Goal: Task Accomplishment & Management: Contribute content

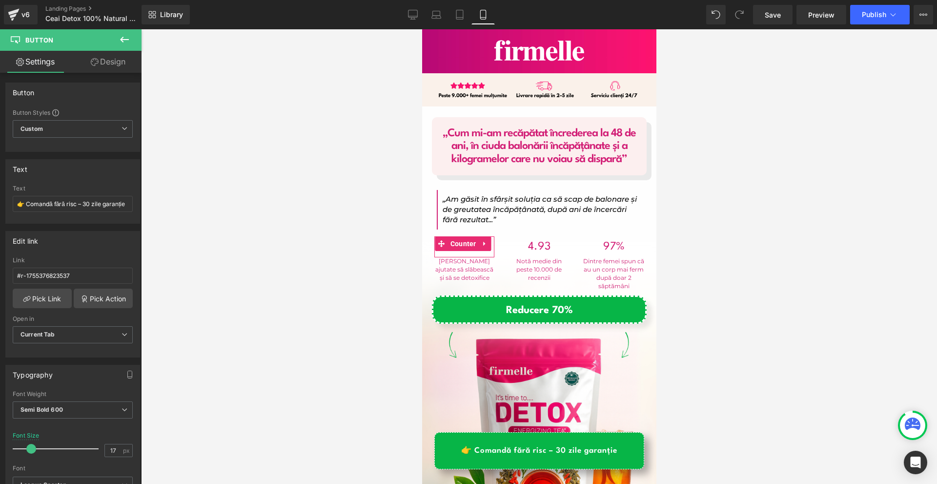
click at [755, 222] on div at bounding box center [539, 256] width 796 height 454
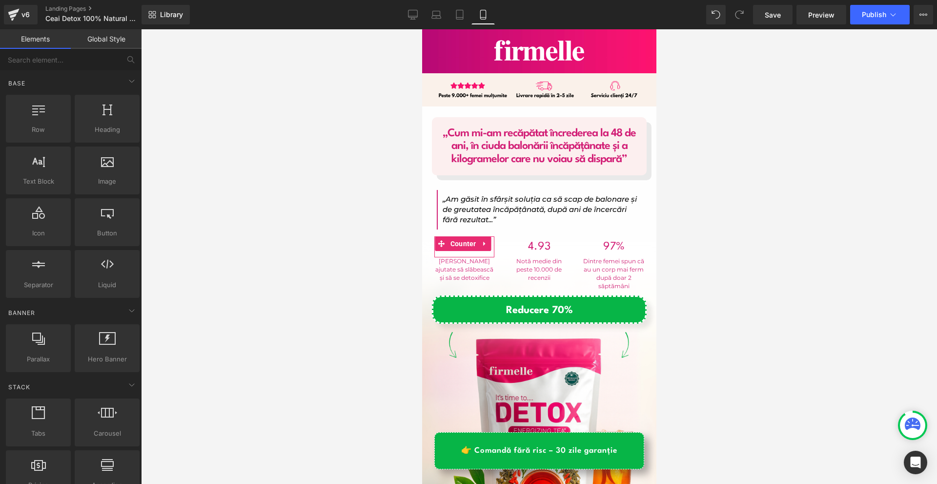
scroll to position [146, 0]
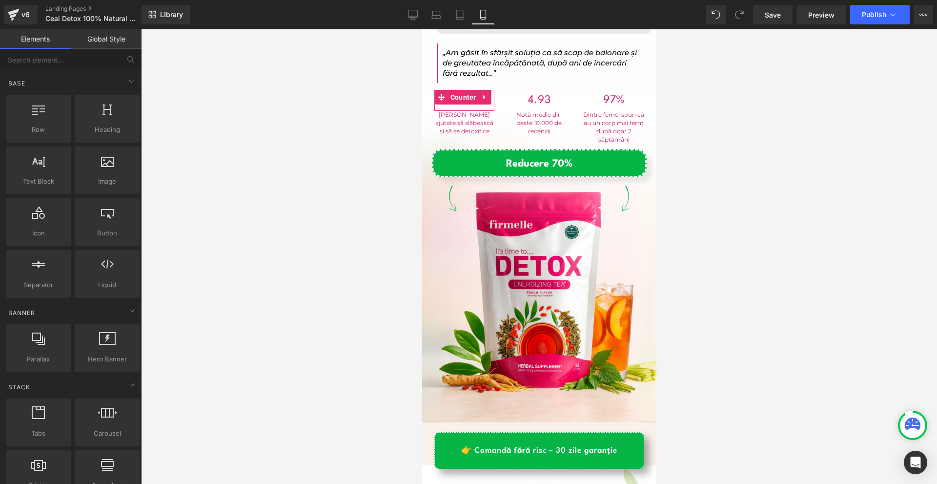
click at [741, 260] on div at bounding box center [539, 256] width 796 height 454
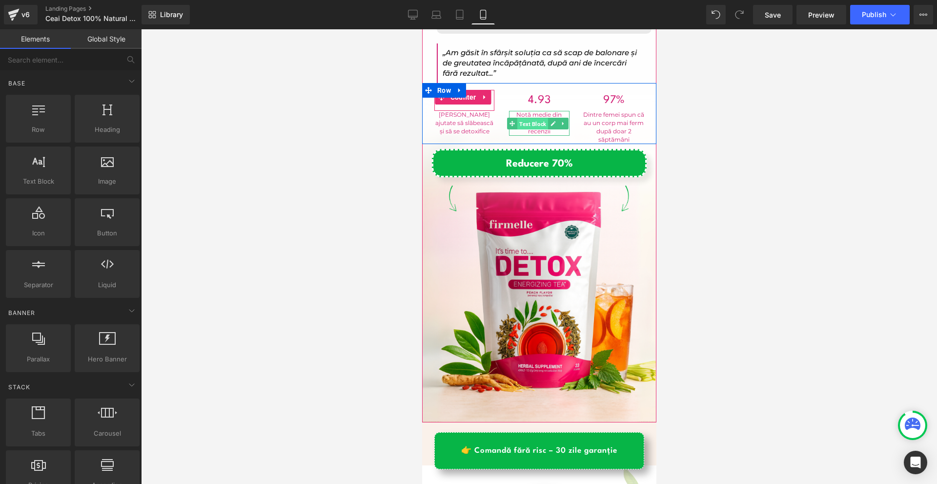
click at [533, 119] on span "Text Block" at bounding box center [532, 124] width 31 height 12
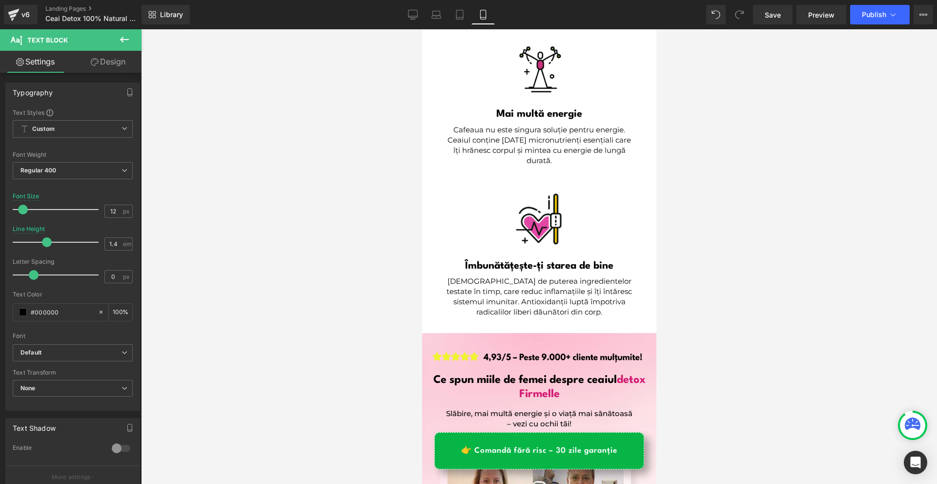
scroll to position [1269, 0]
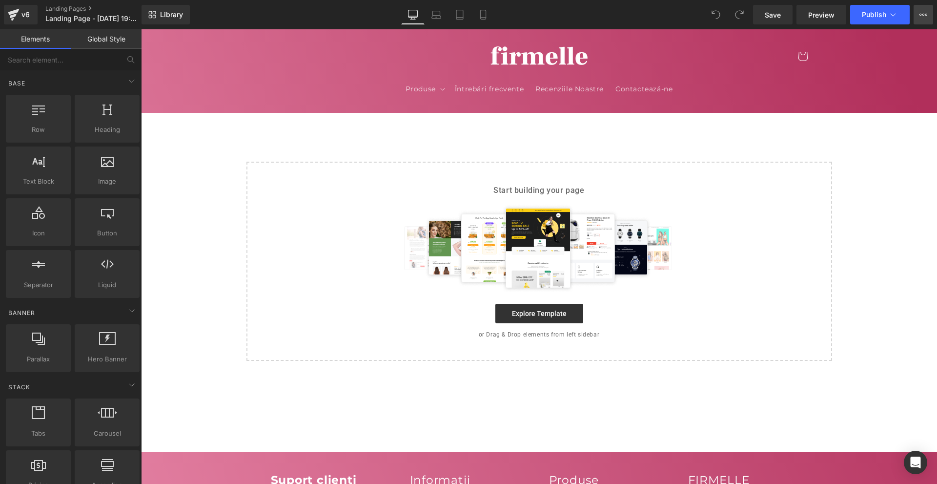
click at [922, 14] on icon at bounding box center [924, 15] width 8 height 8
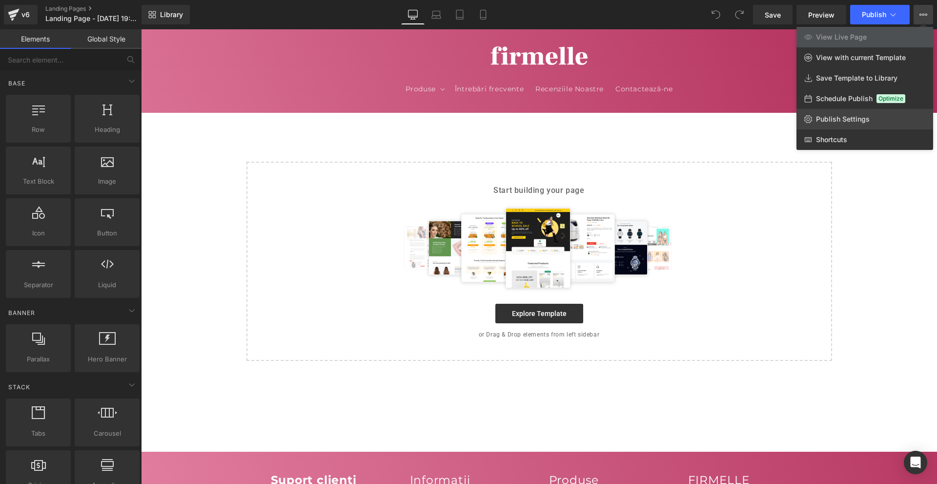
click at [842, 124] on link "Publish Settings" at bounding box center [865, 119] width 137 height 21
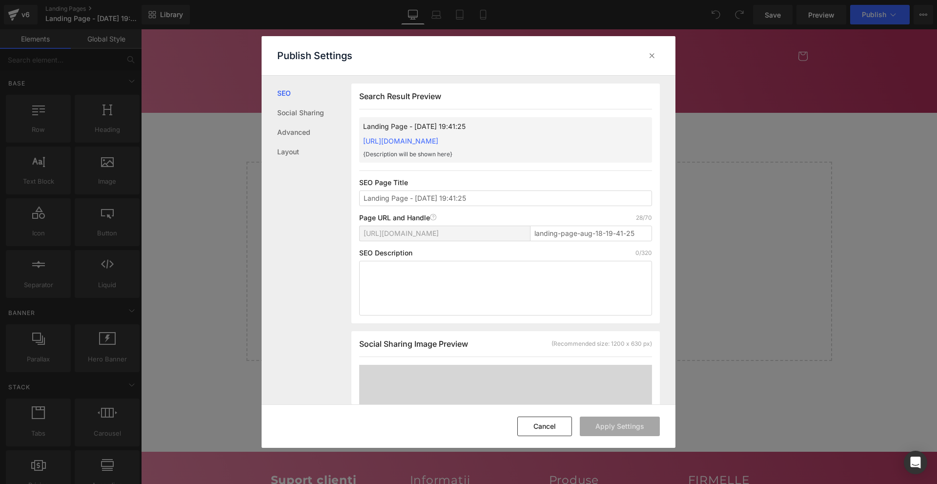
scroll to position [0, 0]
click at [309, 115] on link "Social Sharing" at bounding box center [314, 113] width 74 height 20
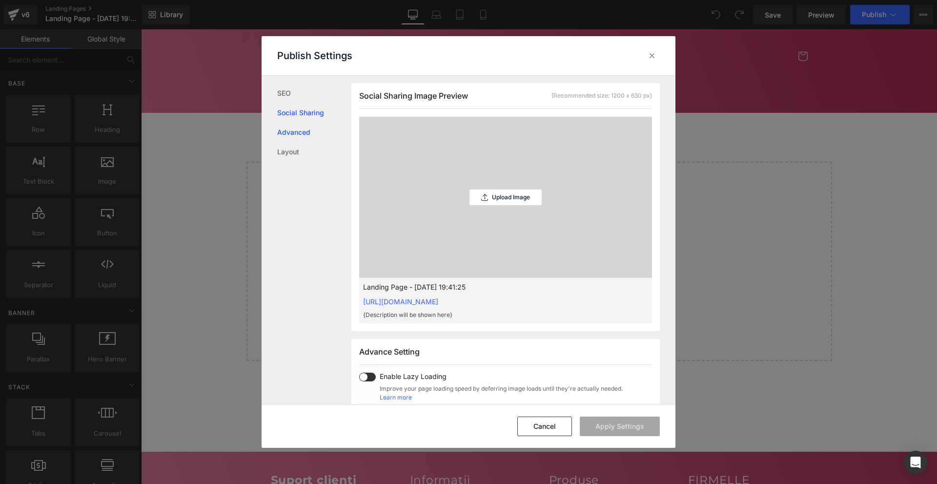
click at [302, 136] on link "Advanced" at bounding box center [314, 133] width 74 height 20
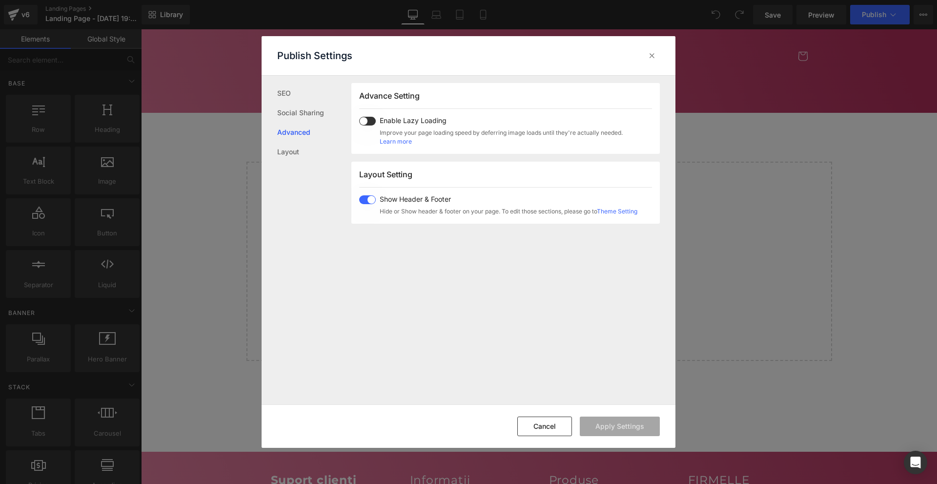
click at [370, 205] on div "Show Header & Footer Hide or Show header & footer on your page. To edit those s…" at bounding box center [498, 205] width 278 height 21
click at [639, 428] on button "Apply Settings" at bounding box center [620, 426] width 80 height 20
click at [664, 231] on div "Search Result Preview Landing Page - Aug 18, 19:41:25 https://firmelleromania.m…" at bounding box center [513, 240] width 324 height 329
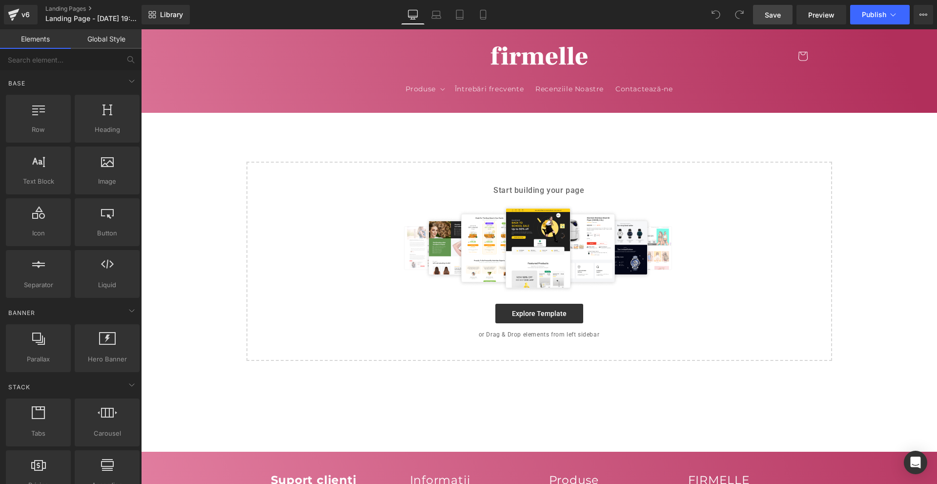
click at [780, 15] on span "Save" at bounding box center [773, 15] width 16 height 10
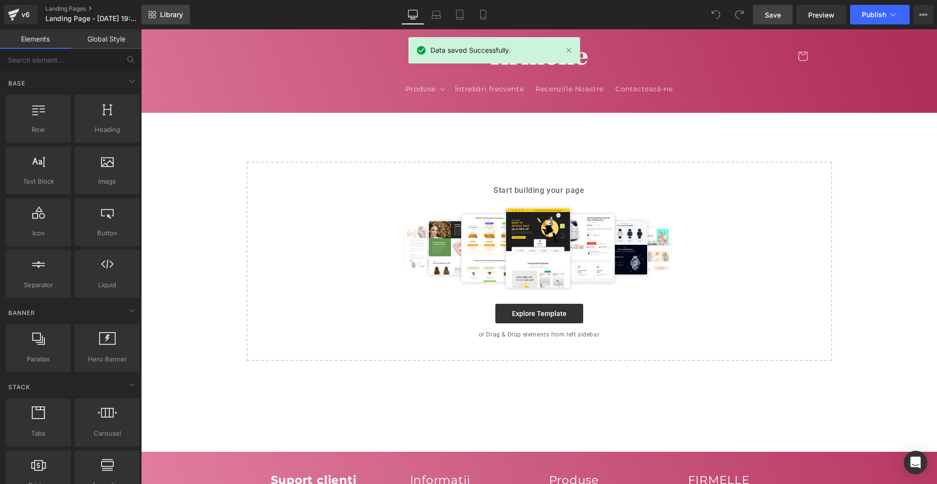
click at [179, 13] on span "Library" at bounding box center [171, 14] width 23 height 9
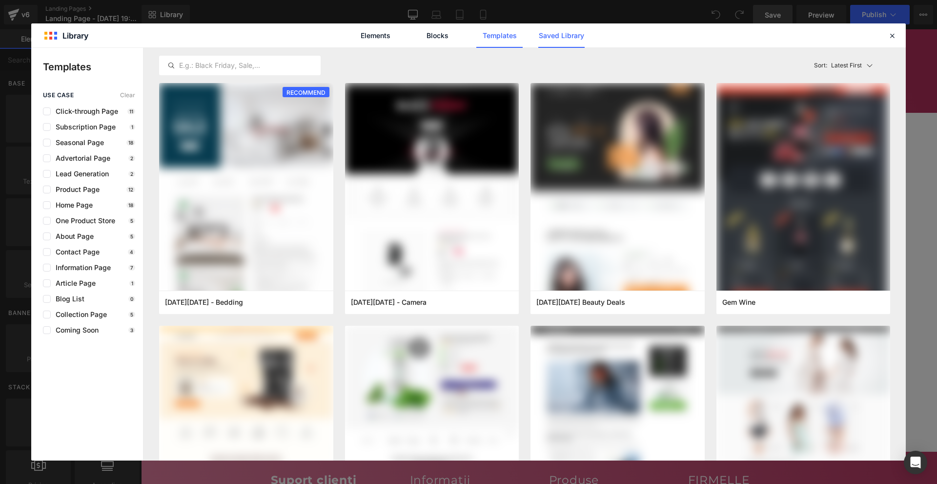
click at [564, 28] on link "Saved Library" at bounding box center [561, 35] width 46 height 24
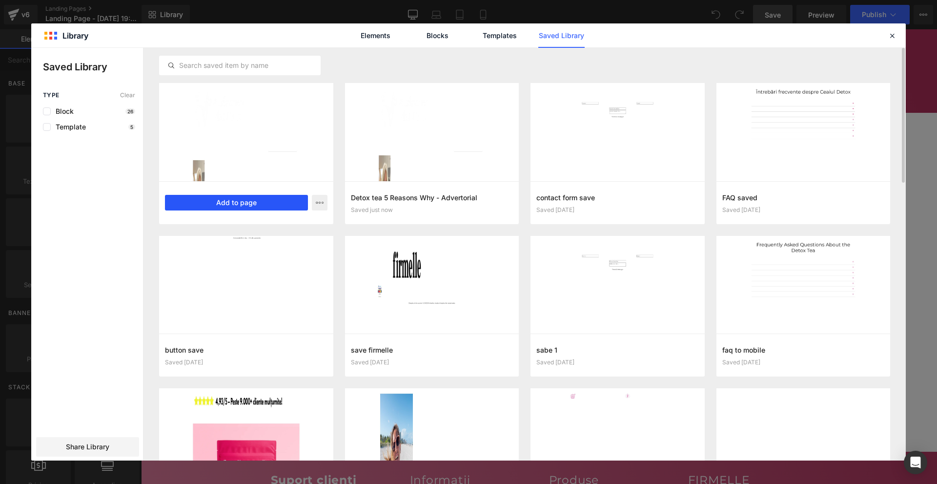
click at [286, 203] on button "Add to page" at bounding box center [236, 203] width 143 height 16
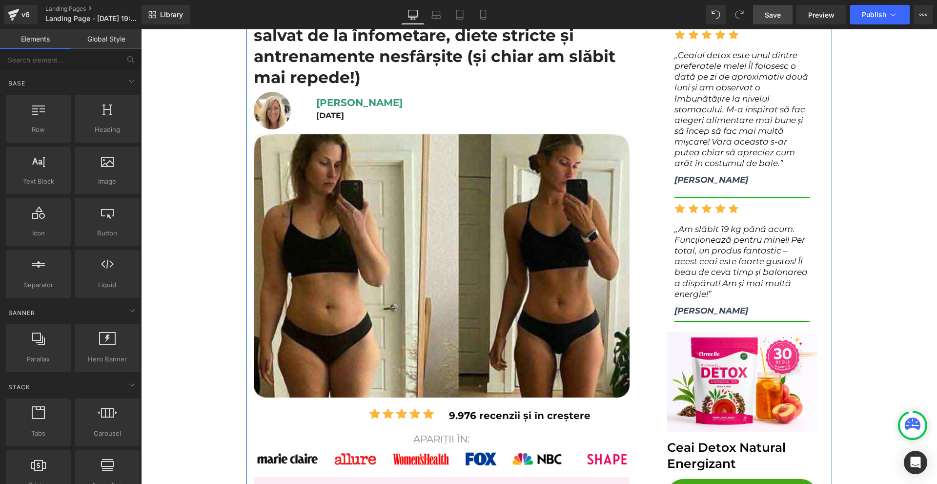
scroll to position [244, 0]
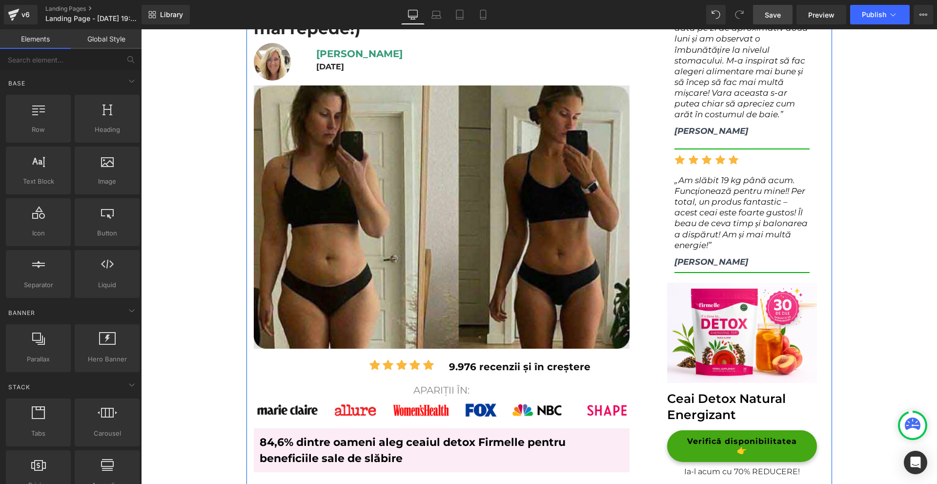
click at [553, 249] on img at bounding box center [442, 216] width 376 height 263
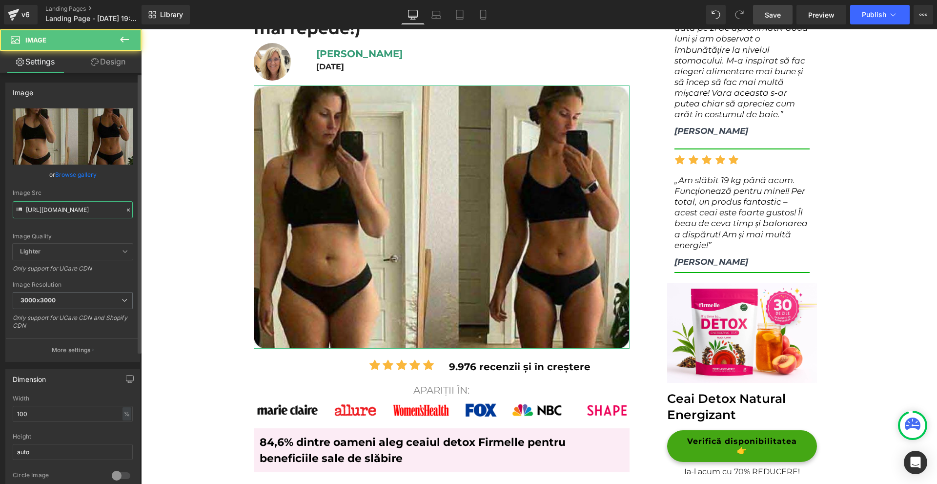
click at [61, 210] on input "https://lulutox.com/articles/t-double-am14/index_files/1.jpg" at bounding box center [73, 209] width 120 height 17
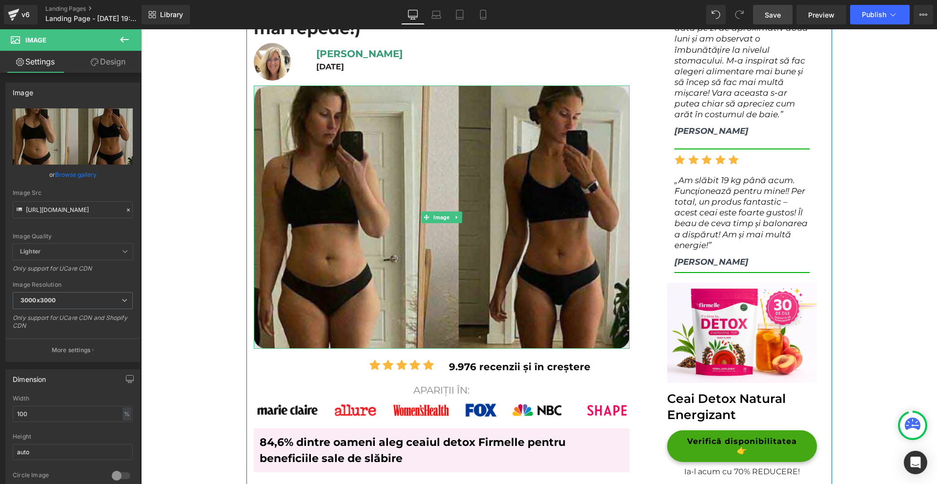
click at [375, 273] on img at bounding box center [442, 216] width 376 height 263
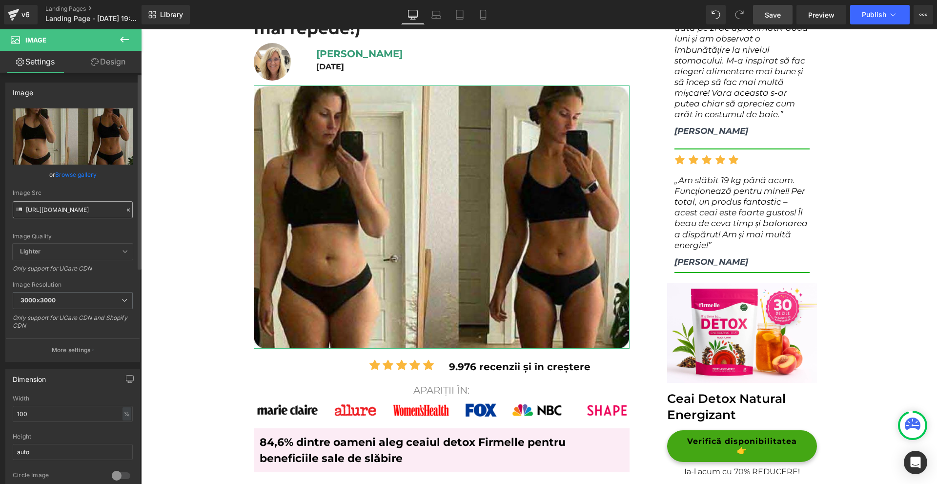
click at [55, 213] on input "https://lulutox.com/articles/t-double-am14/index_files/1.jpg" at bounding box center [73, 209] width 120 height 17
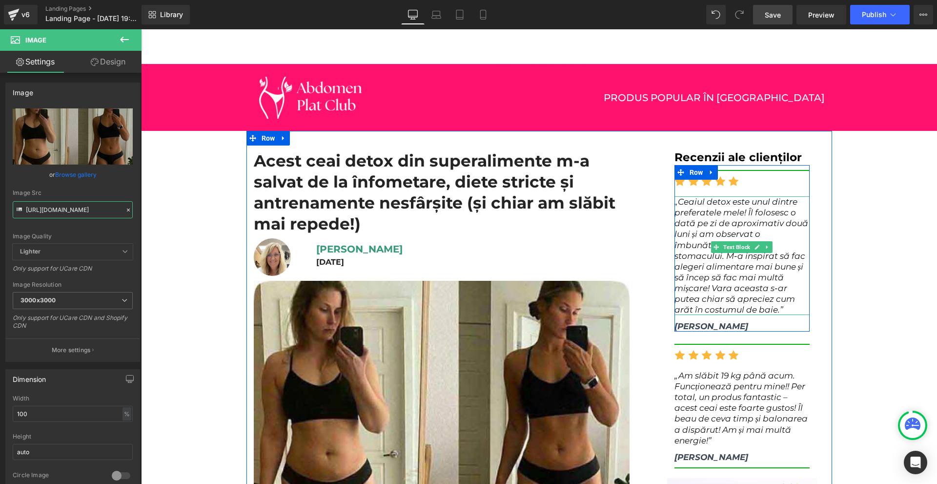
scroll to position [0, 0]
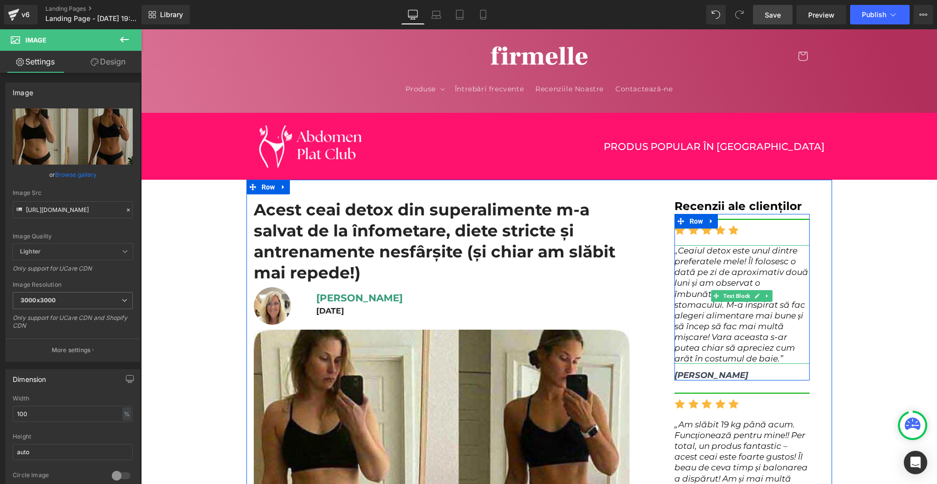
click at [748, 266] on icon "„Ceaiul detox este unul dintre preferatele mele! Îl folosesc o dată pe zi de ap…" at bounding box center [742, 305] width 134 height 118
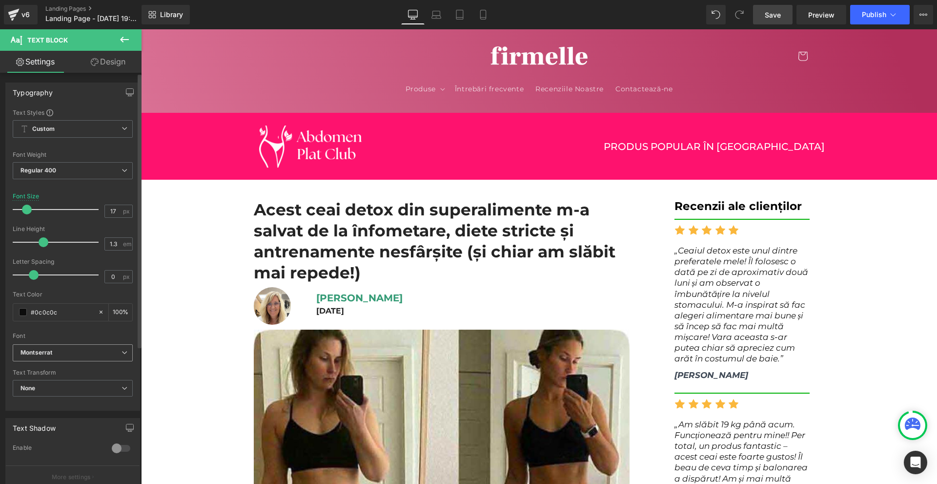
click at [32, 353] on icon "Montserrat" at bounding box center [37, 353] width 32 height 8
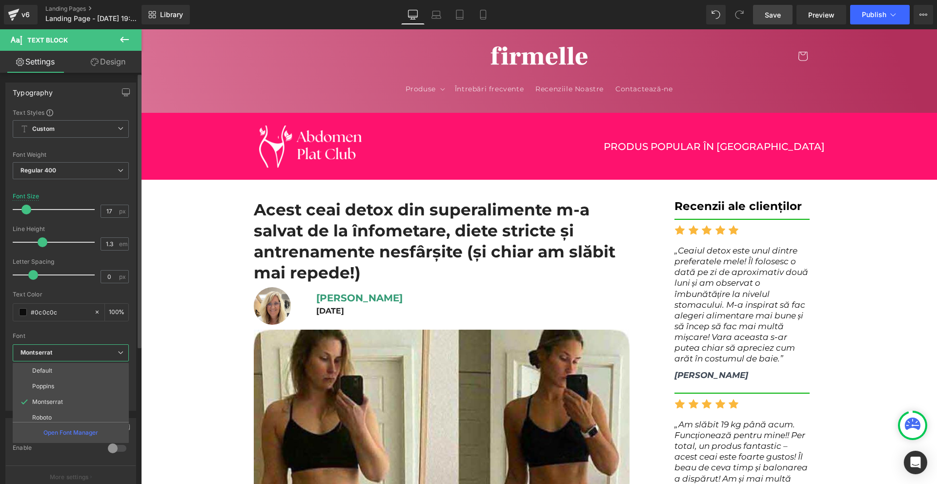
scroll to position [82, 0]
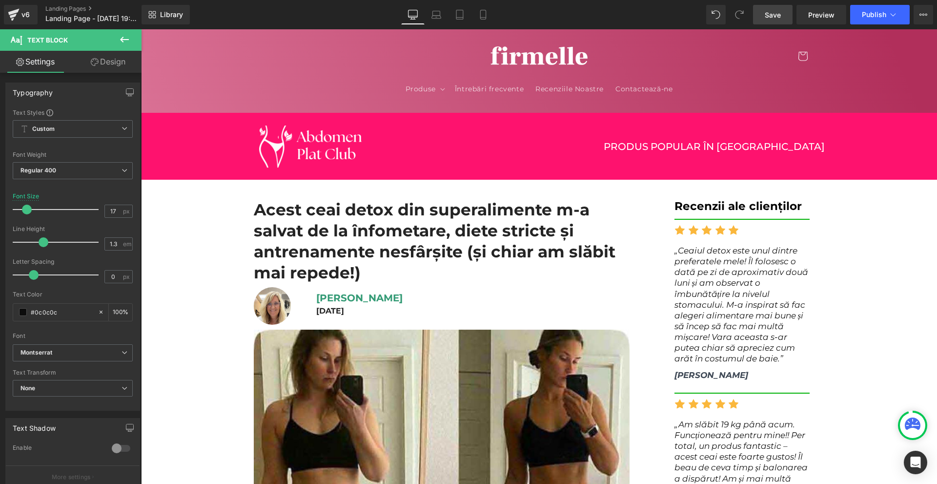
drag, startPoint x: 790, startPoint y: 13, endPoint x: 666, endPoint y: 155, distance: 187.9
click at [790, 13] on link "Save" at bounding box center [773, 15] width 40 height 20
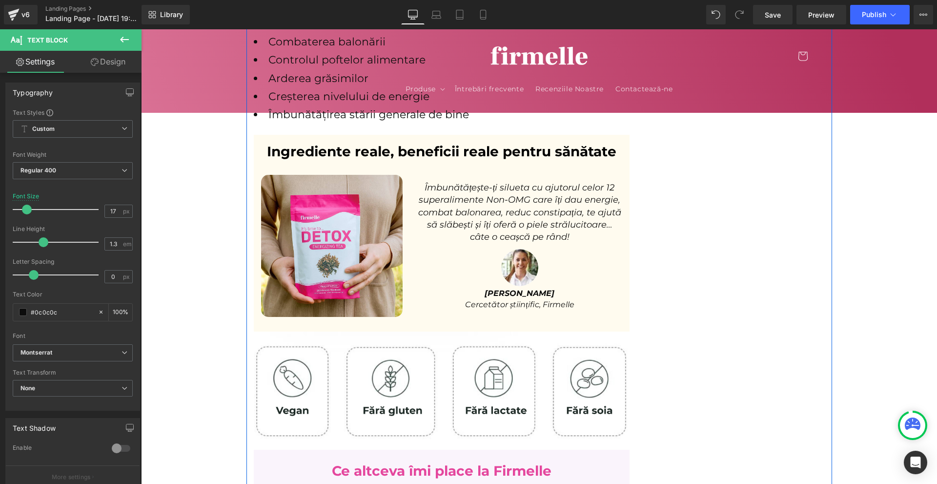
scroll to position [3710, 0]
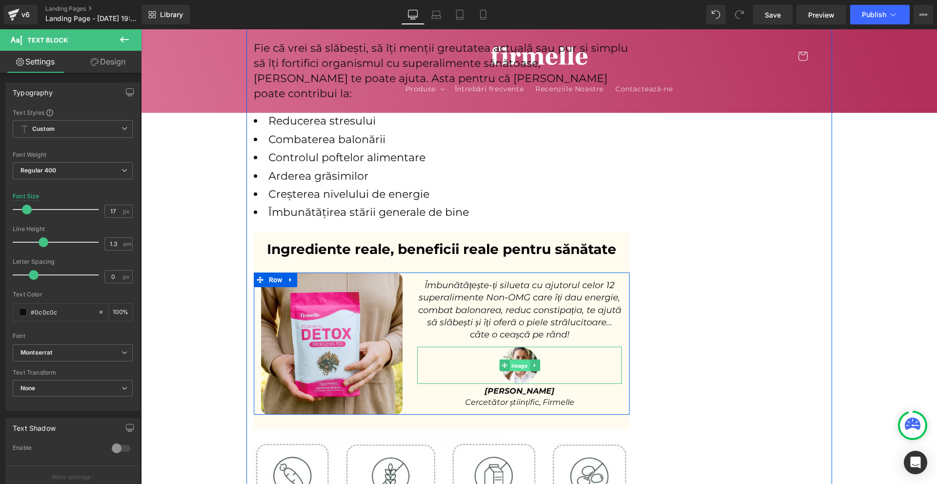
click at [513, 360] on span "Image" at bounding box center [520, 366] width 20 height 12
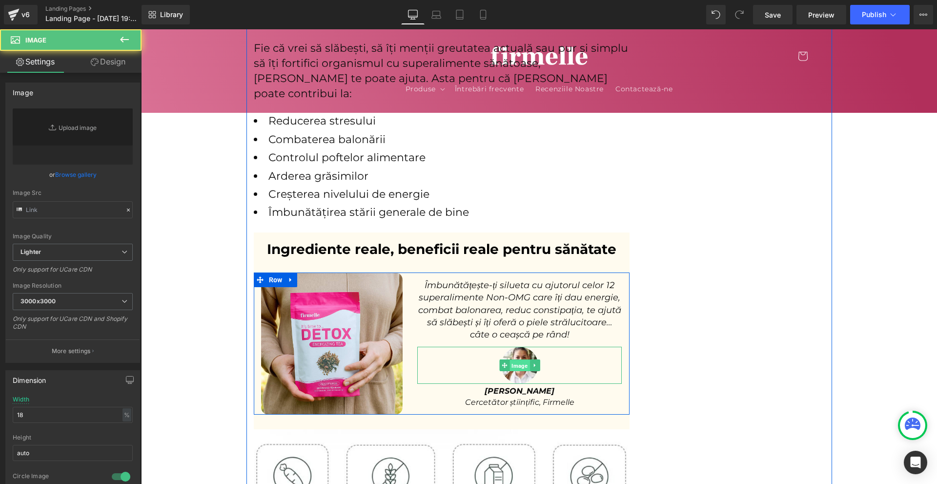
type input "https://lulutox.com/articles/t-double-am14/index_files/rev.jpg"
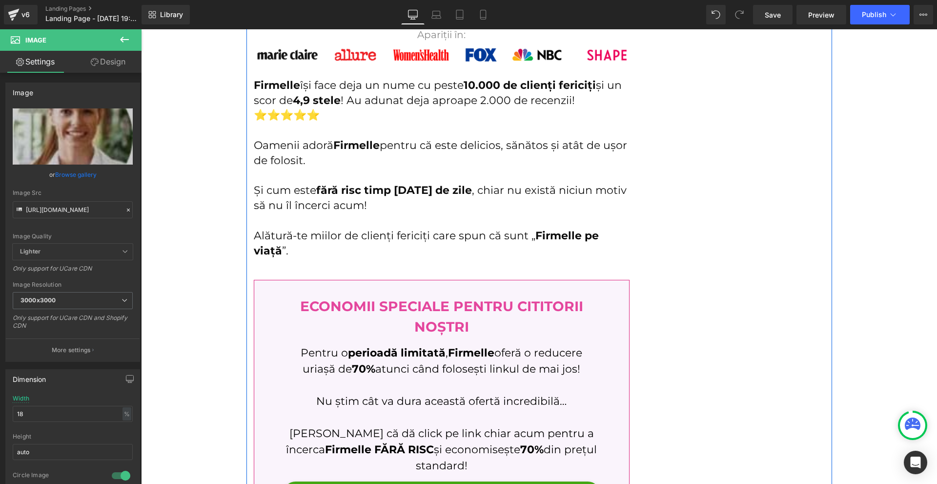
scroll to position [4735, 0]
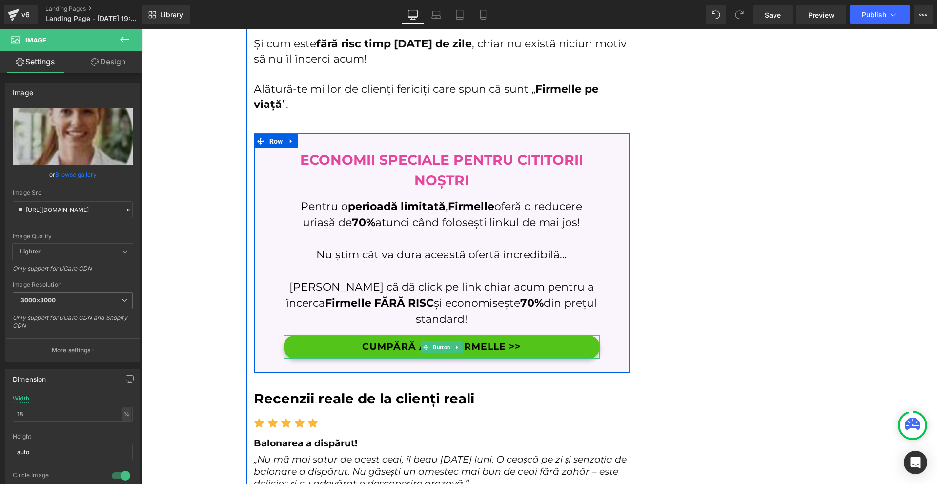
click at [499, 335] on link "CUMPĂRĂ ACUM FIRMELLE >>" at bounding box center [442, 347] width 316 height 24
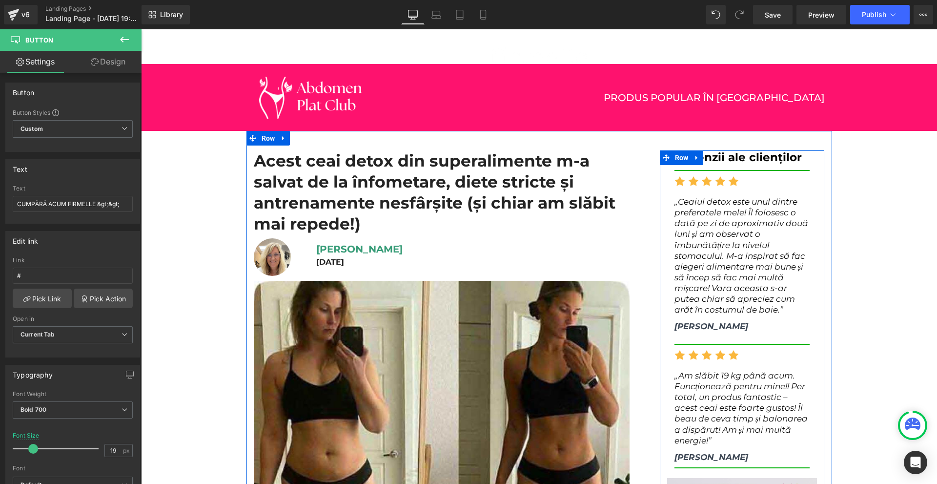
scroll to position [0, 0]
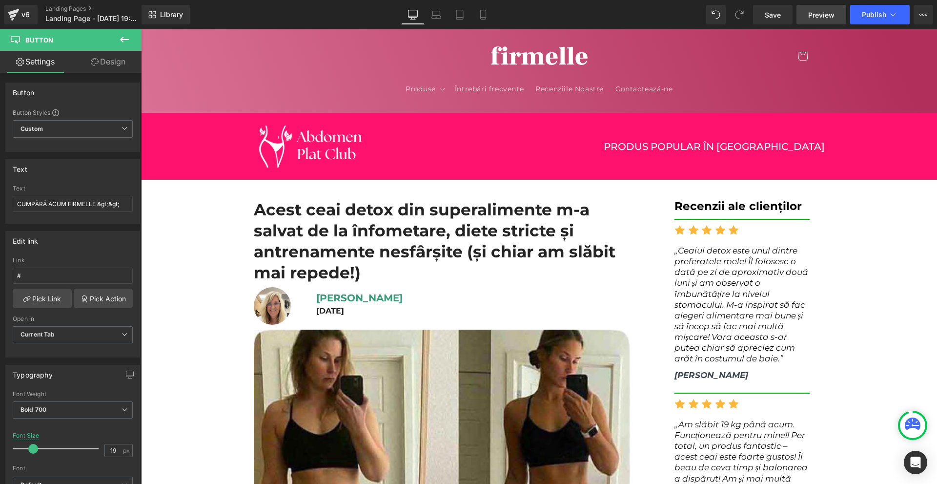
click at [827, 15] on span "Preview" at bounding box center [821, 15] width 26 height 10
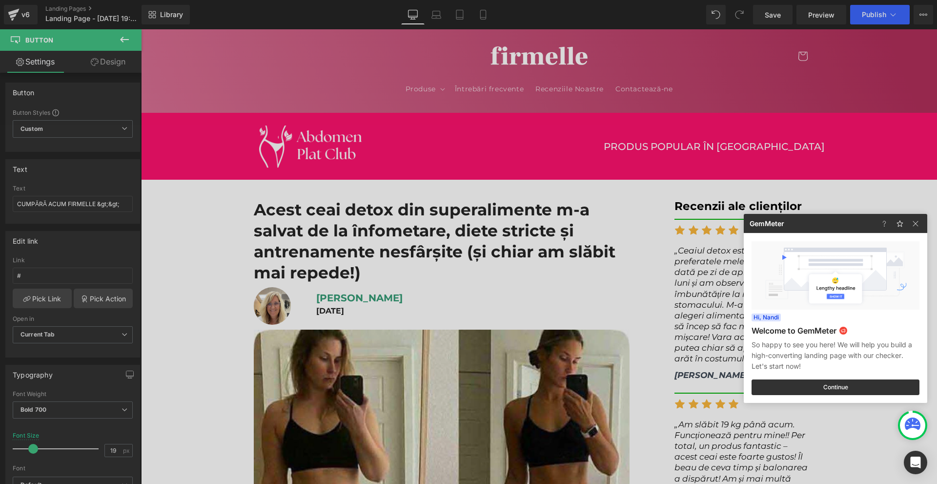
click at [695, 258] on div at bounding box center [468, 242] width 937 height 484
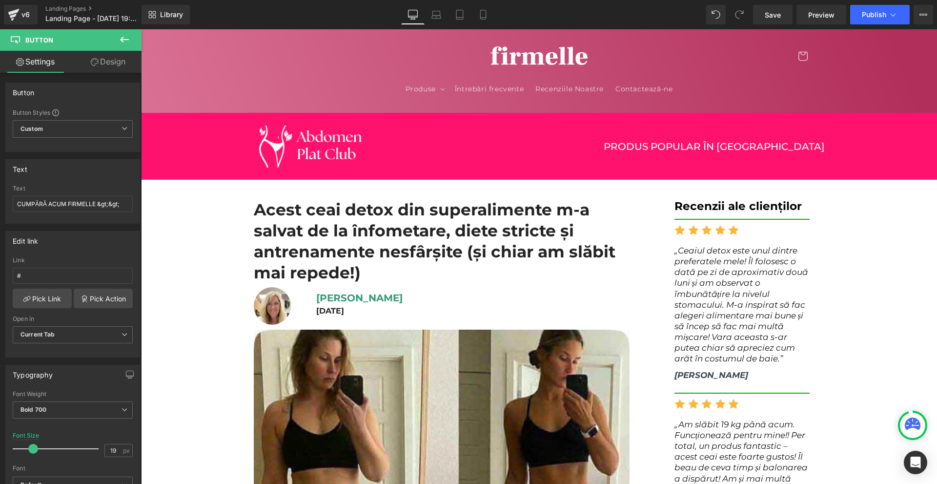
click at [703, 278] on p "„Ceaiul detox este unul dintre preferatele mele! Îl folosesc o dată pe zi de ap…" at bounding box center [743, 304] width 136 height 119
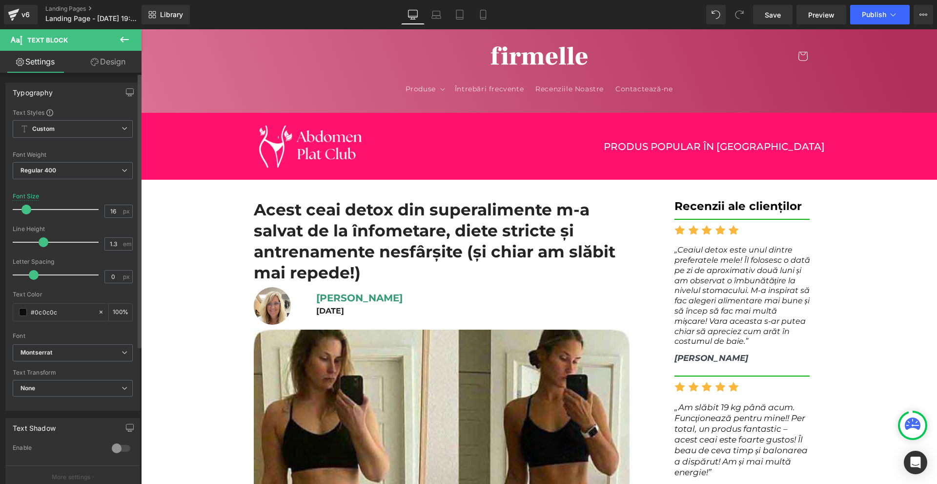
type input "15"
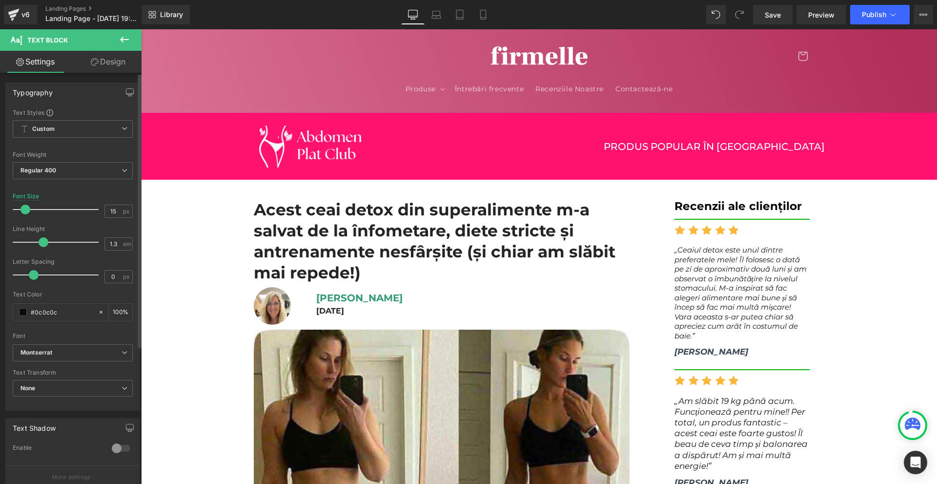
click at [24, 206] on span at bounding box center [26, 210] width 10 height 10
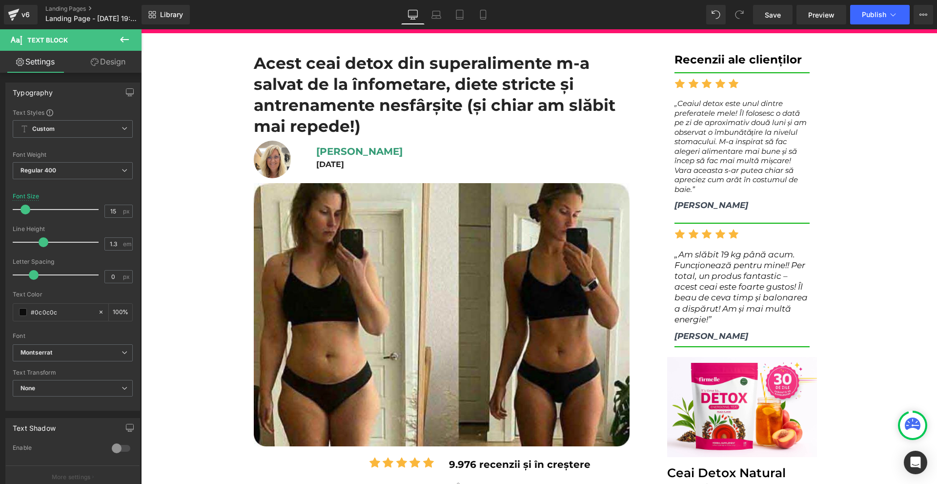
click at [697, 256] on p "„Am slăbit 19 kg până acum. Funcționează pentru mine!! Per total, un produs fan…" at bounding box center [743, 287] width 136 height 76
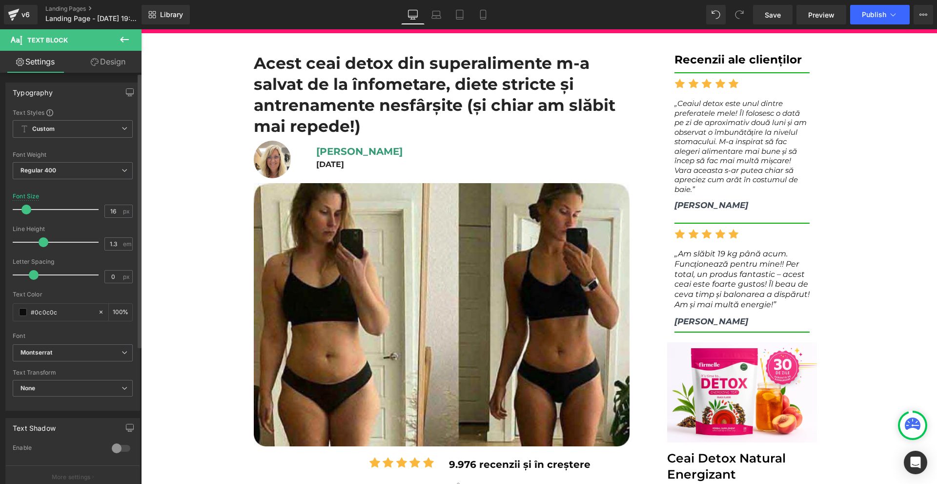
type input "15"
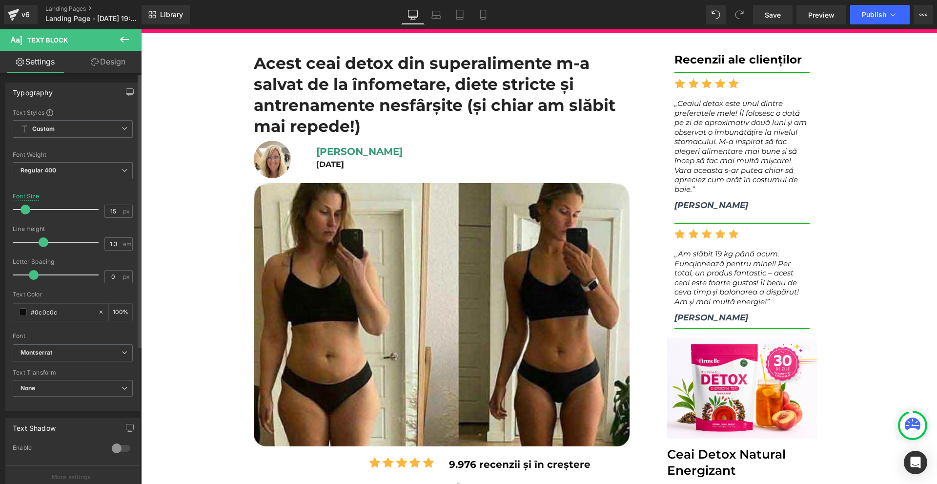
click at [25, 210] on span at bounding box center [26, 210] width 10 height 10
click at [892, 21] on button "Publish" at bounding box center [880, 15] width 60 height 20
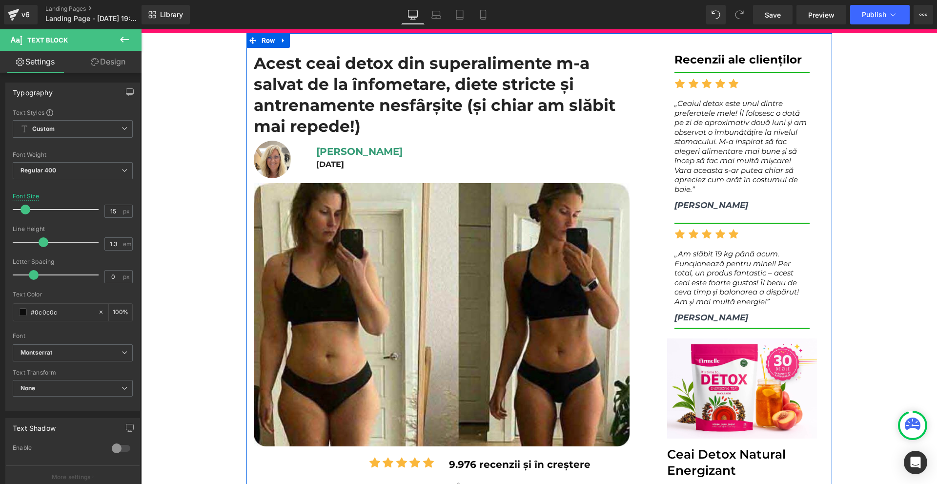
scroll to position [0, 0]
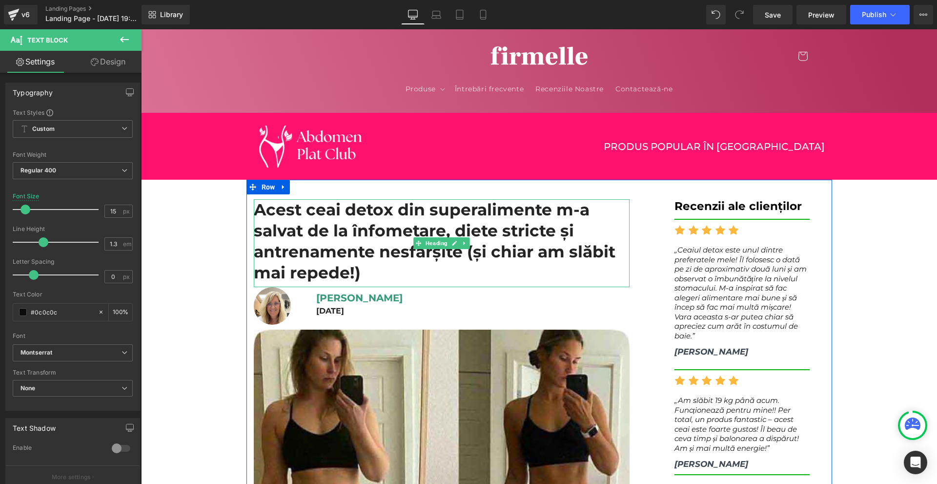
click at [574, 218] on h1 "Acest ceai detox din superalimente m-a salvat de la înfometare, diete stricte ș…" at bounding box center [442, 241] width 376 height 84
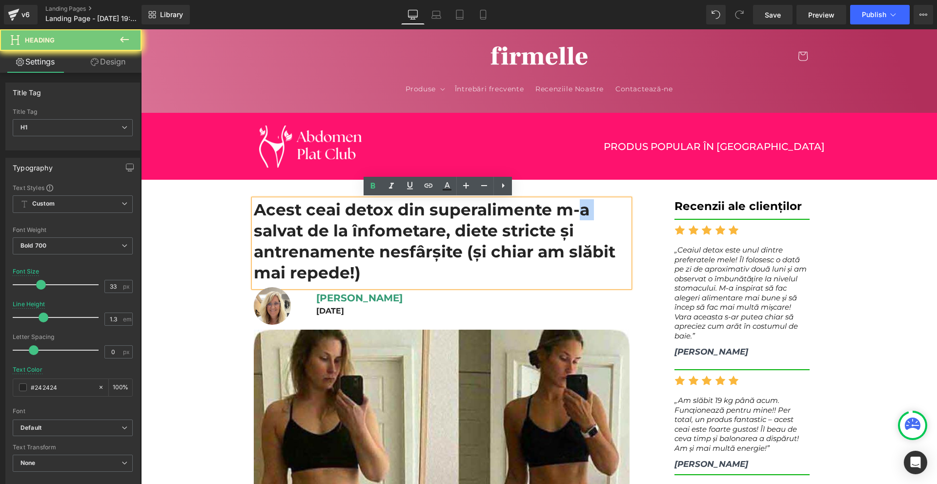
click at [574, 218] on h1 "Acest ceai detox din superalimente m-a salvat de la înfometare, diete stricte ș…" at bounding box center [442, 241] width 376 height 84
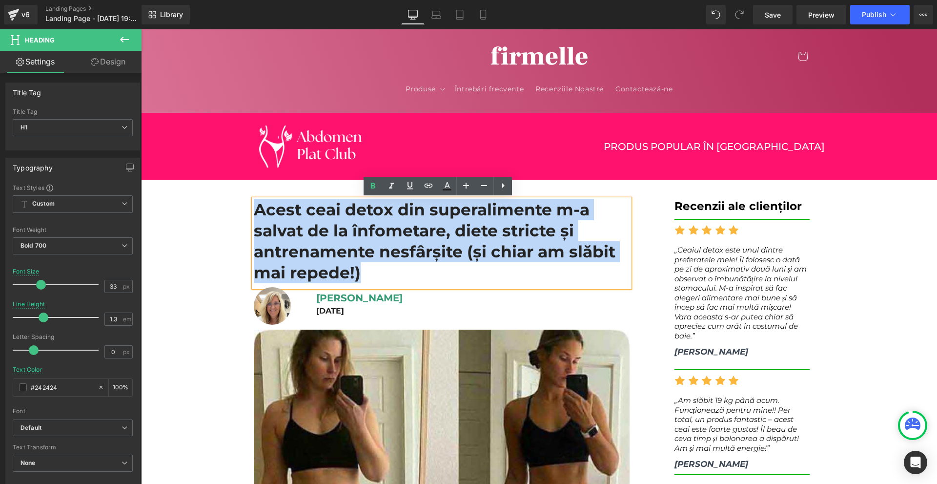
click at [574, 218] on h1 "Acest ceai detox din superalimente m-a salvat de la înfometare, diete stricte ș…" at bounding box center [442, 241] width 376 height 84
copy h1 "Acest ceai detox din superalimente m-a salvat de la înfometare, diete stricte ș…"
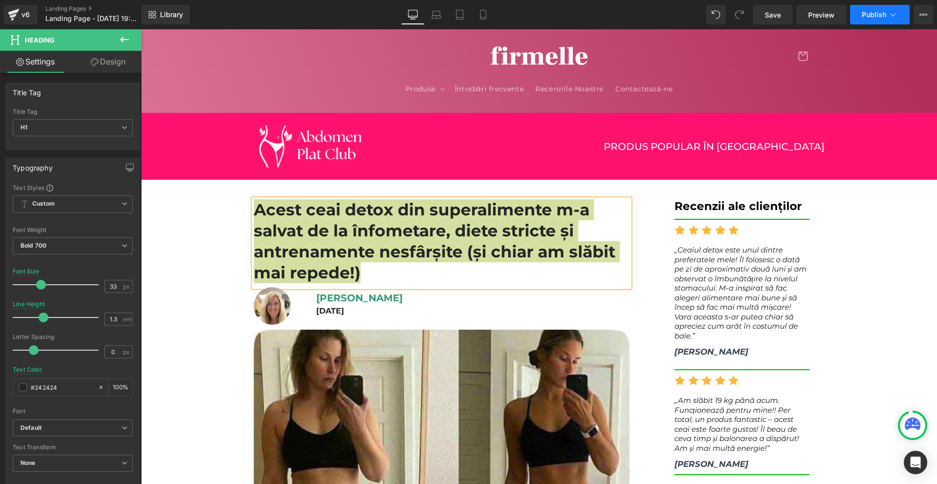
click at [877, 12] on span "Publish" at bounding box center [874, 15] width 24 height 8
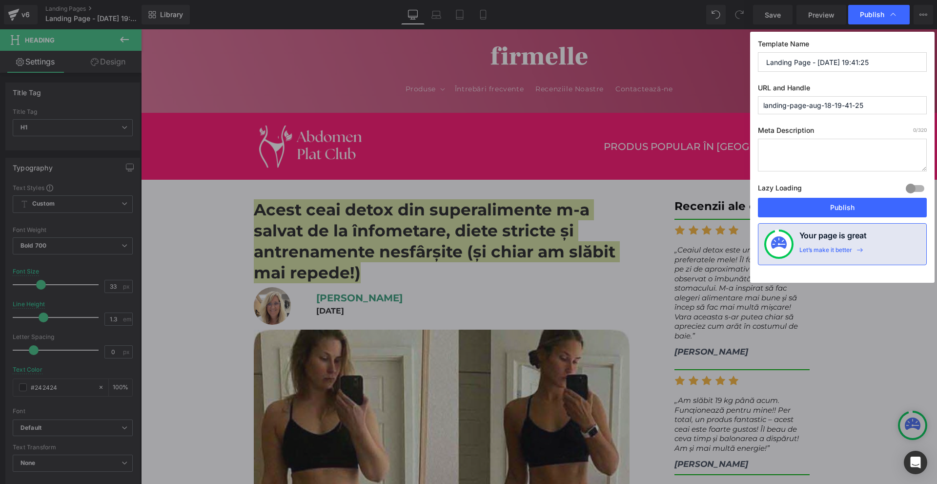
click at [810, 110] on input "landing-page-aug-18-19-41-25" at bounding box center [842, 105] width 169 height 18
paste input "„Ceaiul detox din superalimente care a devenit alternativa surprinzătoare la di…"
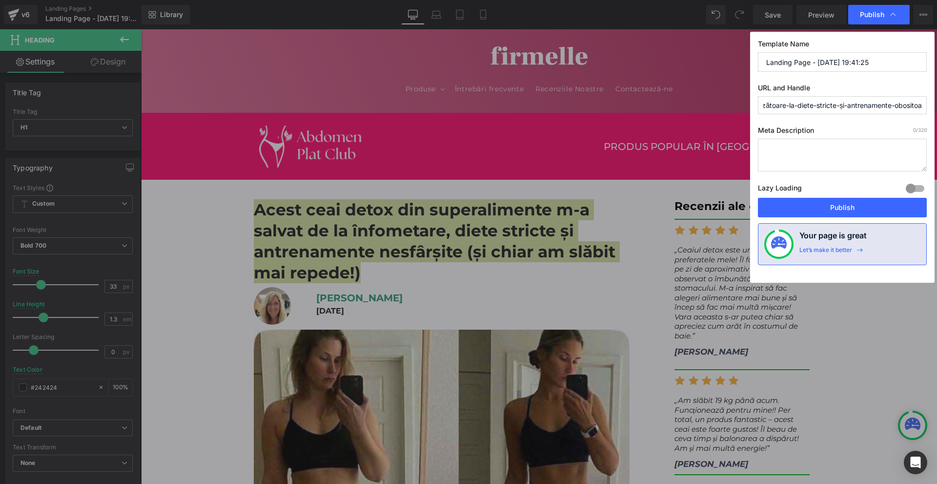
type input "„ceaiul-detox-din-superalimente-care-a-devenit-alternativa-surprinzătoare-la-di…"
click at [793, 60] on input "Landing Page - Aug 18, 19:41:25" at bounding box center [842, 62] width 169 height 20
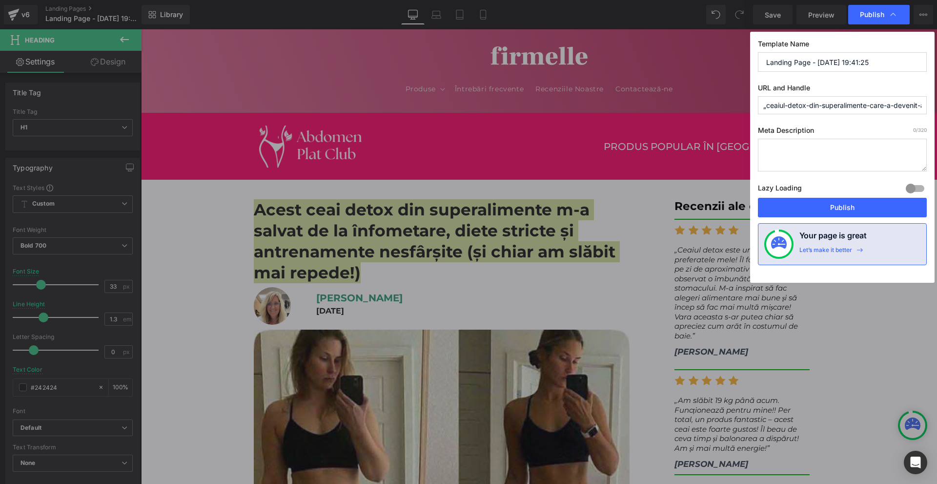
paste input "„Ceaiul detox din superalimente care a devenit alternativa surprinzătoare la di…"
type input "„Ceaiul detox din superalimente care a devenit alternativa surprinzătoare la di…"
click at [855, 206] on button "Publish" at bounding box center [842, 208] width 169 height 20
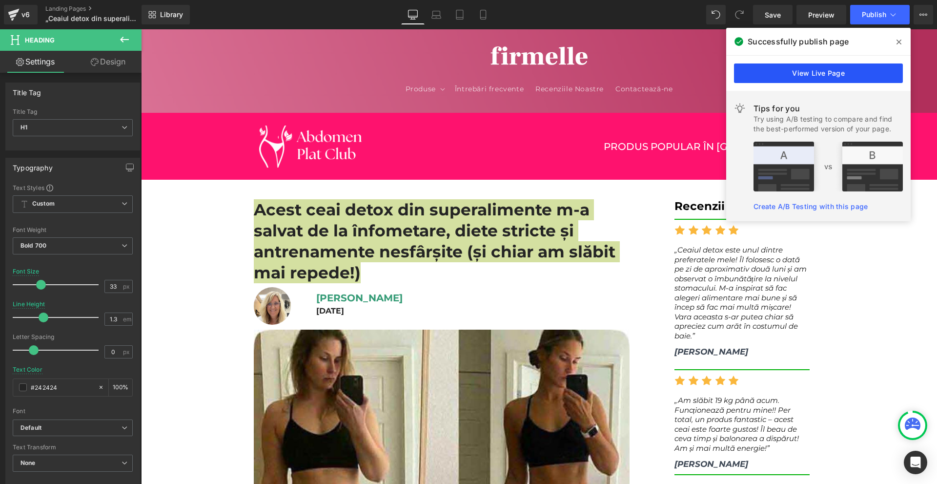
click at [833, 70] on link "View Live Page" at bounding box center [818, 73] width 169 height 20
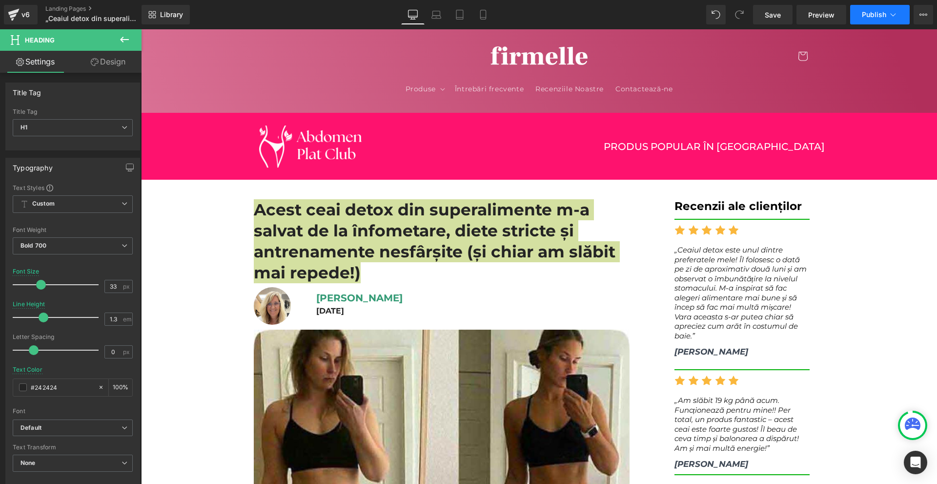
click at [904, 21] on button "Publish" at bounding box center [880, 15] width 60 height 20
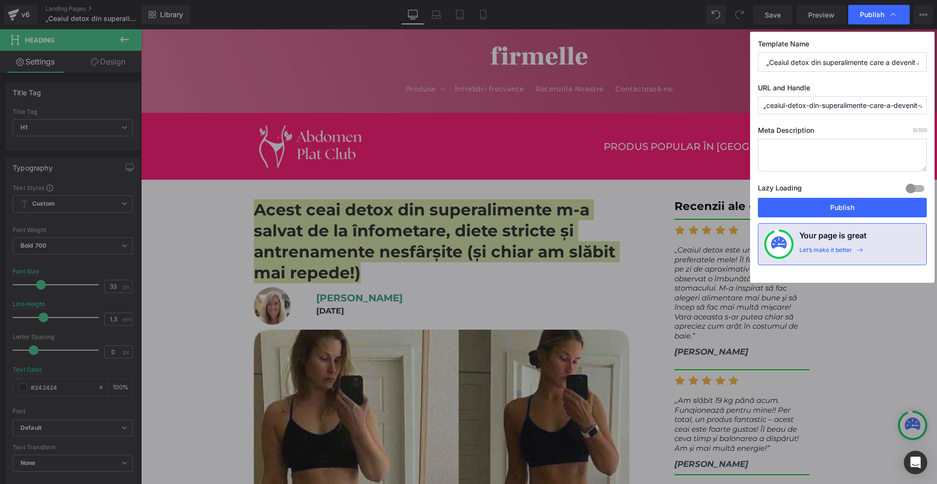
click at [840, 64] on input "„Ceaiul detox din superalimente care a devenit alternativa surprinzătoare la di…" at bounding box center [842, 62] width 169 height 20
drag, startPoint x: 840, startPoint y: 64, endPoint x: 836, endPoint y: 74, distance: 10.1
click at [840, 64] on input "„Ceaiul detox din superalimente care a devenit alternativa surprinzătoare la di…" at bounding box center [842, 62] width 169 height 20
paste input "Ceaiul detox care m a salvat de diete stricte"
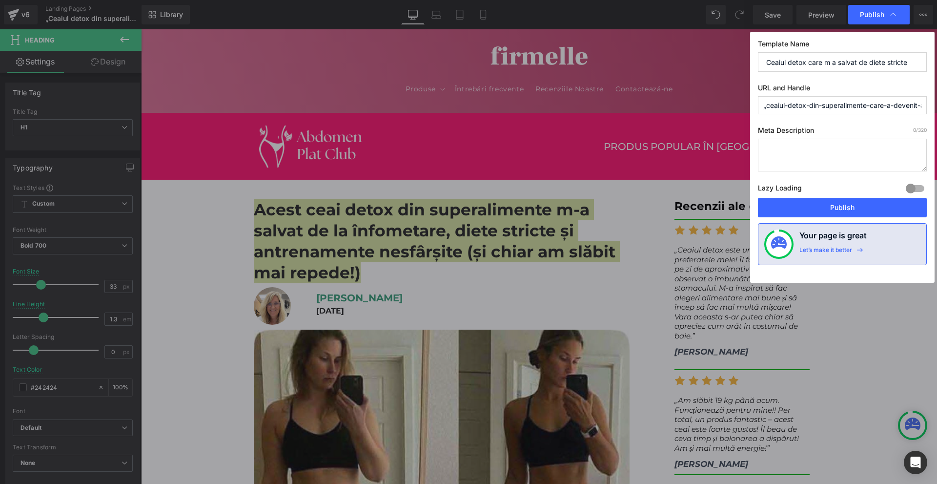
type input "Ceaiul detox care m a salvat de diete stricte"
click at [805, 107] on input "„ceaiul-detox-din-superalimente-care-a-devenit-alternativa-surprinzătoare-la-di…" at bounding box center [842, 105] width 169 height 18
paste input "Ceaiul detox care m a salvat de diete stricte"
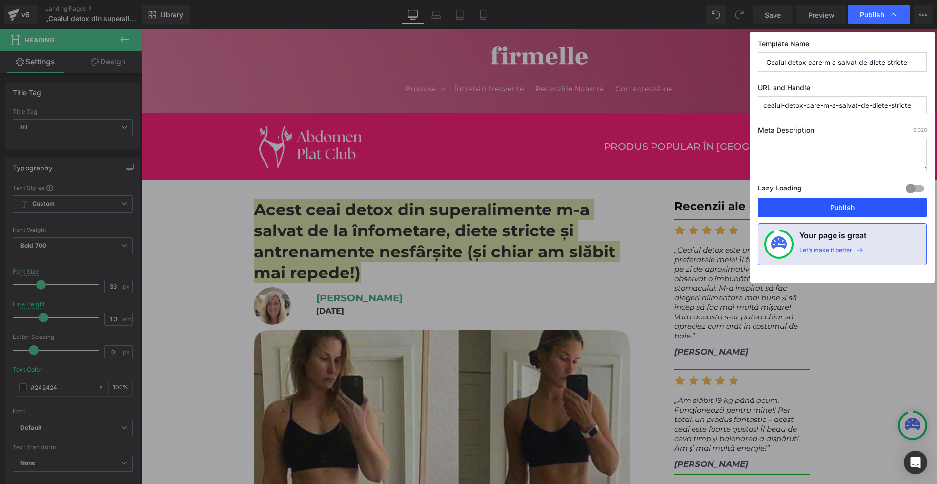
type input "ceaiul-detox-care-m-a-salvat-de-diete-stricte"
click at [857, 205] on button "Publish" at bounding box center [842, 208] width 169 height 20
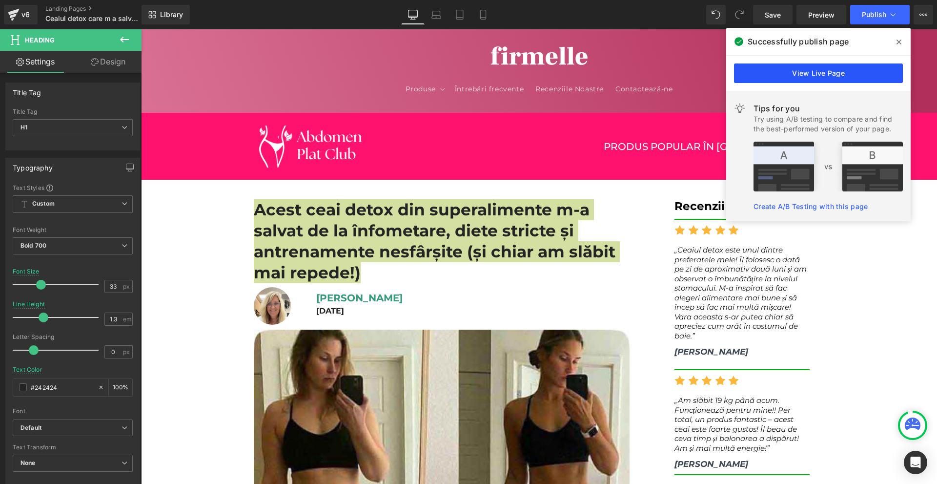
click at [796, 79] on link "View Live Page" at bounding box center [818, 73] width 169 height 20
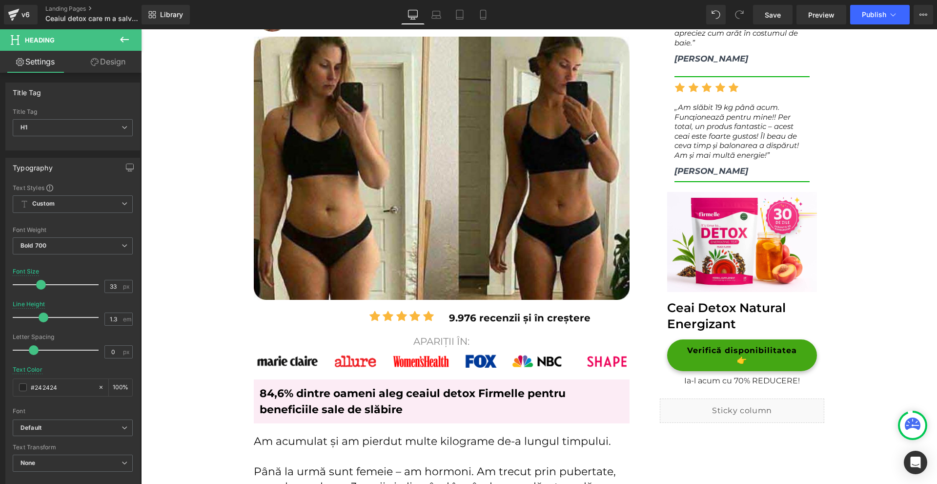
scroll to position [439, 0]
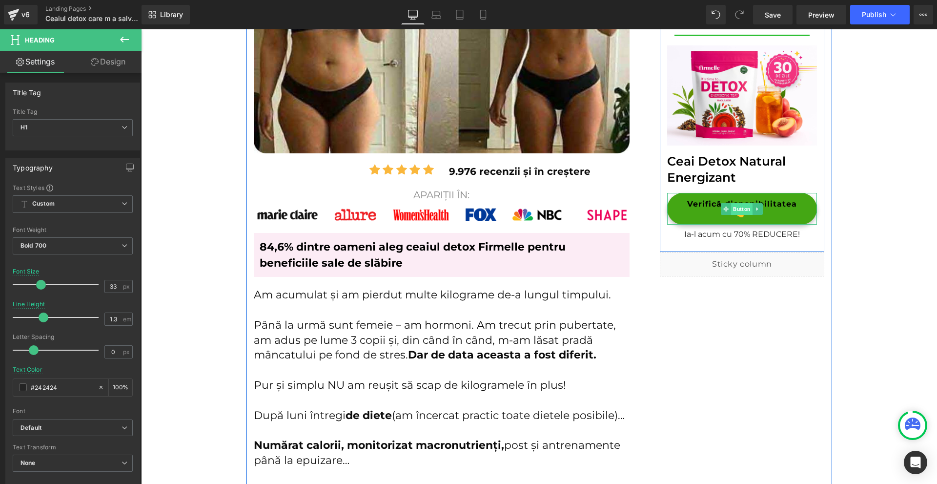
click at [732, 203] on span "Button" at bounding box center [742, 209] width 21 height 12
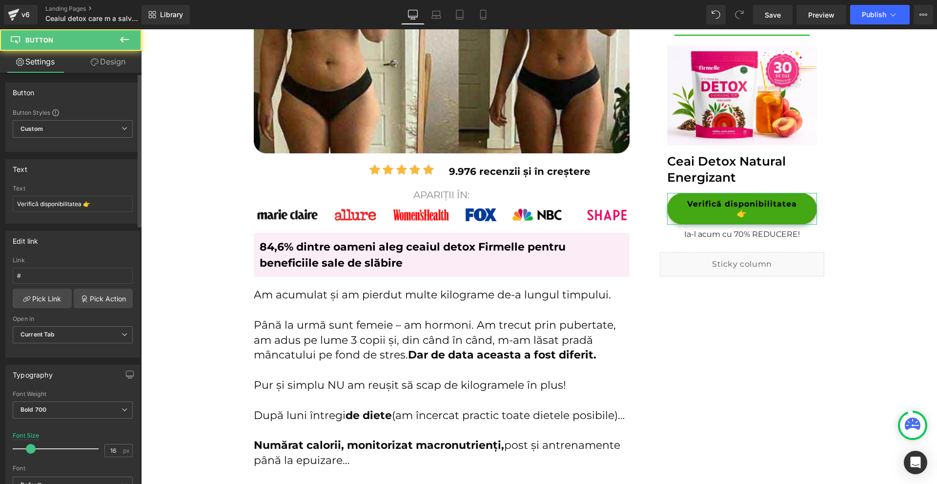
scroll to position [293, 0]
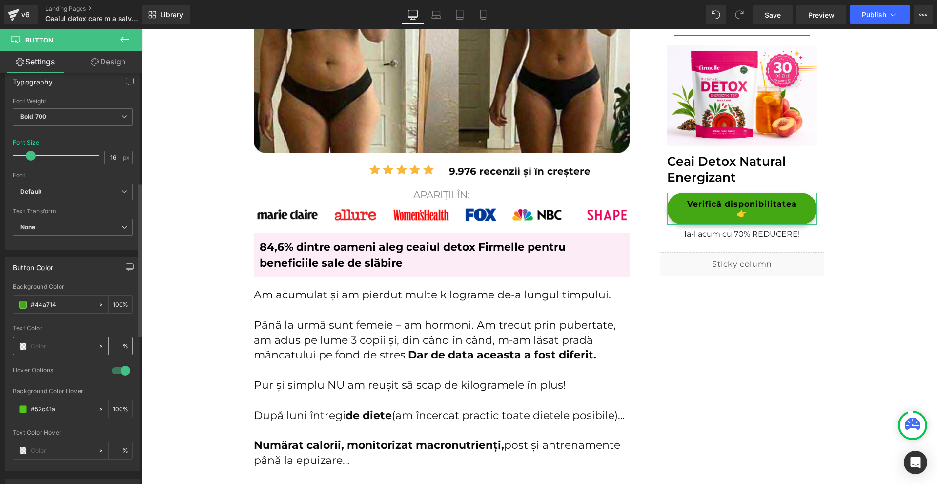
click at [21, 345] on span at bounding box center [23, 346] width 8 height 8
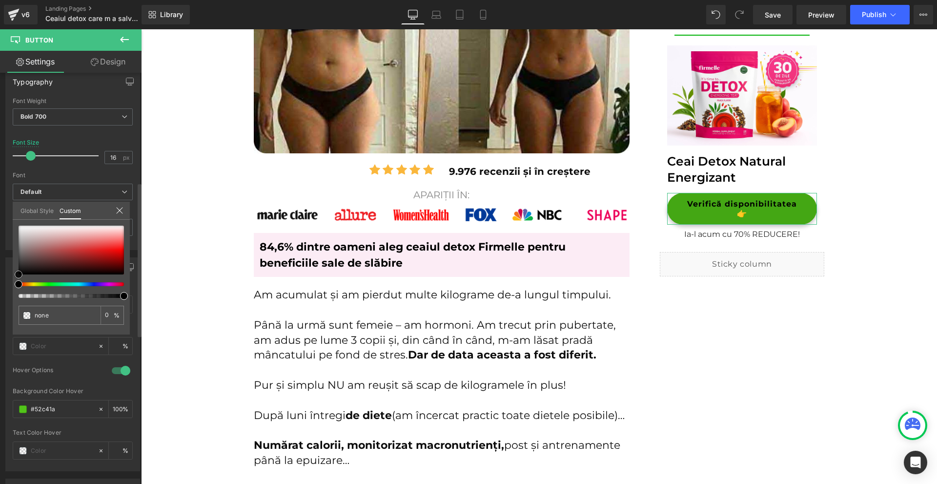
type input "#4b3333"
type input "100"
type input "#4b3333"
type input "100"
type input "#ad9999"
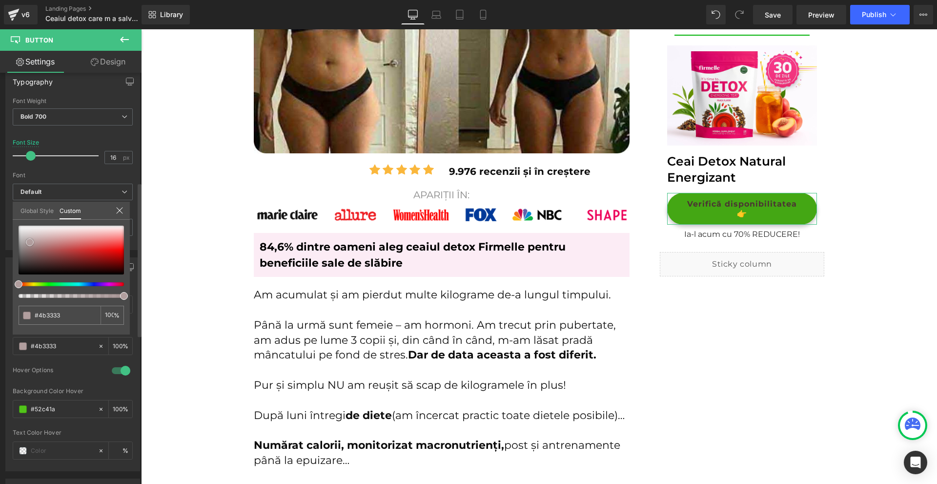
type input "#ad9999"
type input "#ffffff"
drag, startPoint x: 39, startPoint y: 262, endPoint x: 0, endPoint y: 128, distance: 139.3
click at [0, 250] on div "Button Color rgba(68, 167, 20, 1) Background Color #44a714 100 % rgba(255, 255,…" at bounding box center [73, 360] width 146 height 221
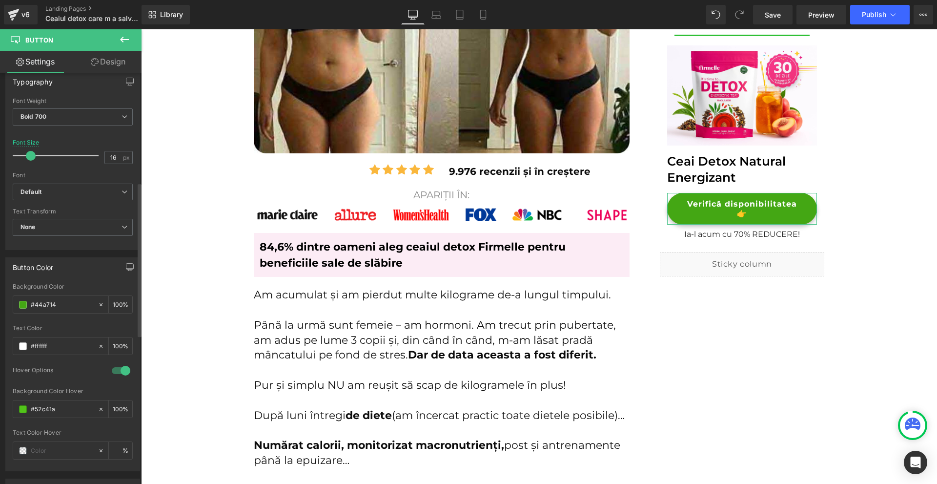
drag, startPoint x: 62, startPoint y: 166, endPoint x: 47, endPoint y: 158, distance: 16.6
type input "15"
click at [28, 154] on span at bounding box center [30, 156] width 10 height 10
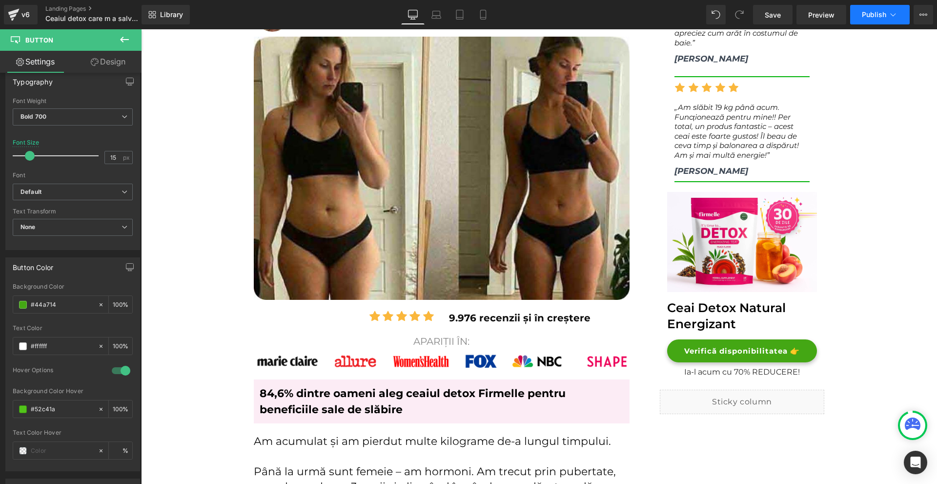
click at [868, 16] on span "Publish" at bounding box center [874, 15] width 24 height 8
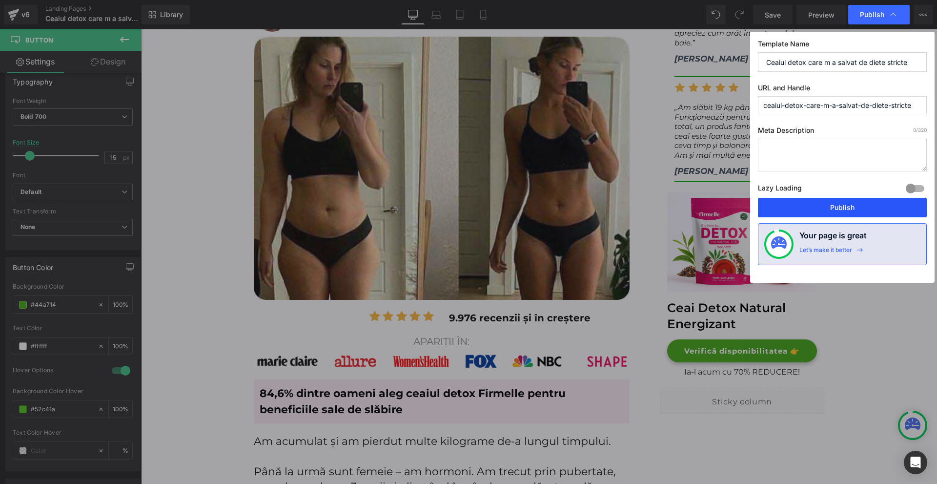
drag, startPoint x: 846, startPoint y: 210, endPoint x: 706, endPoint y: 179, distance: 143.2
click at [846, 210] on button "Publish" at bounding box center [842, 208] width 169 height 20
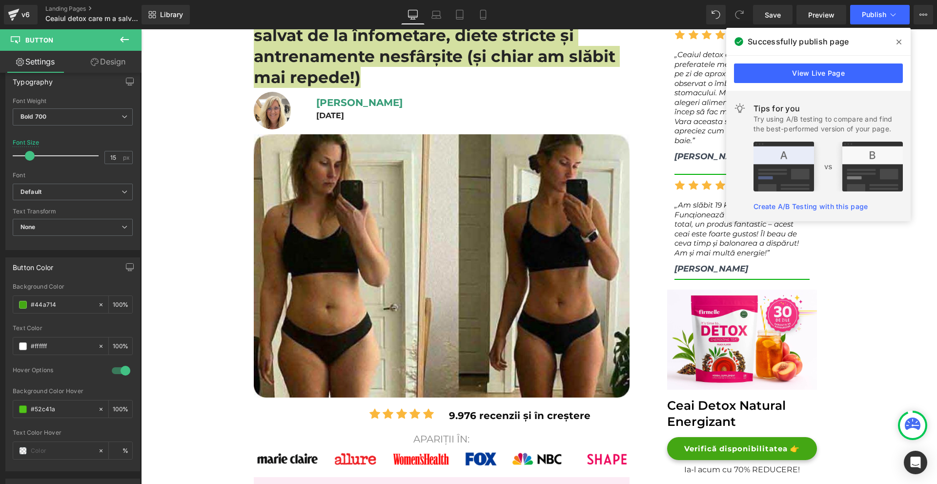
scroll to position [439, 0]
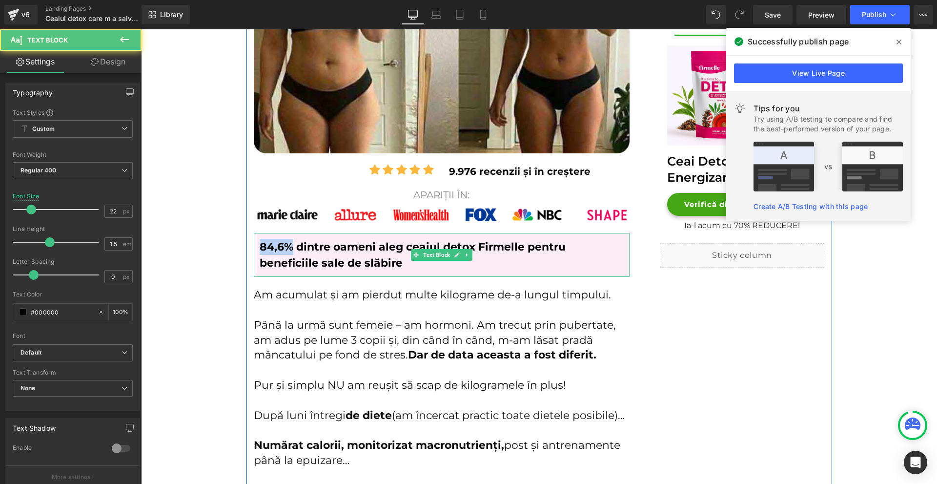
drag, startPoint x: 273, startPoint y: 246, endPoint x: 253, endPoint y: 246, distance: 19.5
click at [254, 246] on div "84,6% dintre oameni aleg ceaiul detox Firmelle pentru beneficiile sale de slăbi…" at bounding box center [442, 255] width 376 height 44
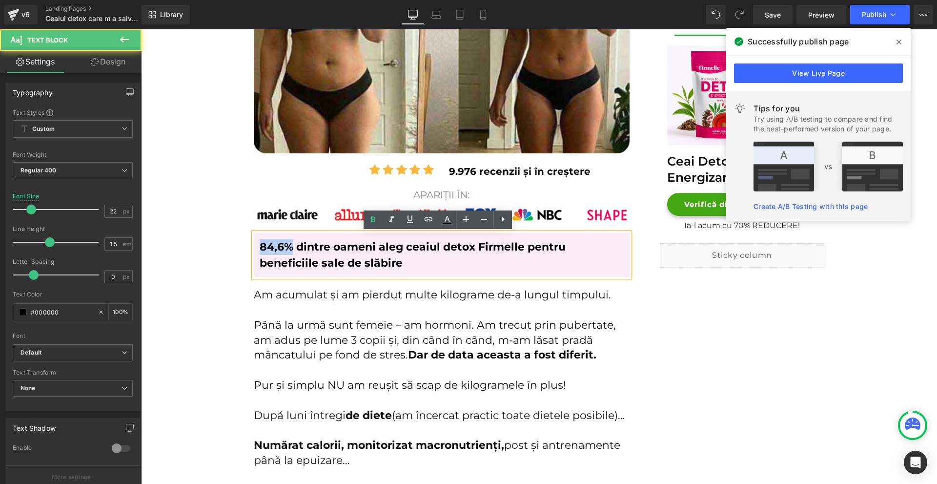
click at [260, 246] on b "84,6% dintre oameni aleg ceaiul detox Firmelle pentru beneficiile sale de slăbi…" at bounding box center [413, 254] width 306 height 29
drag, startPoint x: 286, startPoint y: 245, endPoint x: 258, endPoint y: 247, distance: 28.0
click at [260, 247] on b "84,6% dintre oameni aleg ceaiul detox Firmelle pentru beneficiile sale de slăbi…" at bounding box center [413, 254] width 306 height 29
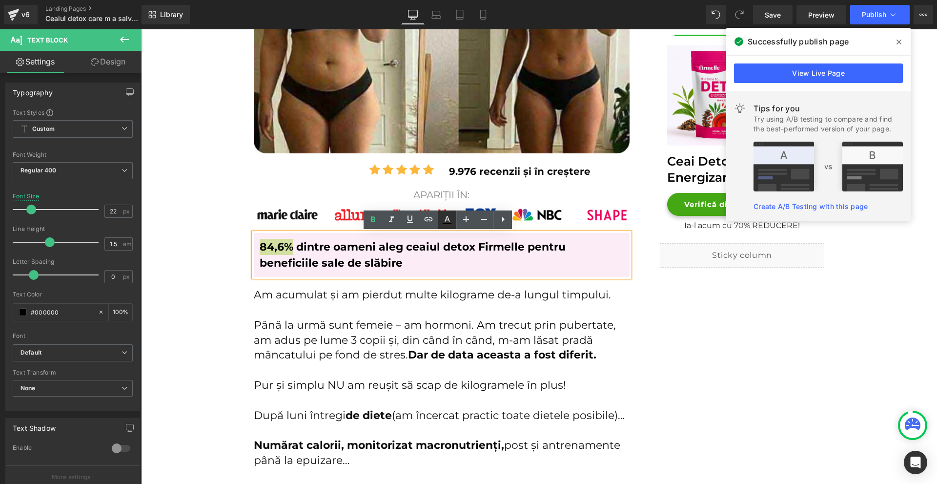
click at [452, 226] on icon at bounding box center [447, 220] width 12 height 12
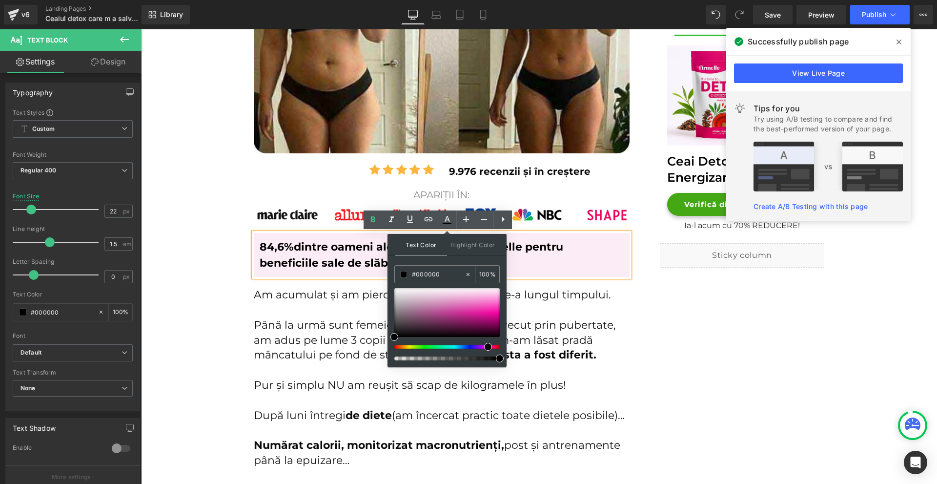
click at [484, 346] on div at bounding box center [443, 347] width 105 height 4
click at [477, 314] on div at bounding box center [446, 312] width 105 height 49
click at [484, 344] on div at bounding box center [446, 324] width 105 height 72
type input "#eb41ad"
click at [481, 309] on span at bounding box center [482, 308] width 8 height 8
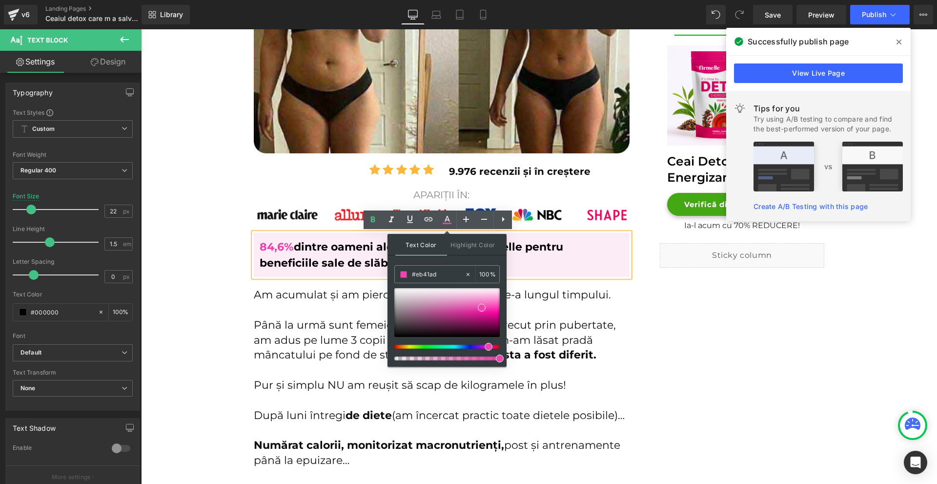
click at [345, 276] on div "84,6% dintre oameni aleg ceaiul detox Firmelle pentru beneficiile sale de slăbi…" at bounding box center [442, 255] width 376 height 44
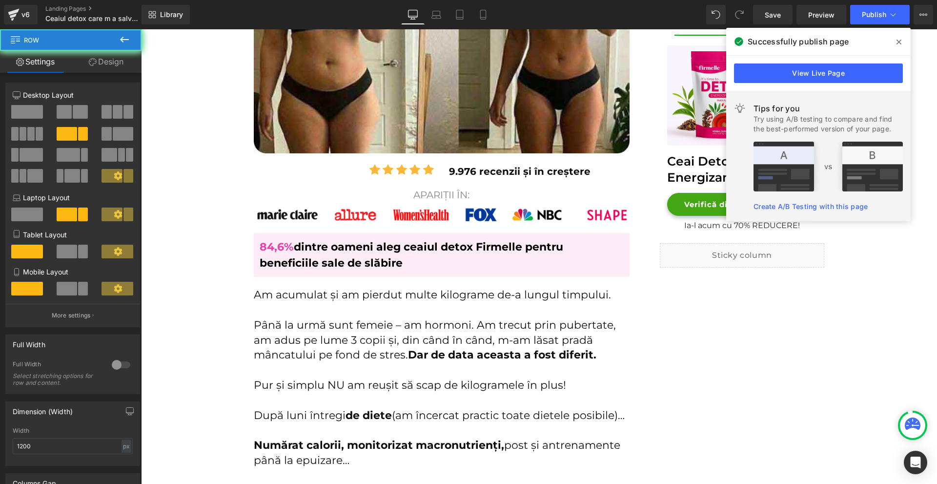
click at [893, 41] on span at bounding box center [899, 42] width 16 height 16
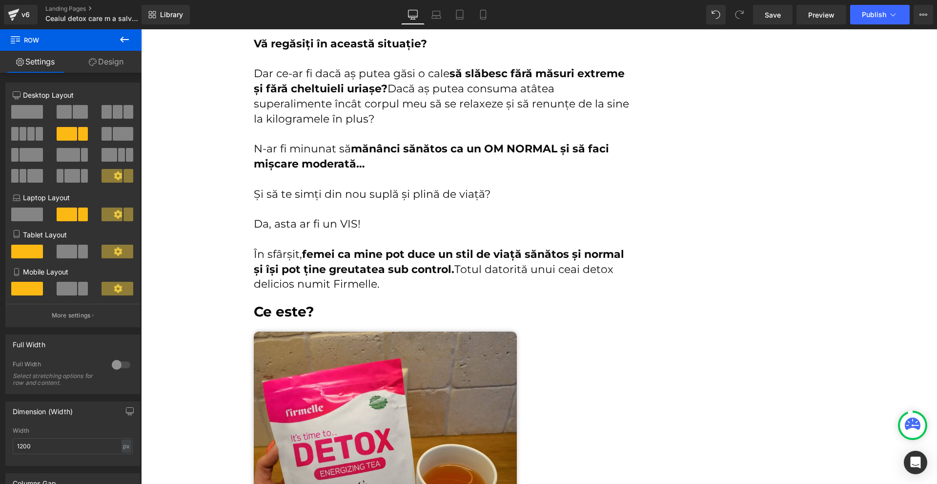
scroll to position [1416, 0]
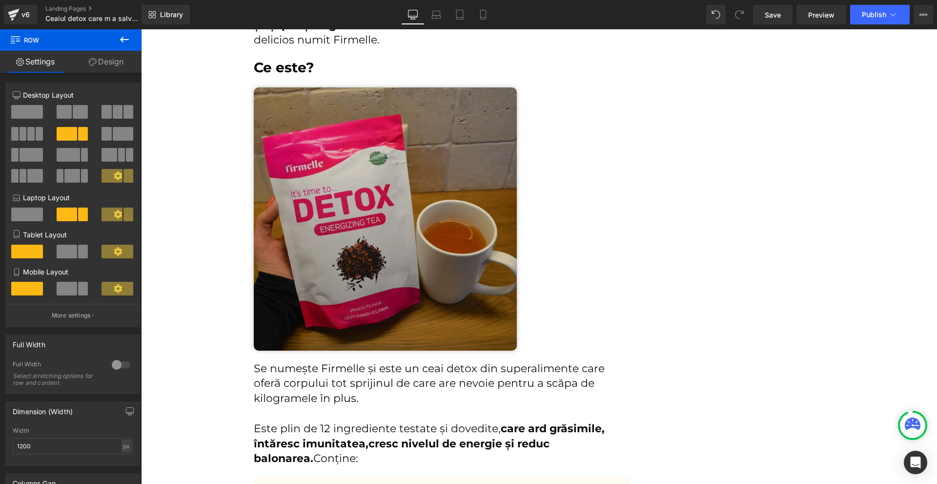
click at [408, 219] on img at bounding box center [385, 218] width 263 height 263
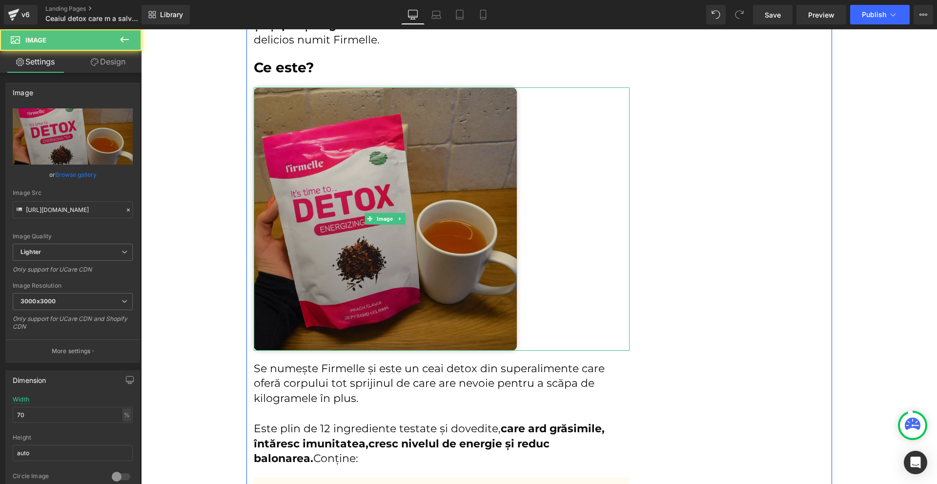
click at [422, 171] on img at bounding box center [385, 218] width 263 height 263
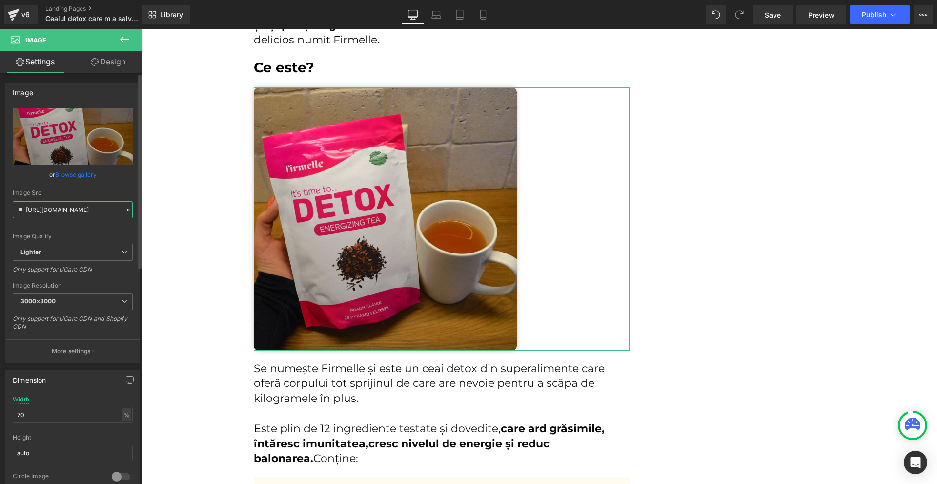
click at [47, 206] on input "https://ucarecdn.com/dc74c704-57ad-419e-bdc8-2b35c515bc26/-/format/auto/-/previ…" at bounding box center [73, 209] width 120 height 17
paste input "cdn.shopify.com/s/files/1/0754/8698/6585/files/Via_a_mea_sexuala_e_in_flacari_1…"
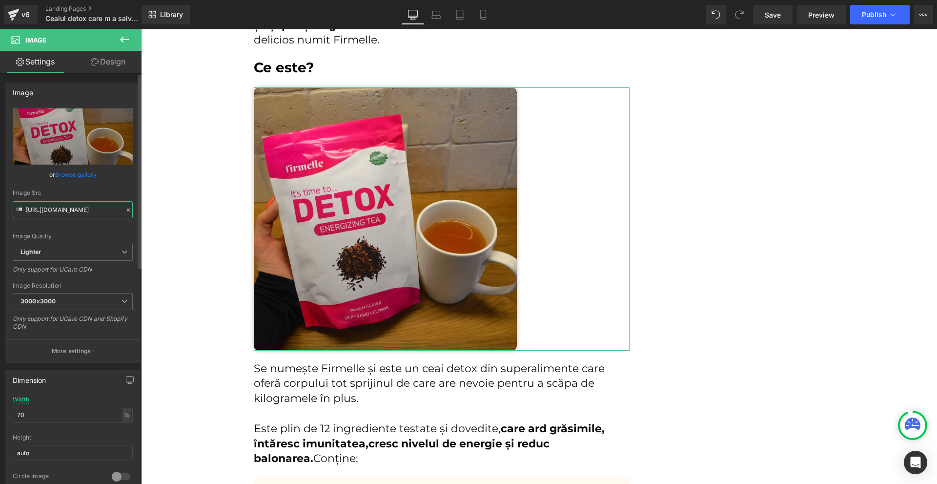
scroll to position [0, 213]
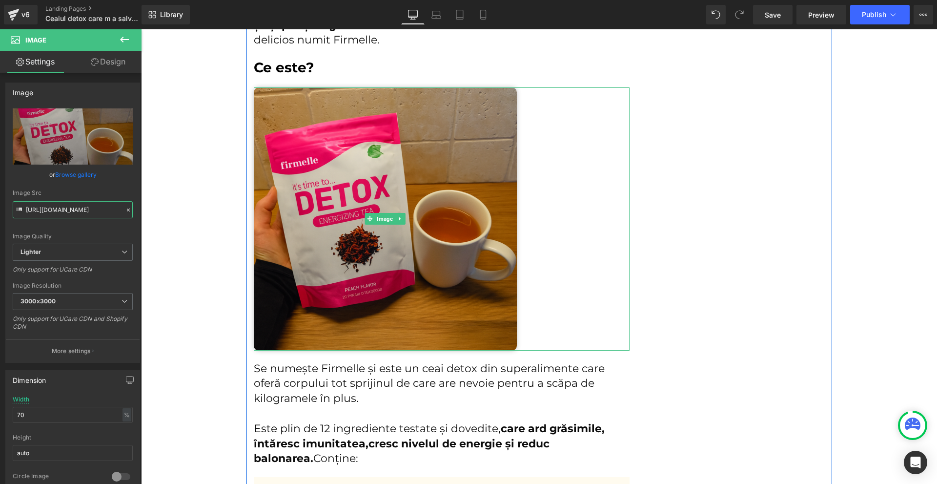
type input "https://cdn.shopify.com/s/files/1/0754/8698/6585/files/Via_a_mea_sexuala_e_in_f…"
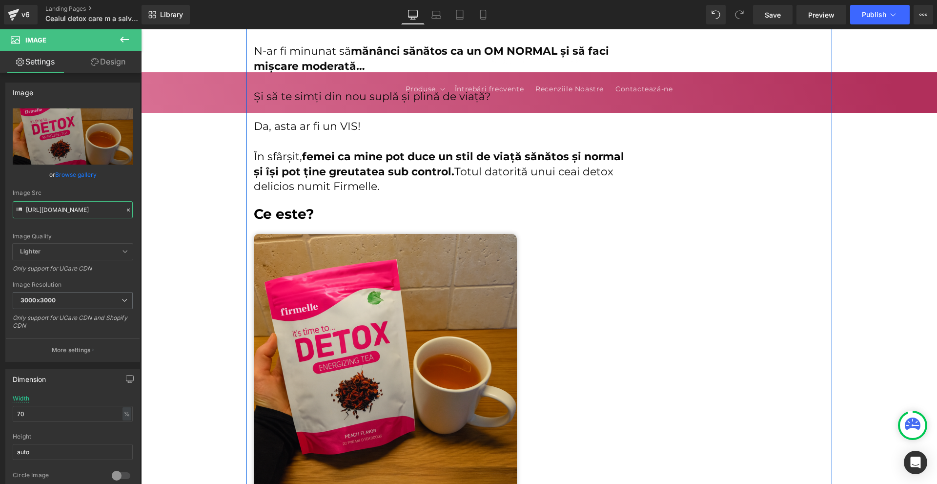
scroll to position [1074, 0]
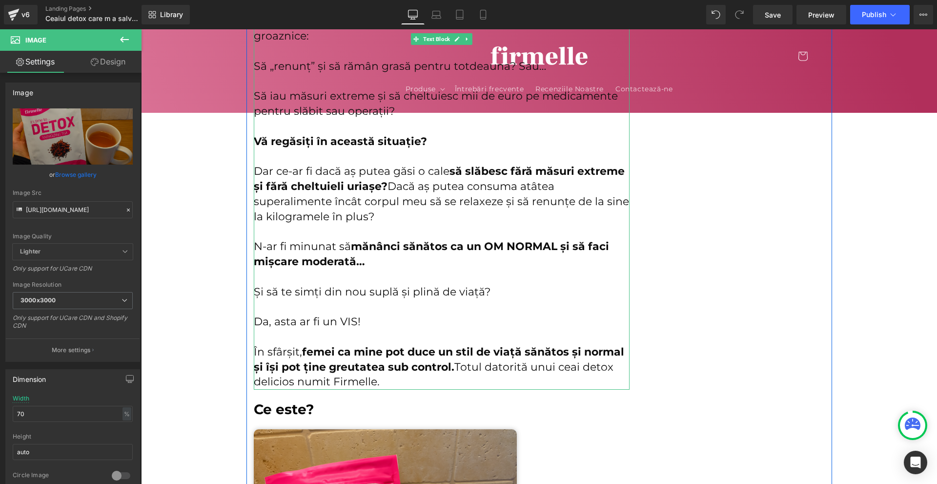
click at [394, 228] on p at bounding box center [442, 232] width 376 height 15
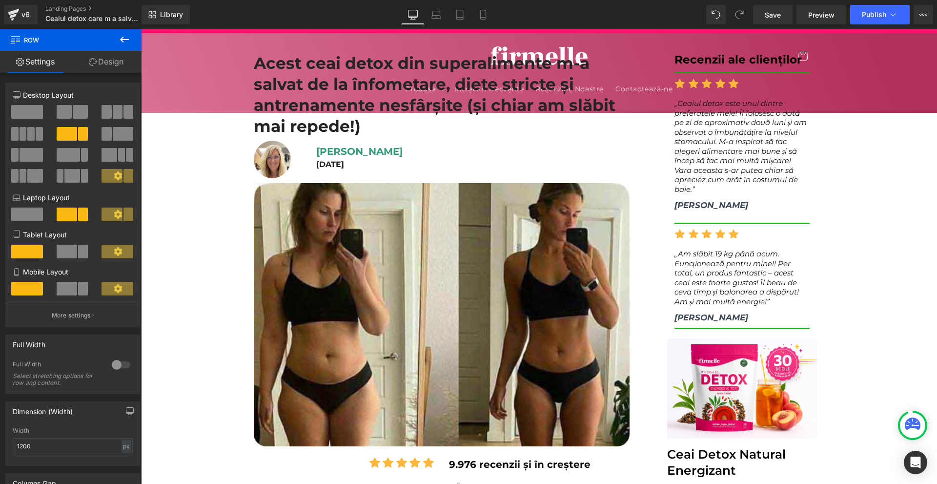
scroll to position [0, 0]
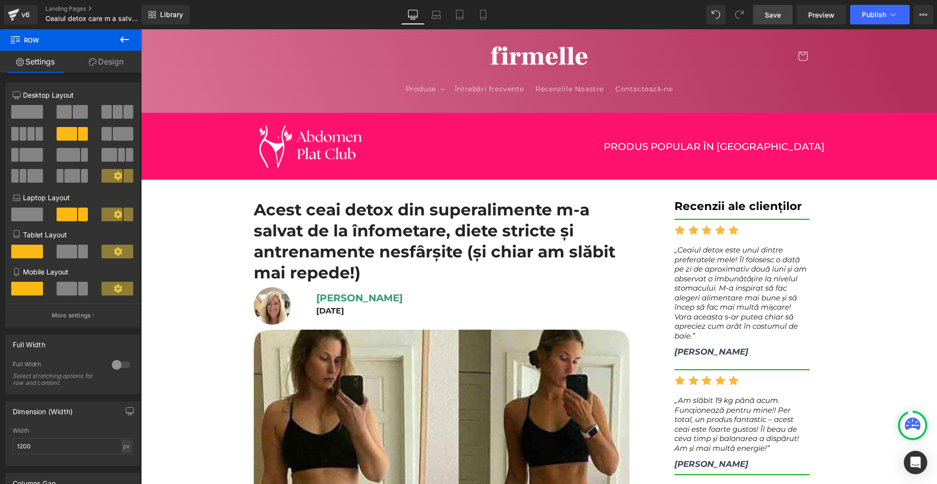
click at [781, 13] on span "Save" at bounding box center [773, 15] width 16 height 10
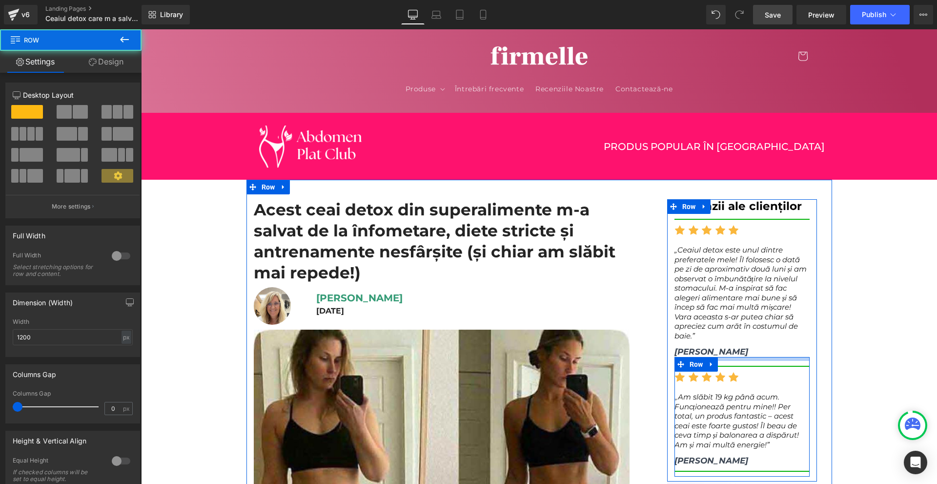
drag, startPoint x: 724, startPoint y: 345, endPoint x: 729, endPoint y: 341, distance: 5.6
click at [729, 341] on div "Recenzii ale clienților Heading Separator Icon Icon Icon Icon Icon Icon List Ho…" at bounding box center [742, 337] width 150 height 277
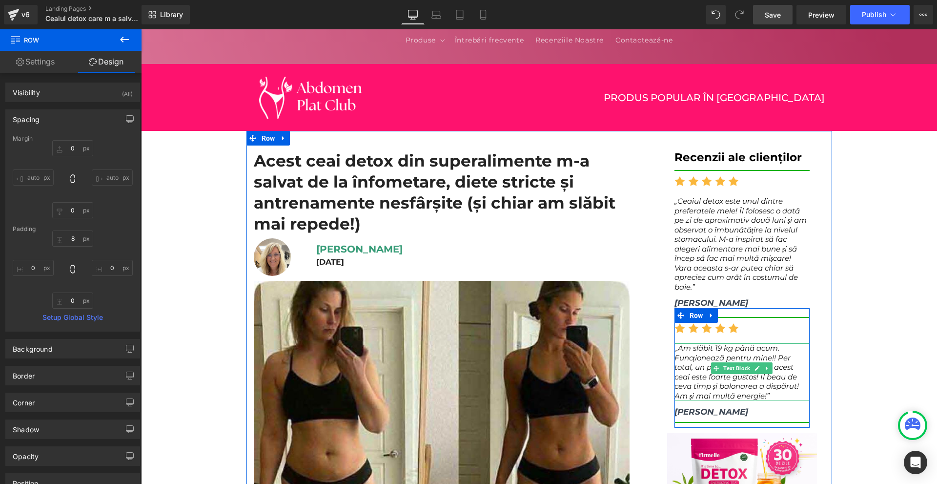
scroll to position [98, 0]
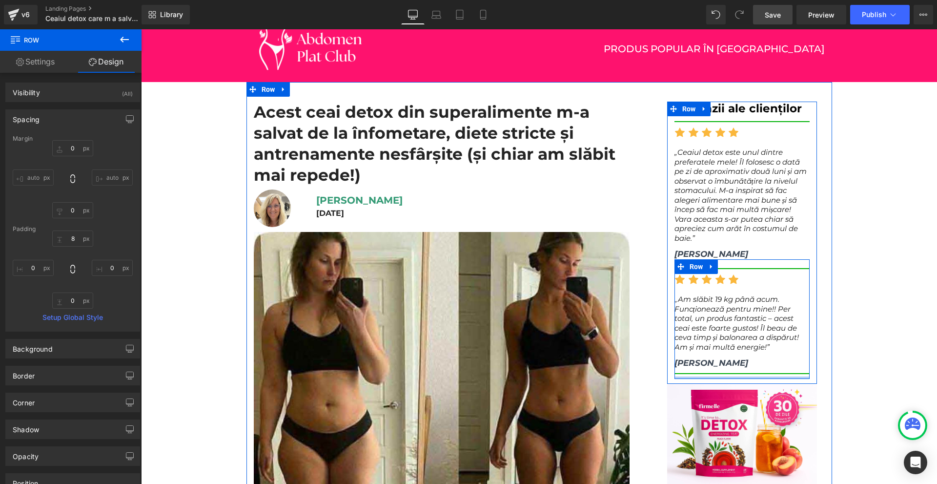
click at [734, 376] on div at bounding box center [743, 377] width 136 height 2
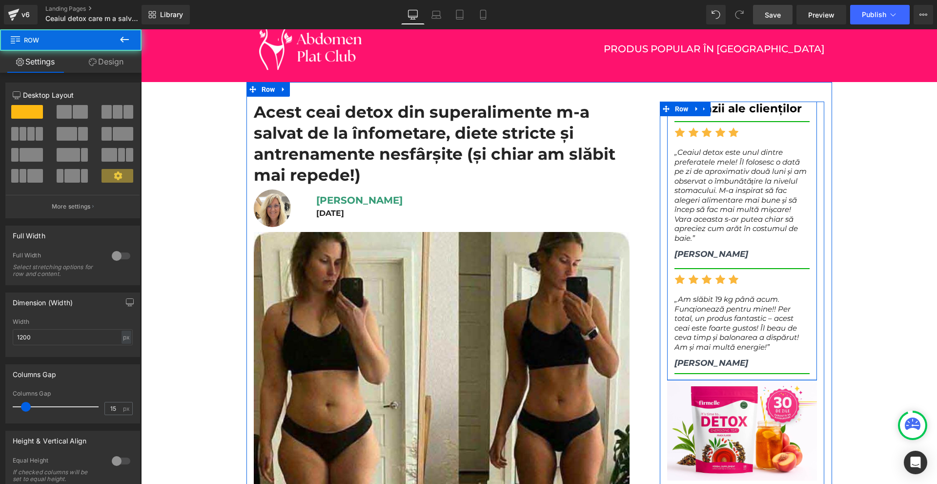
click at [738, 379] on div at bounding box center [742, 379] width 150 height 1
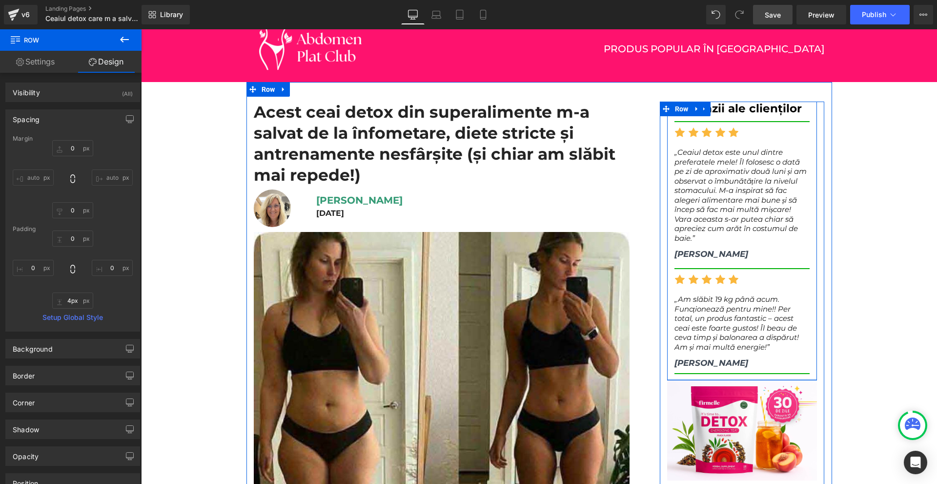
type input "6px"
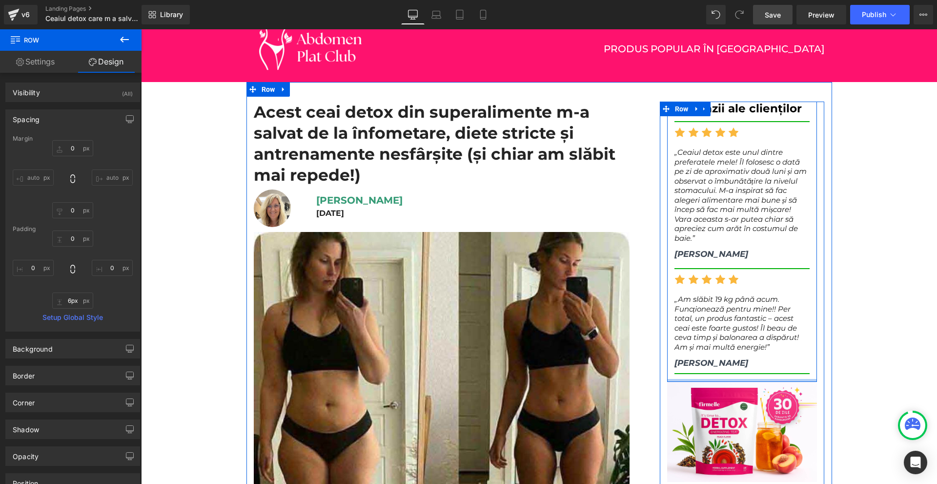
click at [769, 379] on div at bounding box center [742, 380] width 150 height 3
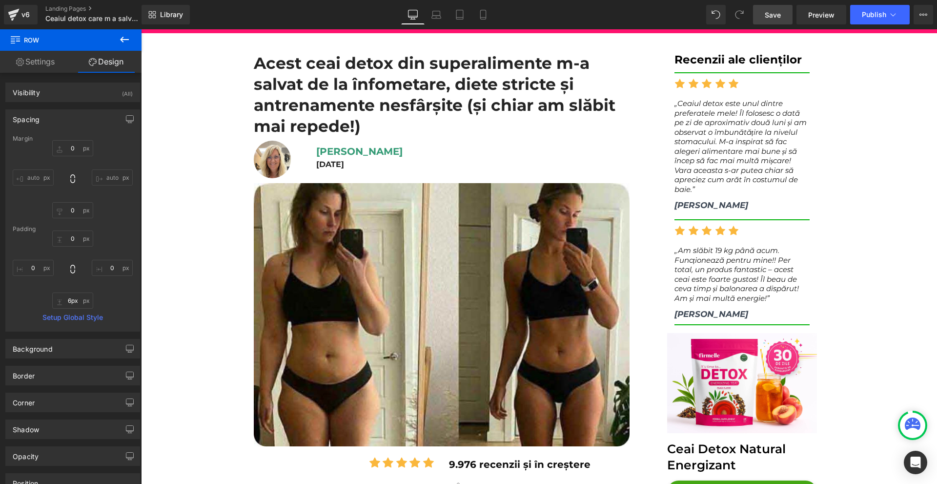
scroll to position [244, 0]
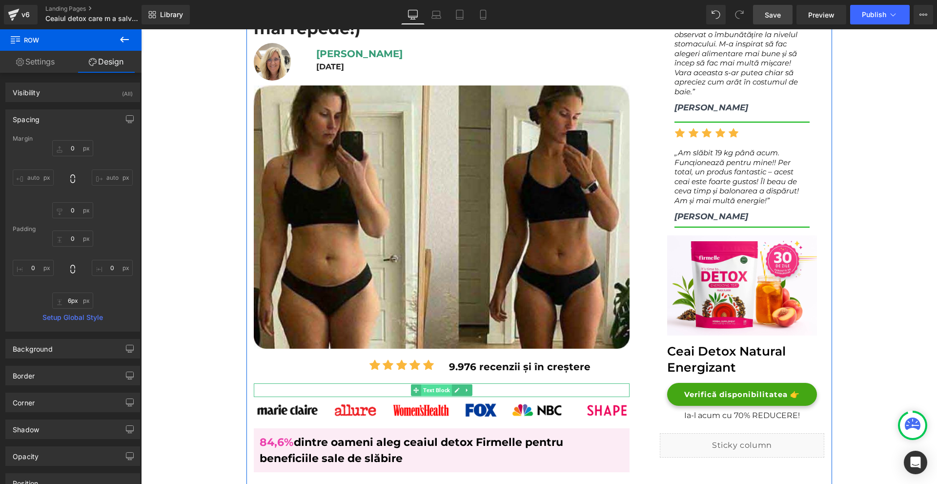
click at [435, 390] on span "Text Block" at bounding box center [436, 390] width 31 height 12
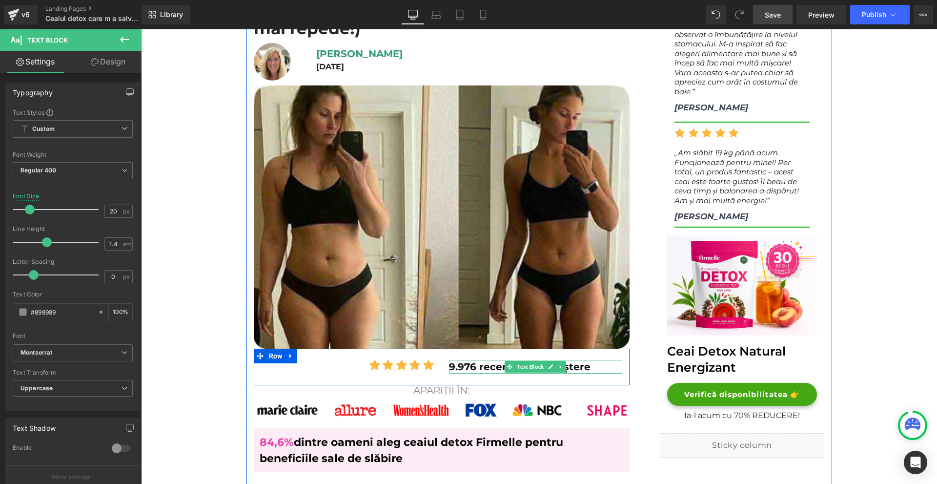
click at [450, 368] on b "9.976 recenzii și în creștere" at bounding box center [520, 367] width 142 height 12
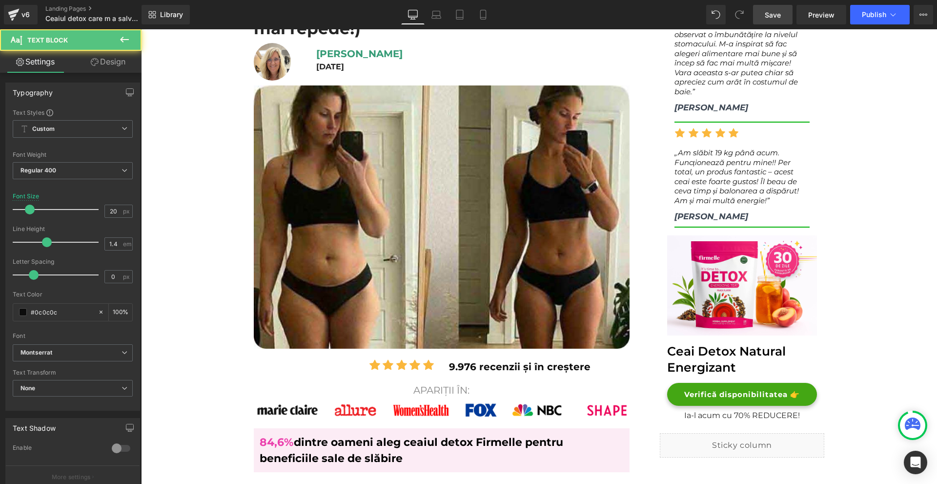
drag, startPoint x: 102, startPoint y: 55, endPoint x: 52, endPoint y: 112, distance: 76.1
click at [102, 54] on link "Design" at bounding box center [108, 62] width 71 height 22
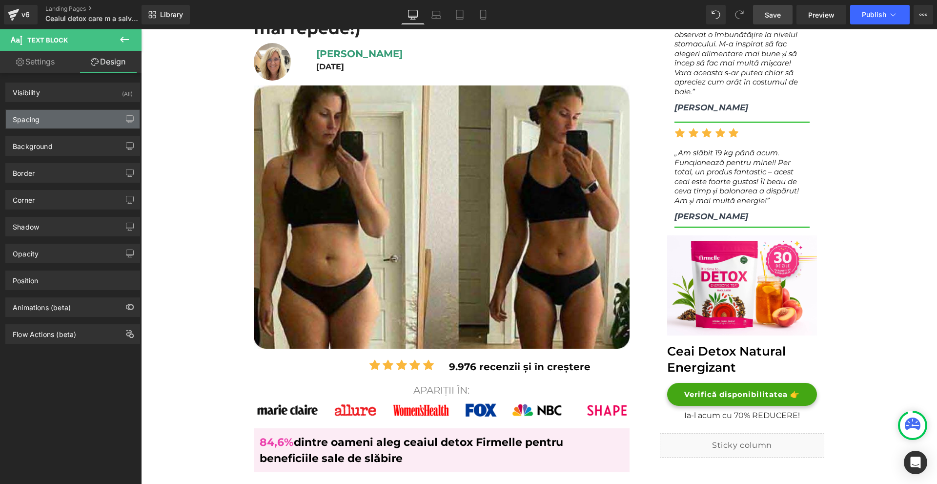
drag, startPoint x: 52, startPoint y: 112, endPoint x: 57, endPoint y: 141, distance: 29.2
click at [52, 113] on div "Spacing" at bounding box center [73, 119] width 134 height 19
type input "-4"
type input "0"
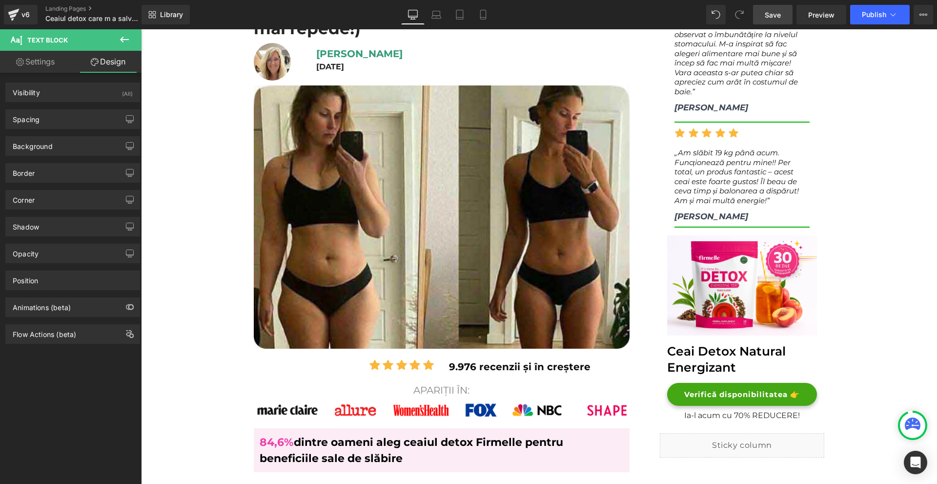
type input "0"
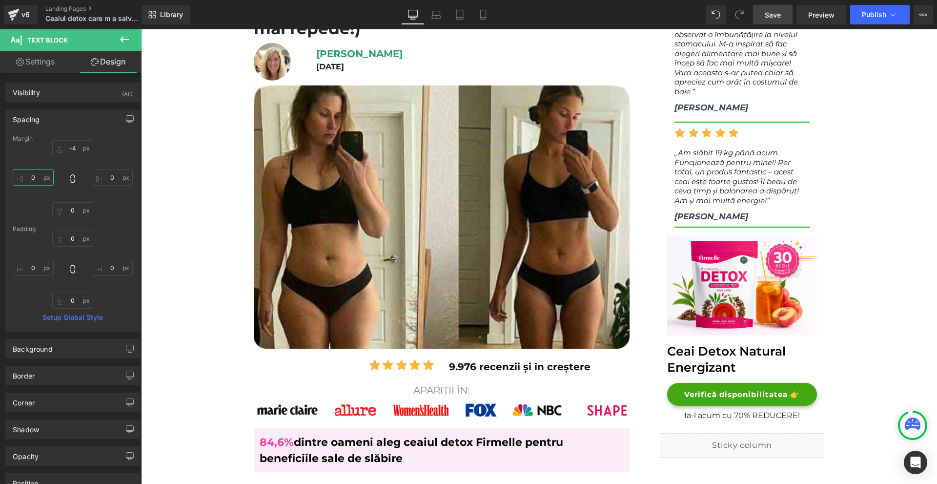
click at [43, 178] on input "0" at bounding box center [33, 177] width 41 height 16
type input "-10"
click at [61, 149] on input "-4" at bounding box center [72, 148] width 41 height 16
type input "-11"
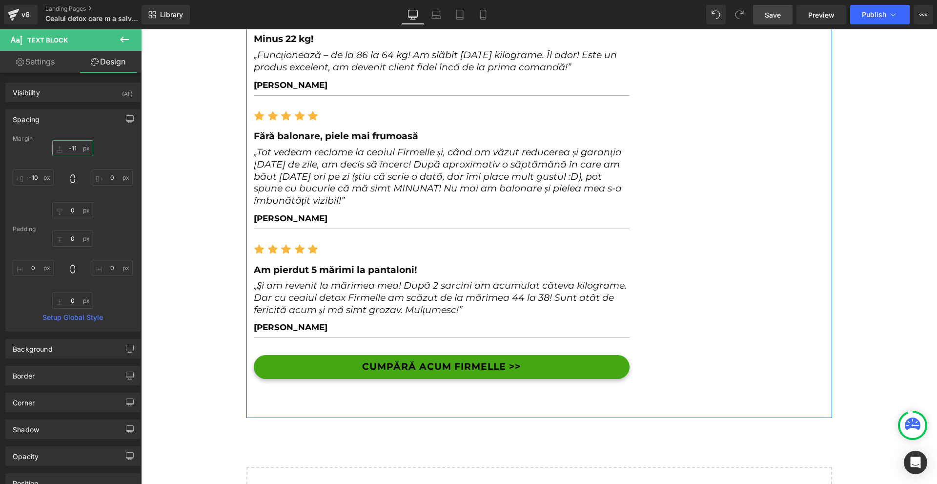
scroll to position [5418, 0]
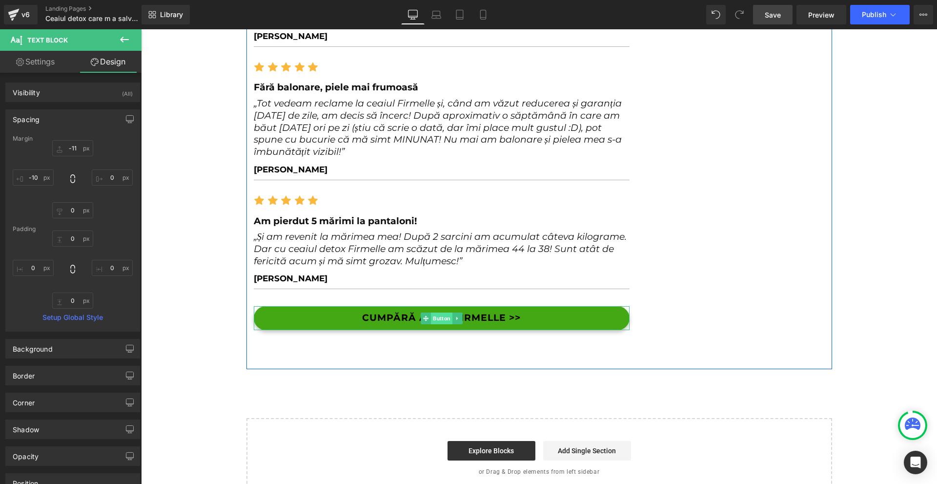
click at [437, 312] on span "Button" at bounding box center [441, 318] width 21 height 12
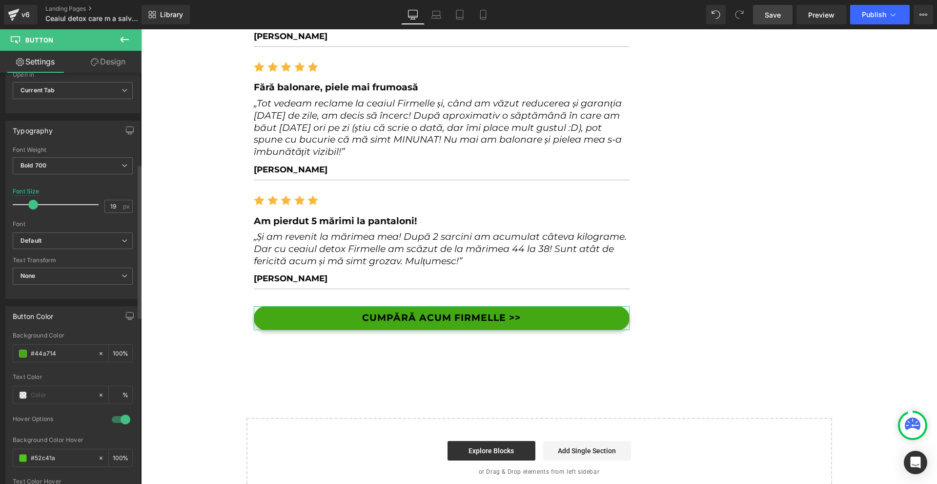
scroll to position [342, 0]
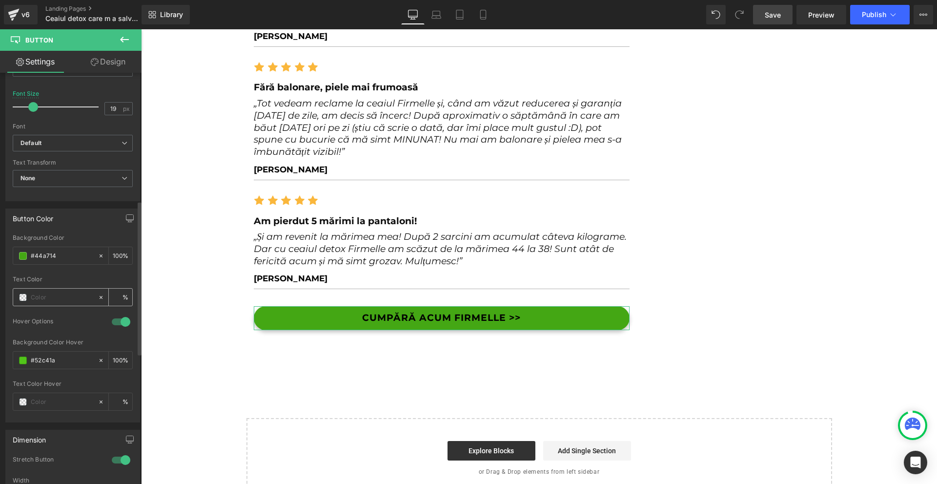
click at [19, 296] on span at bounding box center [23, 297] width 8 height 8
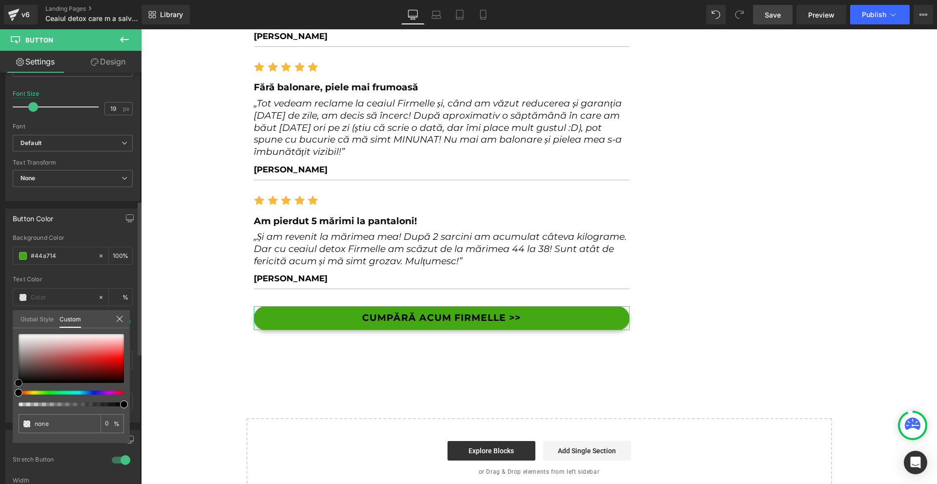
type input "#bd8888"
type input "100"
type input "#bd8888"
type input "100"
type input "#ffffff"
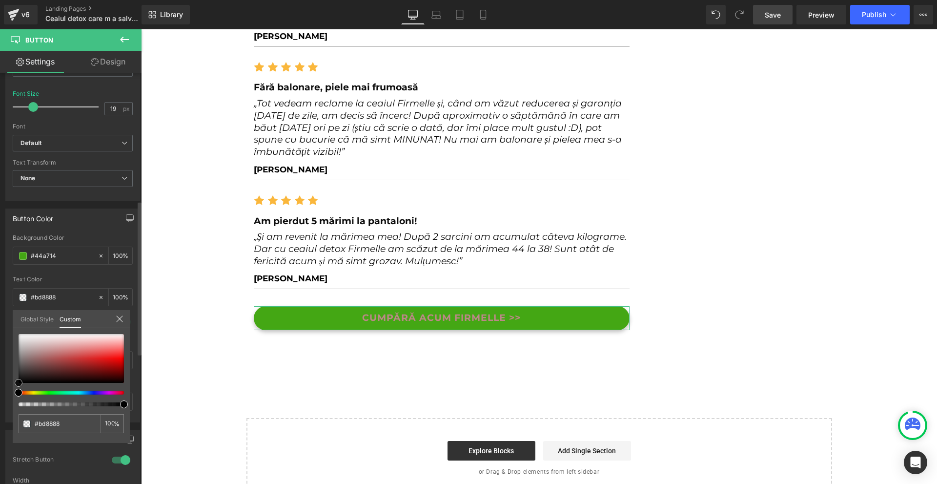
type input "#ffffff"
drag, startPoint x: 20, startPoint y: 309, endPoint x: 5, endPoint y: 207, distance: 102.7
click at [0, 206] on div "Button Color rgba(68, 167, 20, 1) Background Color #44a714 100 % rgba(255, 255,…" at bounding box center [73, 311] width 146 height 221
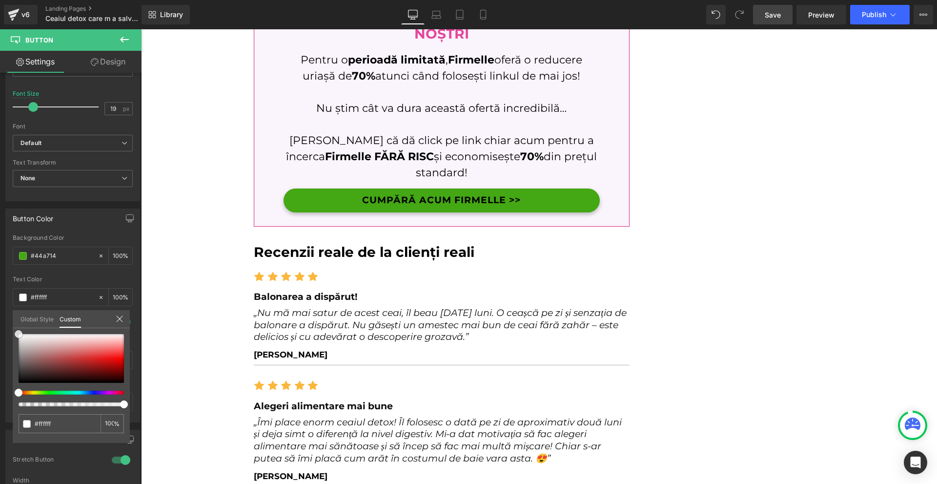
scroll to position [4686, 0]
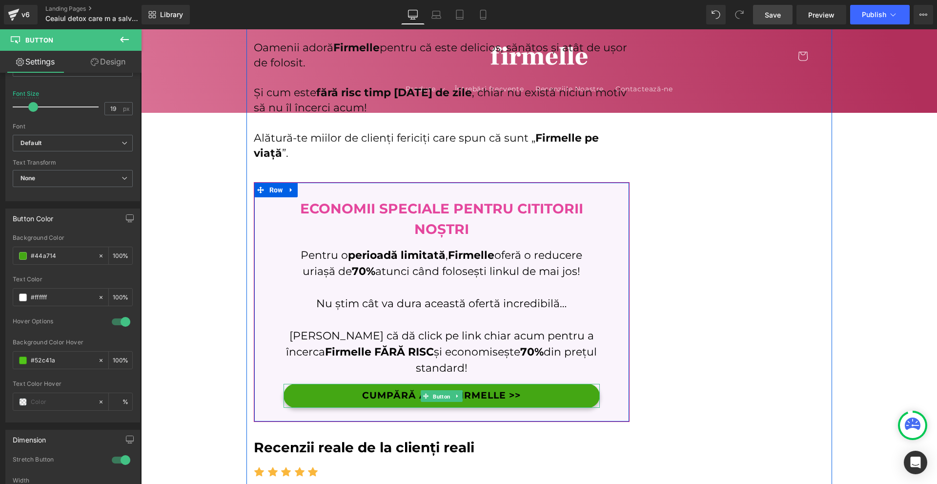
drag, startPoint x: 438, startPoint y: 379, endPoint x: 260, endPoint y: 350, distance: 180.6
click at [438, 391] on span "Button" at bounding box center [441, 397] width 21 height 12
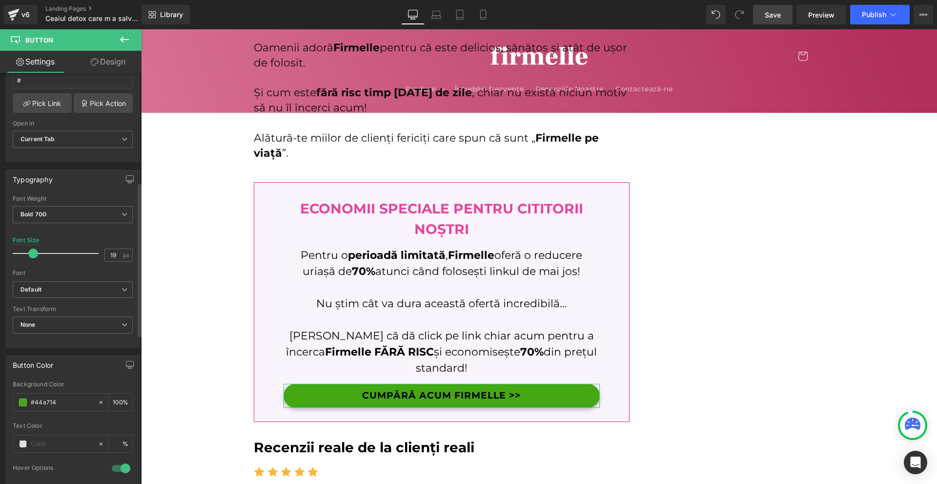
scroll to position [293, 0]
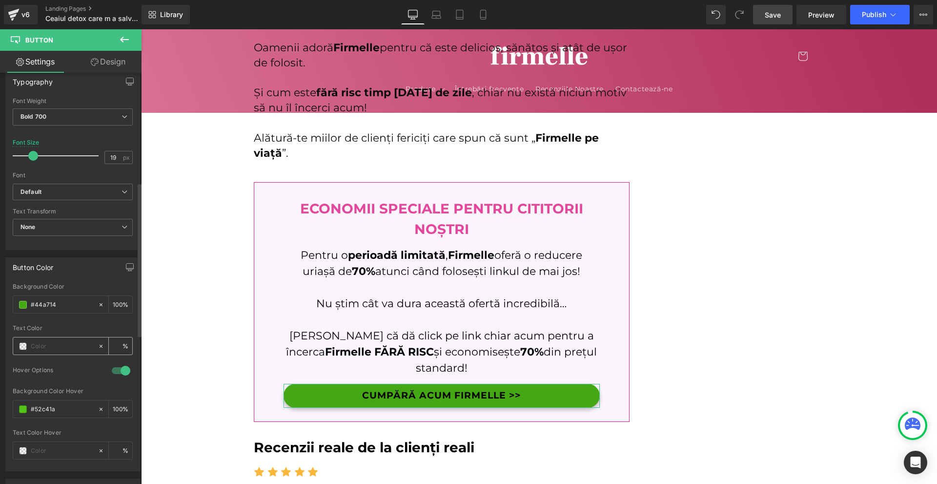
click at [26, 348] on span at bounding box center [23, 346] width 8 height 8
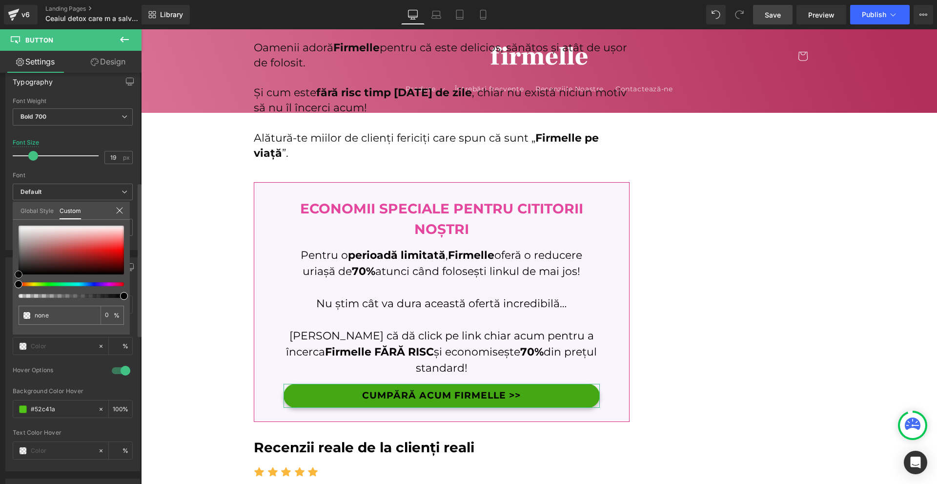
type input "#623b3b"
type input "100"
type input "#623b3b"
type input "100"
type input "#e5dbdb"
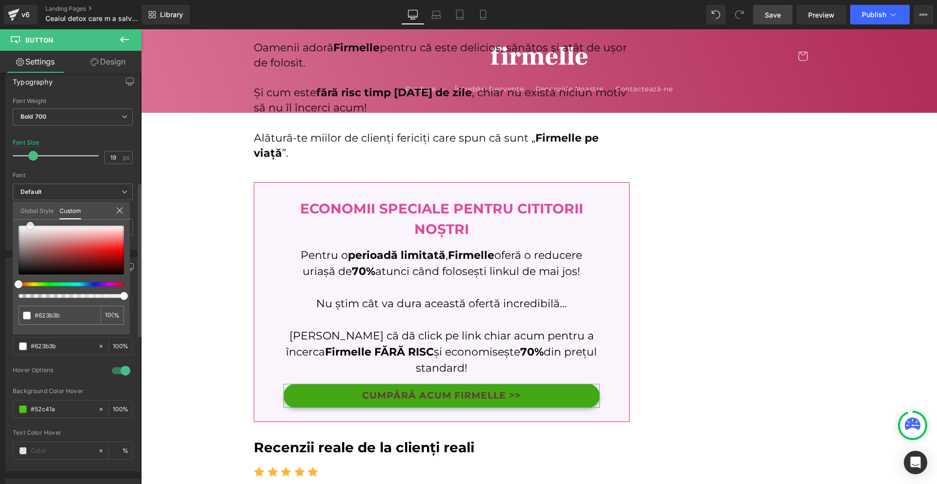
type input "#e5dbdb"
type input "#ffffff"
drag, startPoint x: 33, startPoint y: 228, endPoint x: 102, endPoint y: 192, distance: 77.3
click at [0, 250] on div "Button Color rgba(68, 167, 20, 1) Background Color #44a714 100 % rgba(255, 255,…" at bounding box center [73, 360] width 146 height 221
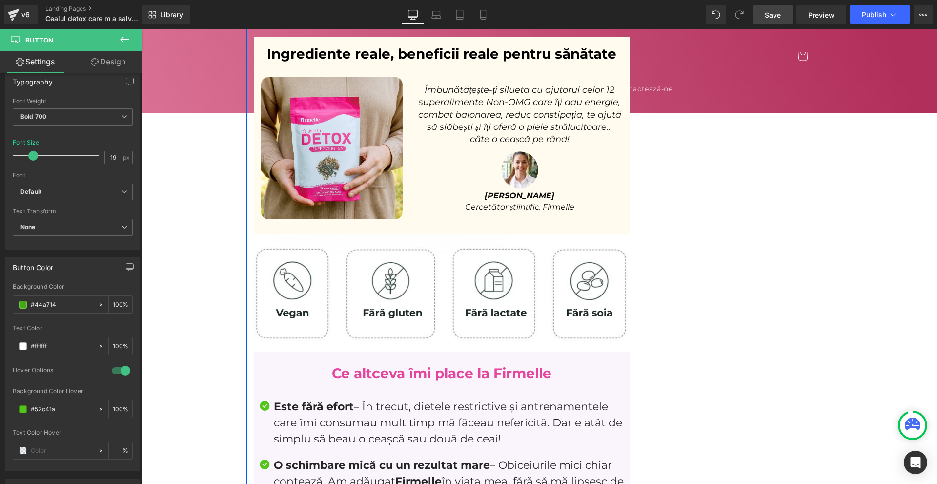
scroll to position [3710, 0]
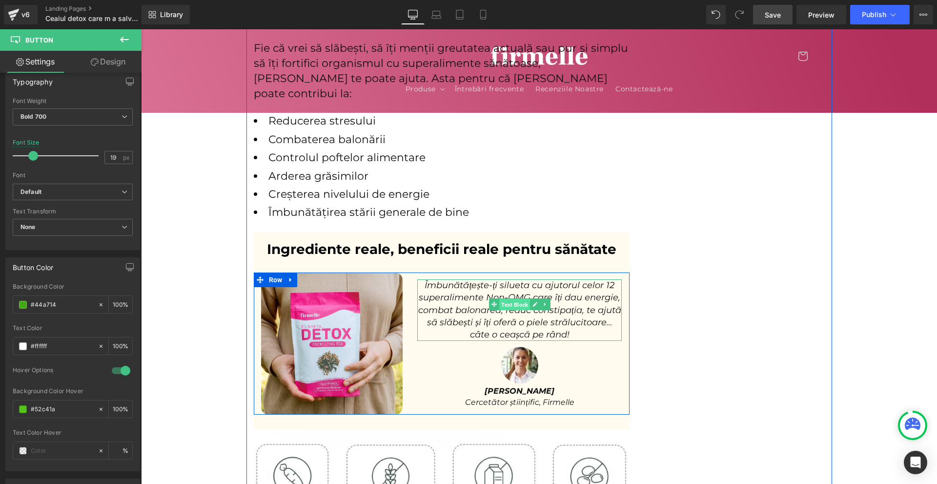
click at [512, 300] on span "Text Block" at bounding box center [514, 304] width 31 height 12
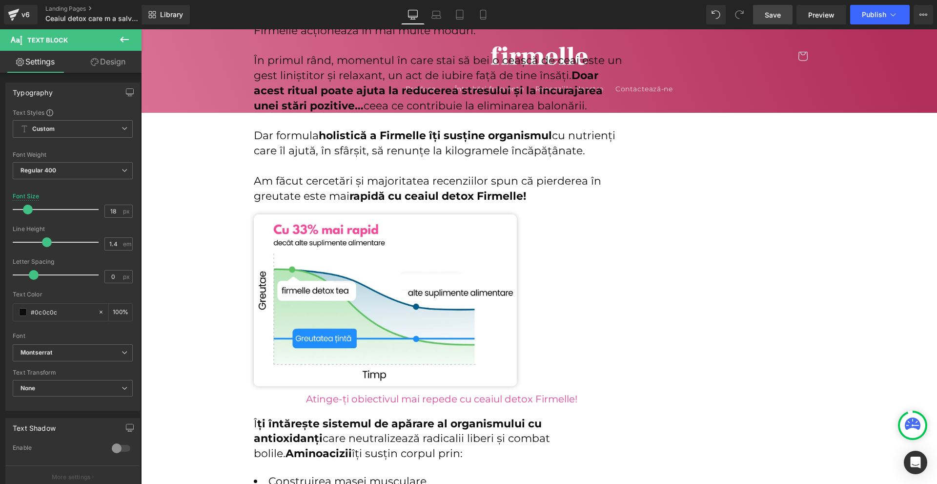
scroll to position [2929, 0]
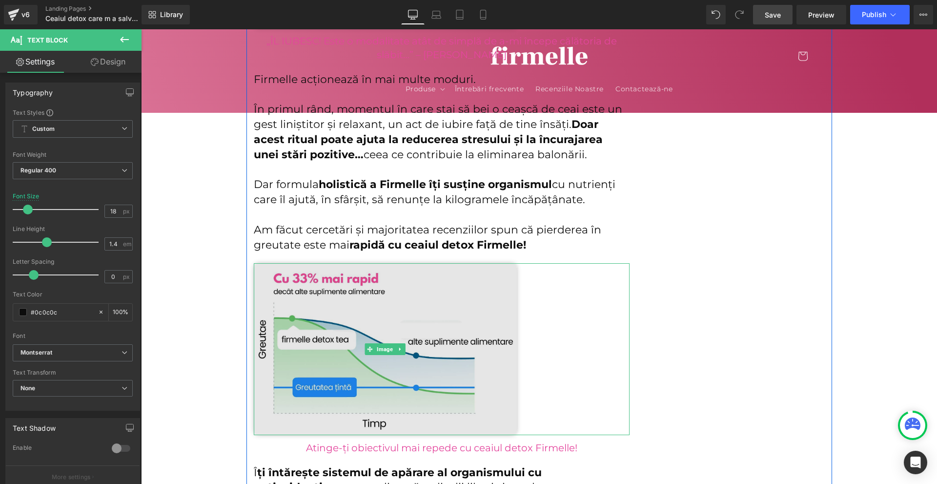
click at [437, 275] on img at bounding box center [385, 348] width 263 height 171
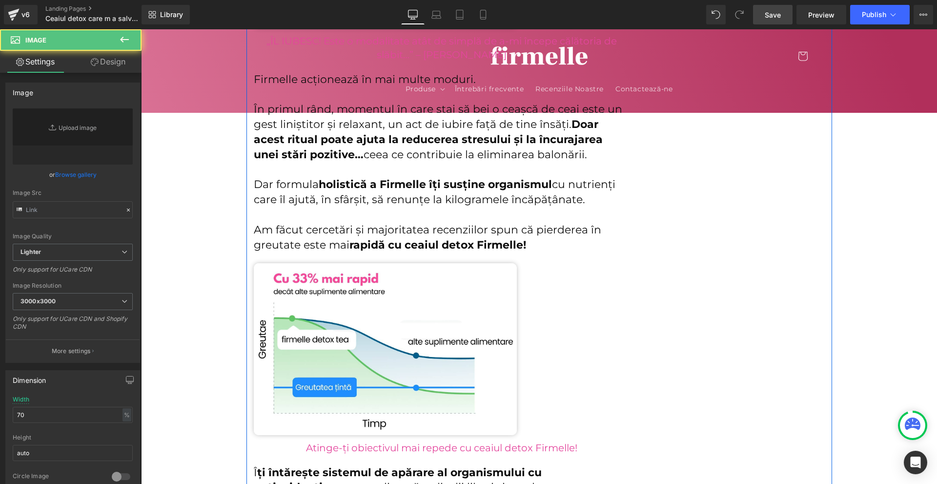
type input "https://ucarecdn.com/5a13426d-92a3-435b-9c8d-d6ca1dc2e4f6/-/format/auto/-/previ…"
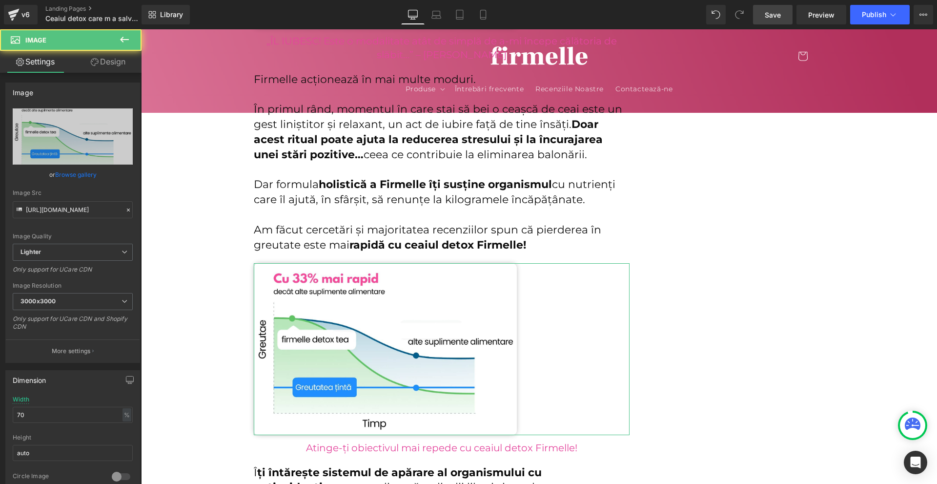
click at [102, 71] on link "Design" at bounding box center [108, 62] width 71 height 22
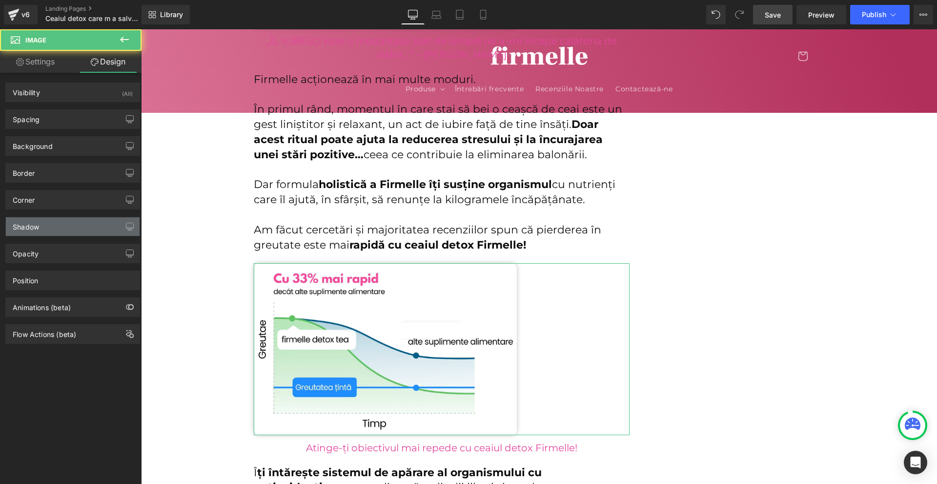
click at [47, 226] on div "Shadow" at bounding box center [73, 226] width 134 height 19
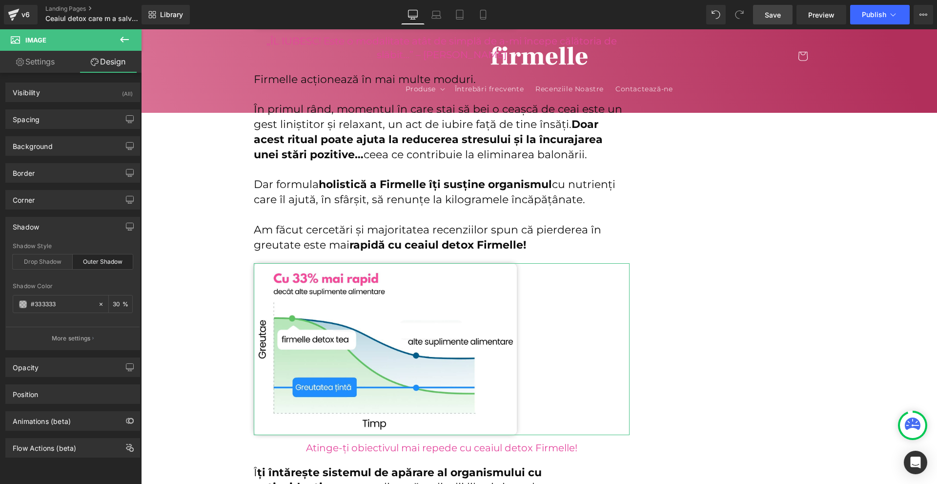
type input "#333333"
click at [113, 305] on input "30" at bounding box center [118, 303] width 10 height 11
click at [113, 306] on input "10" at bounding box center [118, 303] width 10 height 11
type input "20"
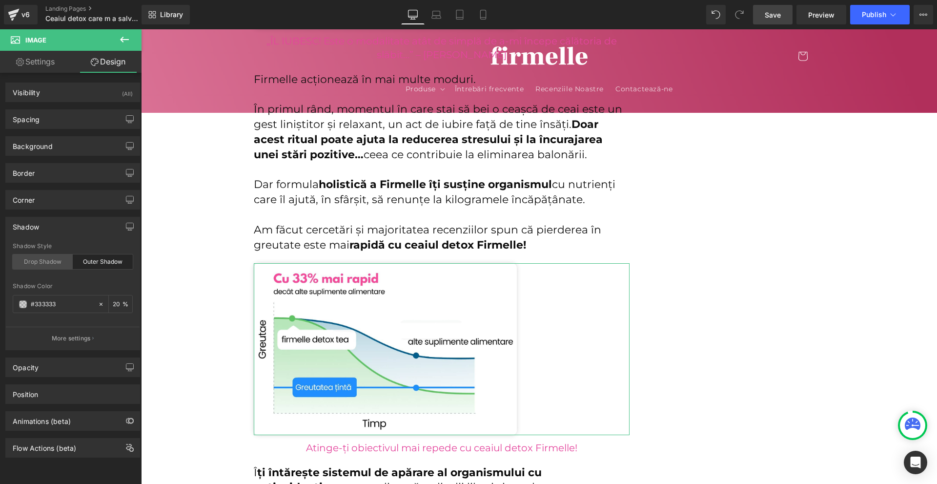
click at [45, 258] on div "Drop Shadow" at bounding box center [43, 261] width 60 height 15
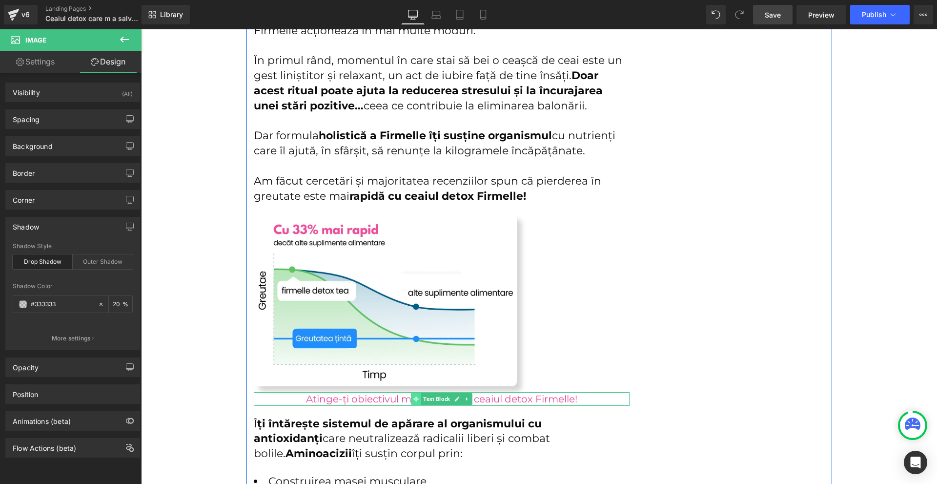
click at [415, 402] on span at bounding box center [416, 399] width 10 height 12
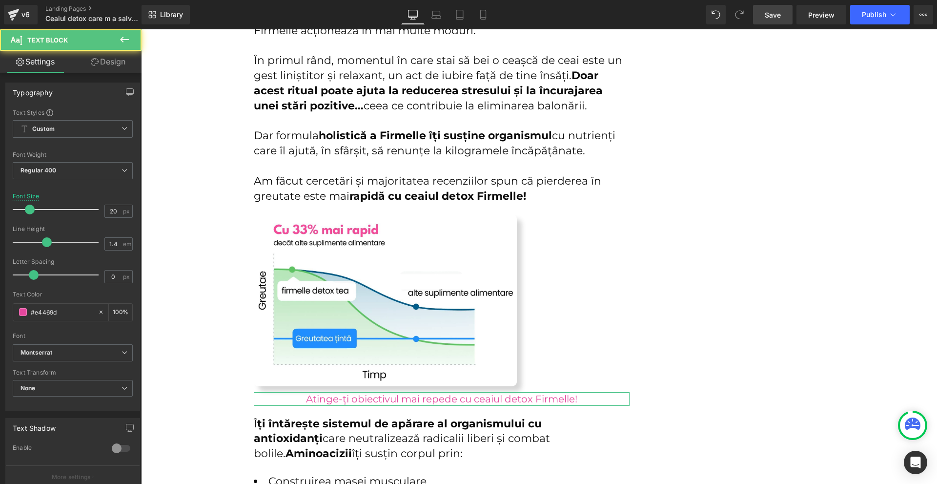
click at [100, 64] on link "Design" at bounding box center [108, 62] width 71 height 22
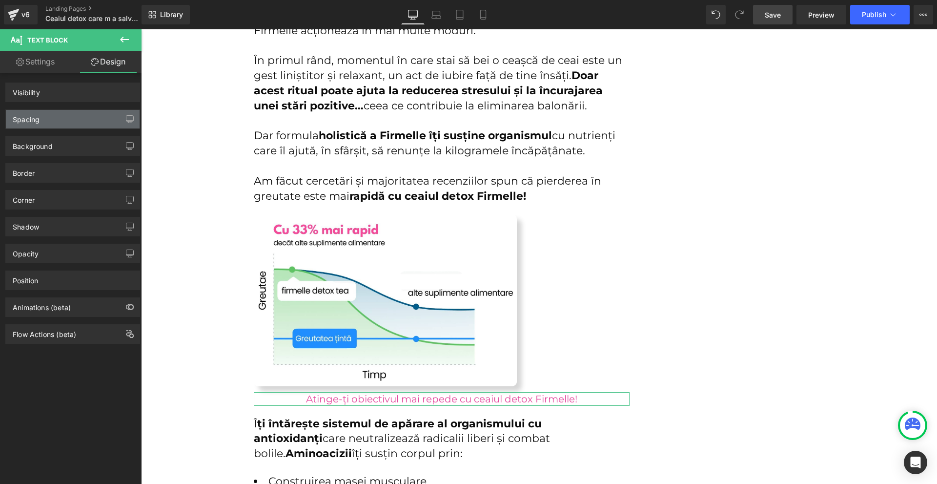
click at [59, 114] on div "Spacing" at bounding box center [73, 119] width 134 height 19
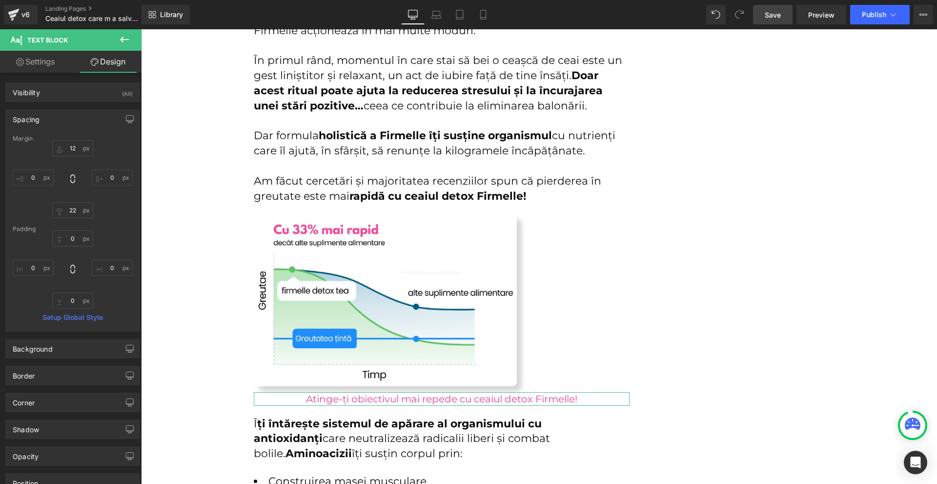
type input "12"
type input "0"
type input "22"
type input "0"
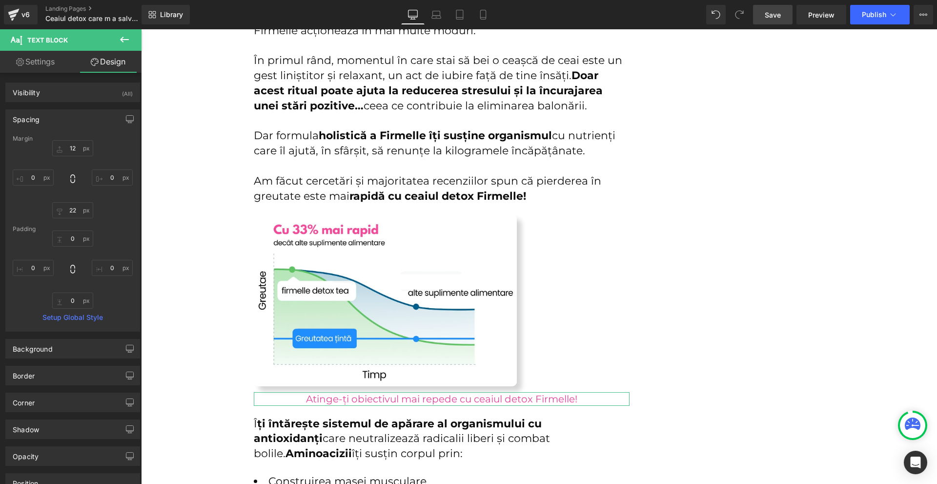
type input "0"
click at [71, 147] on input "12" at bounding box center [72, 148] width 41 height 16
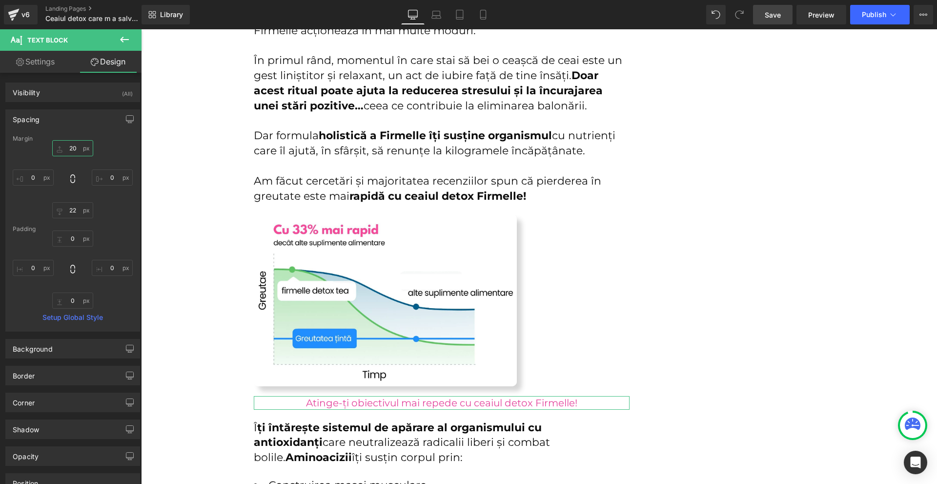
click at [71, 147] on input "20" at bounding box center [72, 148] width 41 height 16
click at [71, 147] on input "3" at bounding box center [72, 148] width 41 height 16
type input "30"
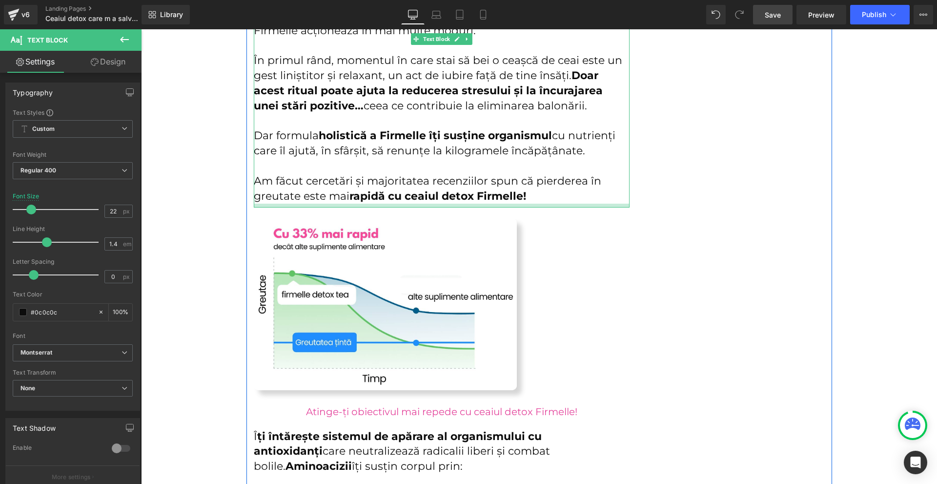
click at [450, 207] on div at bounding box center [442, 206] width 376 height 4
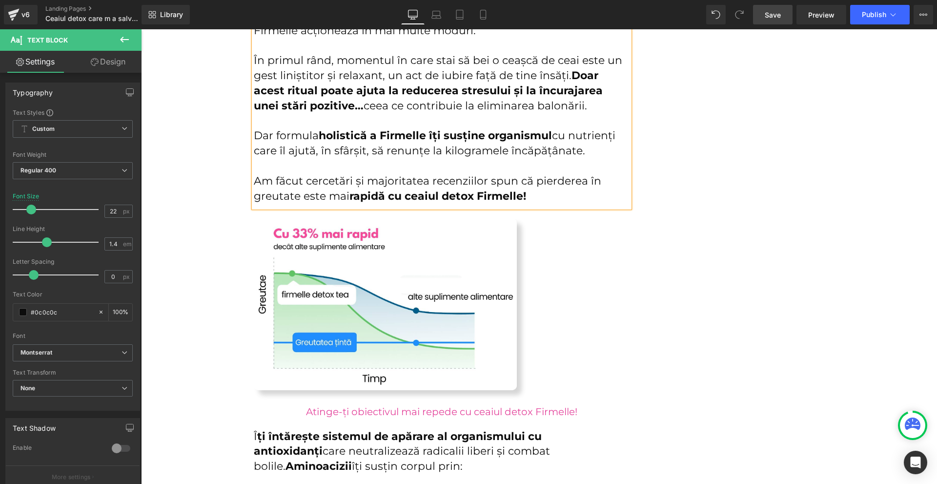
click at [751, 264] on div "Acest ceai detox din superalimente m-a salvat de la înfometare, diete stricte ș…" at bounding box center [540, 12] width 586 height 5620
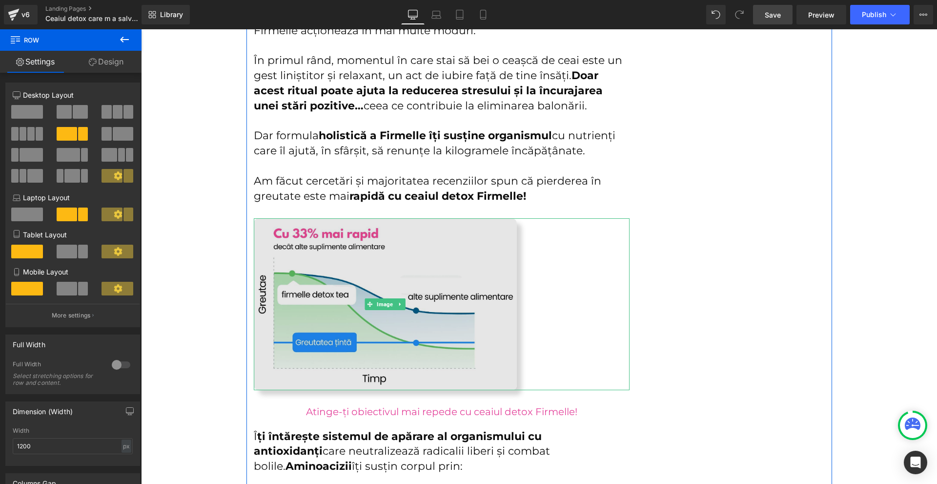
click at [494, 282] on img at bounding box center [385, 303] width 263 height 171
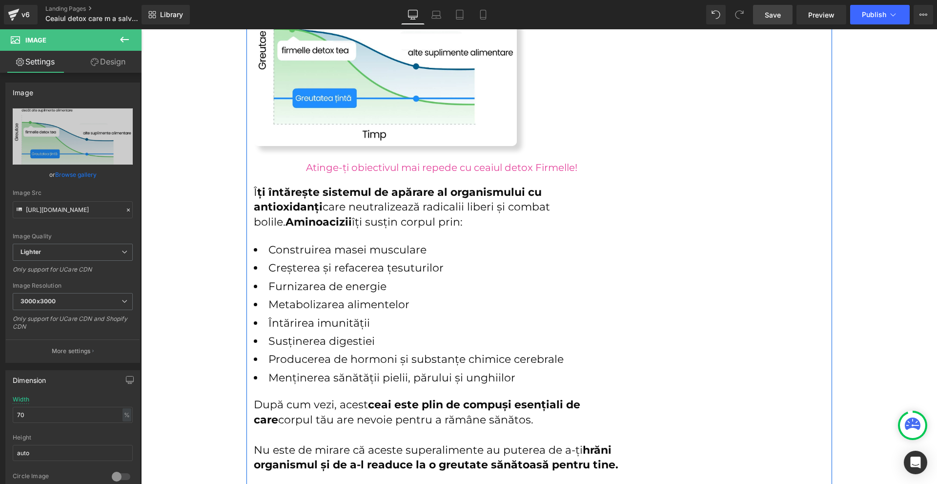
scroll to position [3026, 0]
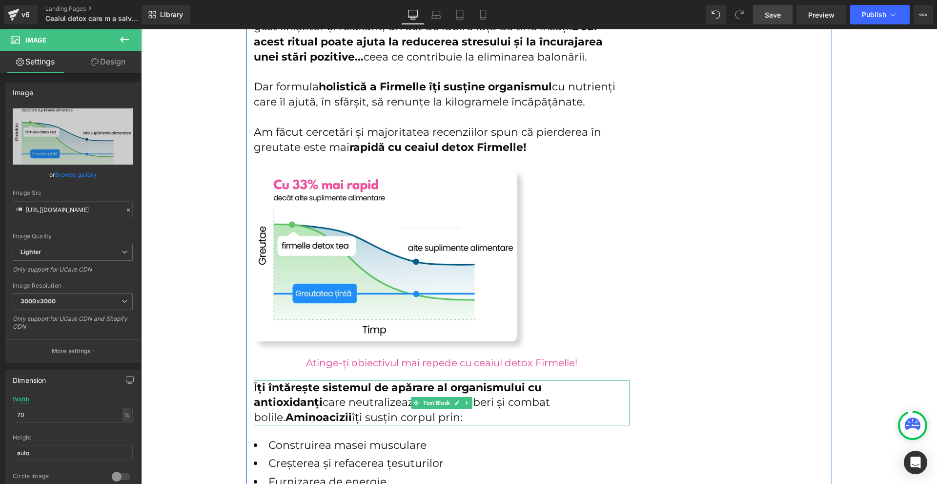
click at [254, 388] on div at bounding box center [255, 402] width 2 height 45
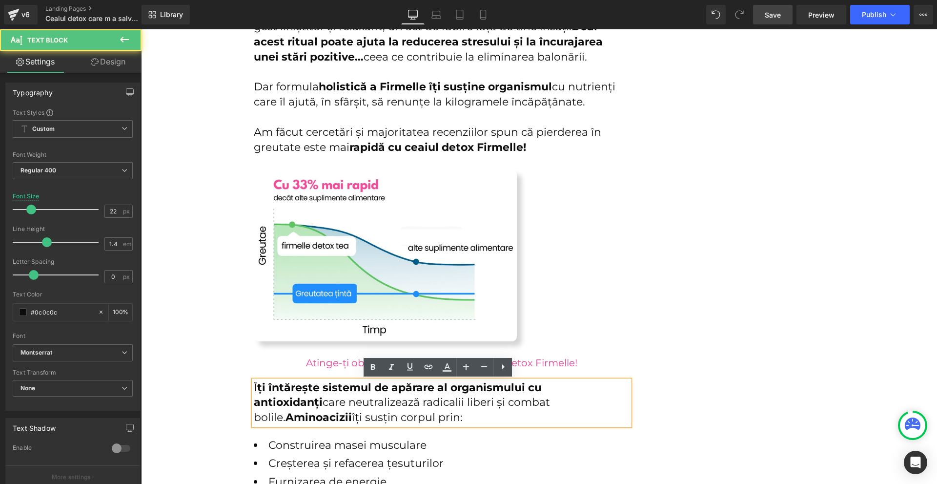
click at [254, 387] on strong "ți întărește sistemul de apărare al organismului cu antioxidanți" at bounding box center [398, 395] width 288 height 28
click at [254, 384] on p "Î ți întărește sistemul de apărare al organismului cu antioxidanți care neutral…" at bounding box center [442, 402] width 376 height 45
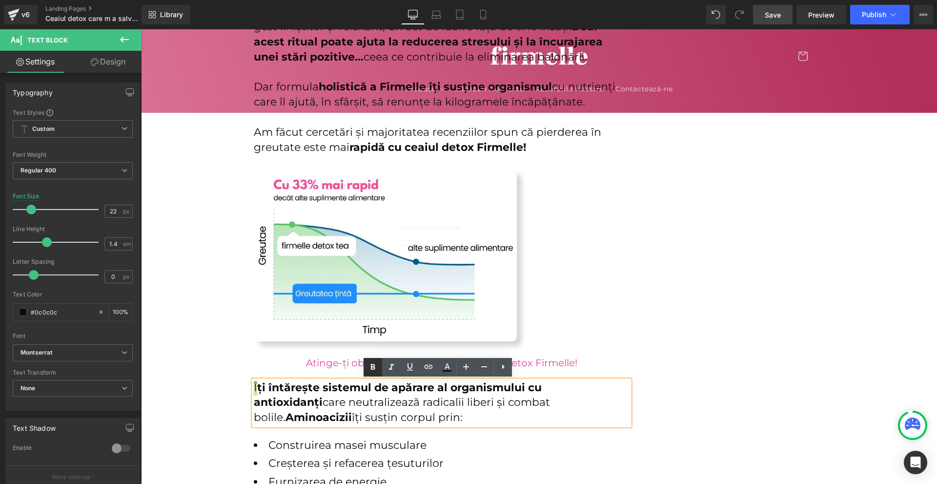
click at [377, 365] on icon at bounding box center [373, 367] width 12 height 12
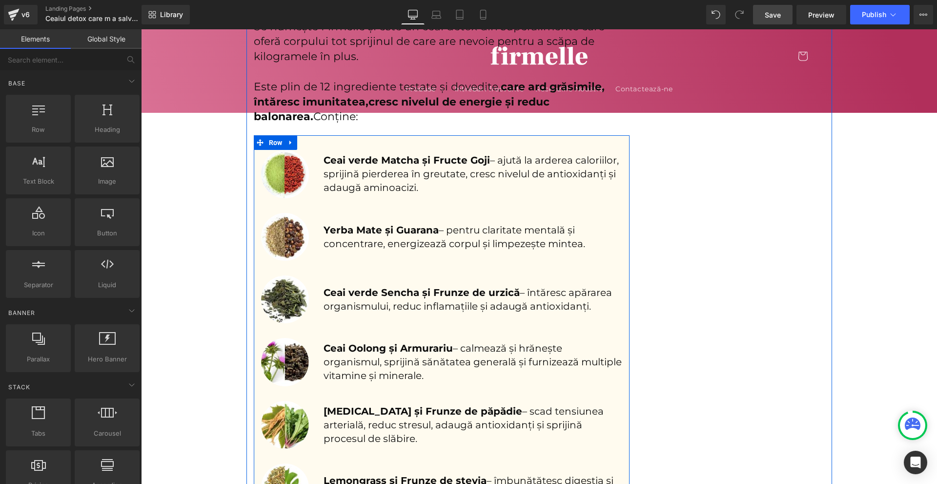
scroll to position [1660, 0]
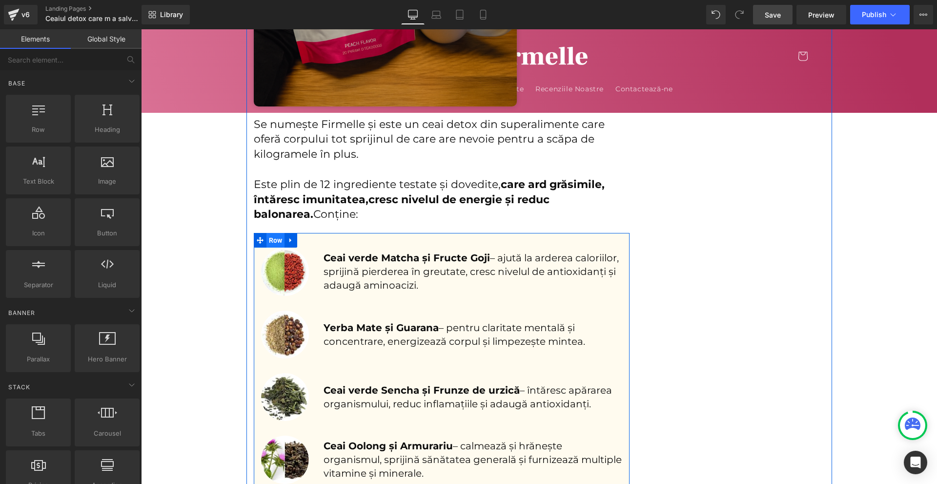
click at [273, 245] on span "Row" at bounding box center [276, 240] width 19 height 15
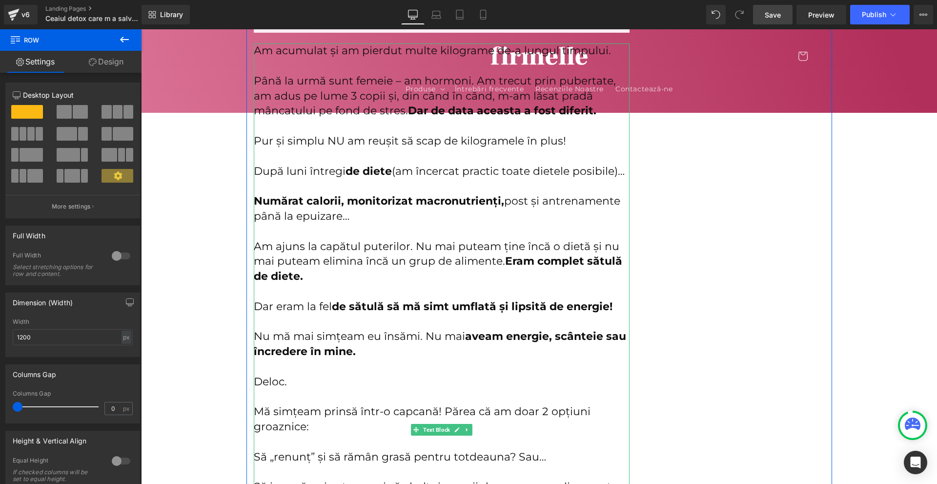
scroll to position [488, 0]
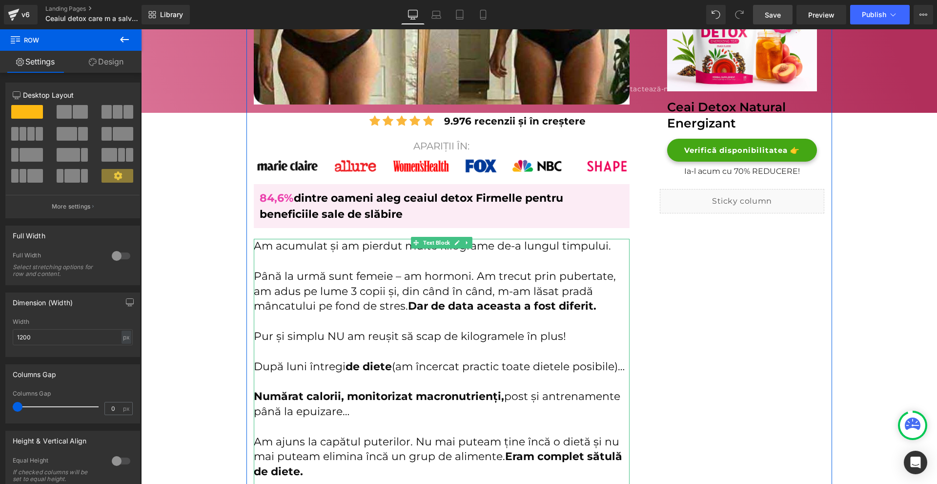
click at [440, 291] on p "Până la urmă sunt femeie – am hormoni. Am trecut prin pubertate, am adus pe lum…" at bounding box center [442, 291] width 376 height 45
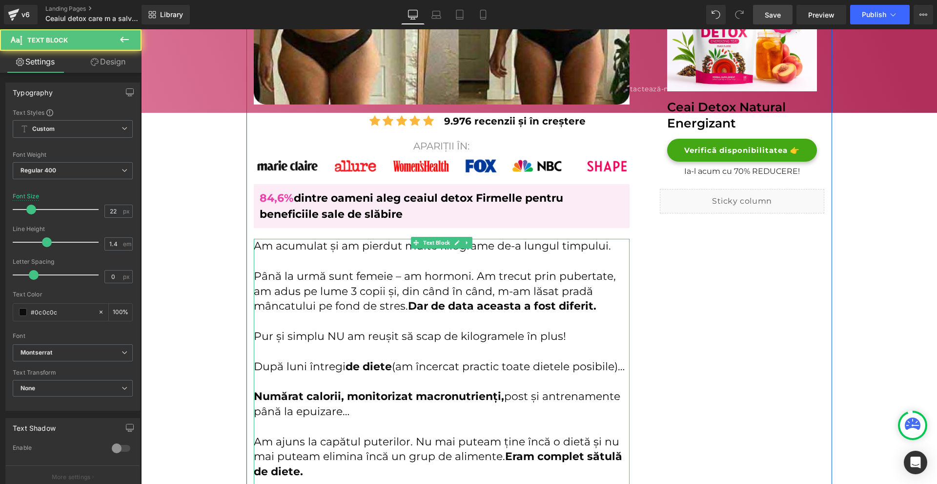
click at [603, 308] on p "Până la urmă sunt femeie – am hormoni. Am trecut prin pubertate, am adus pe lum…" at bounding box center [442, 291] width 376 height 45
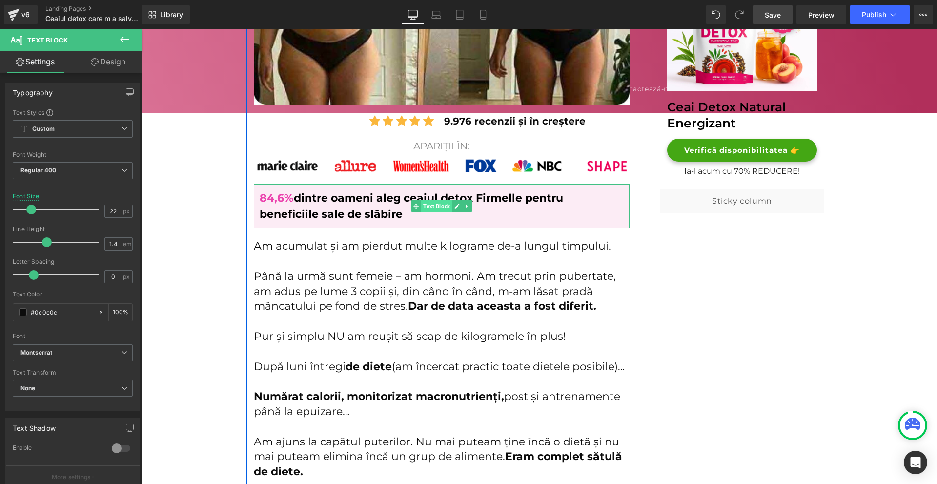
click at [429, 204] on span "Text Block" at bounding box center [436, 206] width 31 height 12
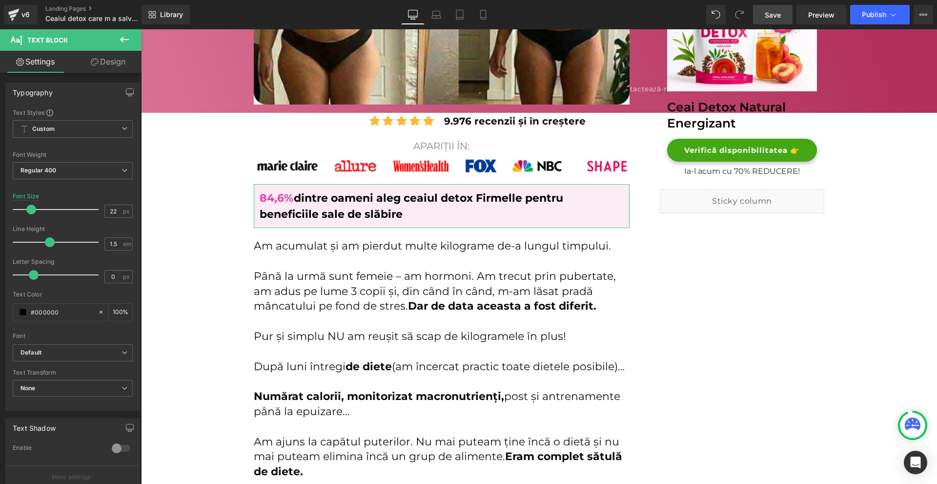
click at [107, 71] on link "Design" at bounding box center [108, 62] width 71 height 22
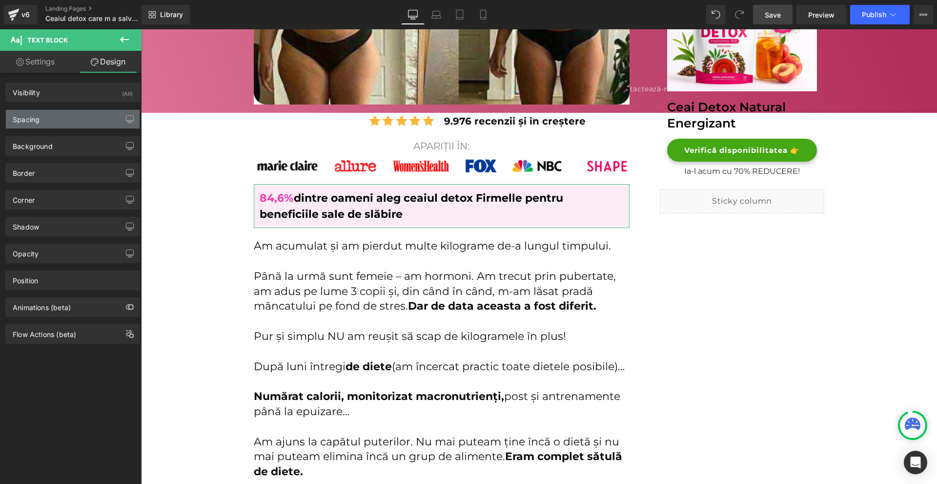
click at [82, 117] on div "Spacing" at bounding box center [73, 119] width 134 height 19
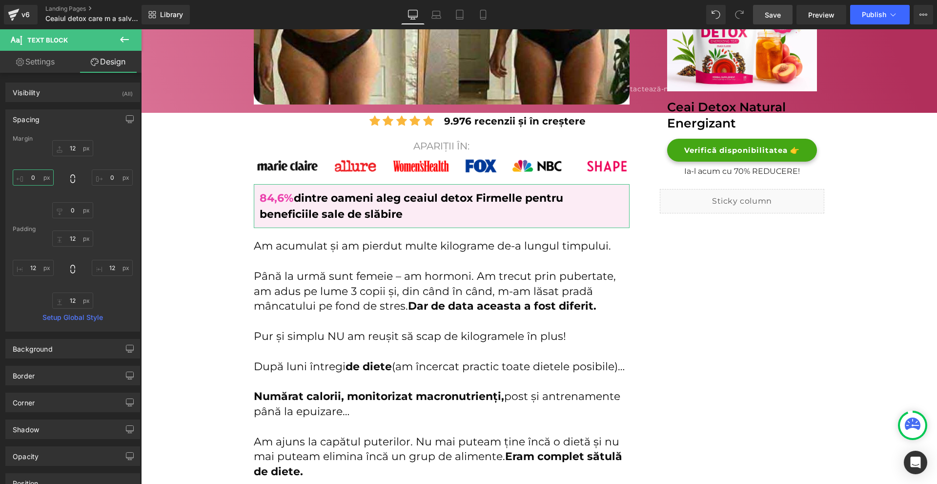
click at [40, 179] on input "0" at bounding box center [33, 177] width 41 height 16
click at [33, 179] on input "20" at bounding box center [33, 177] width 41 height 16
type input "0"
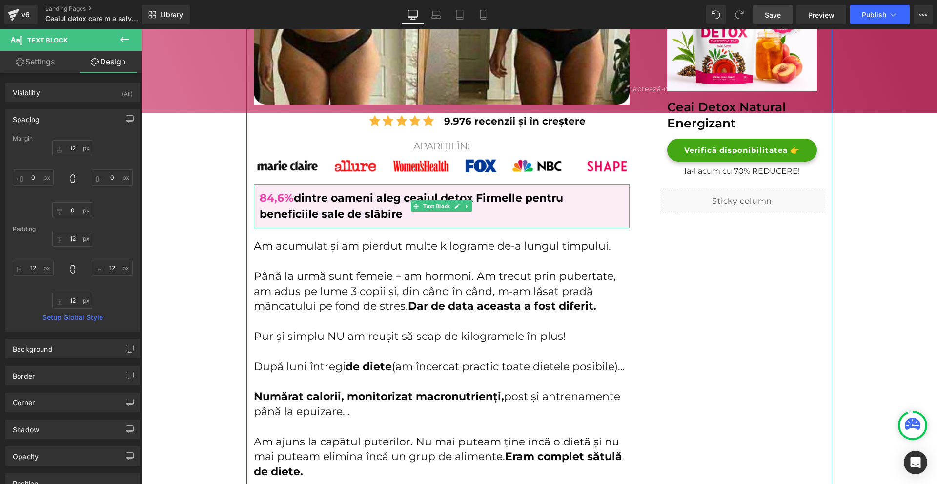
click at [268, 198] on span "84,6%" at bounding box center [277, 197] width 34 height 13
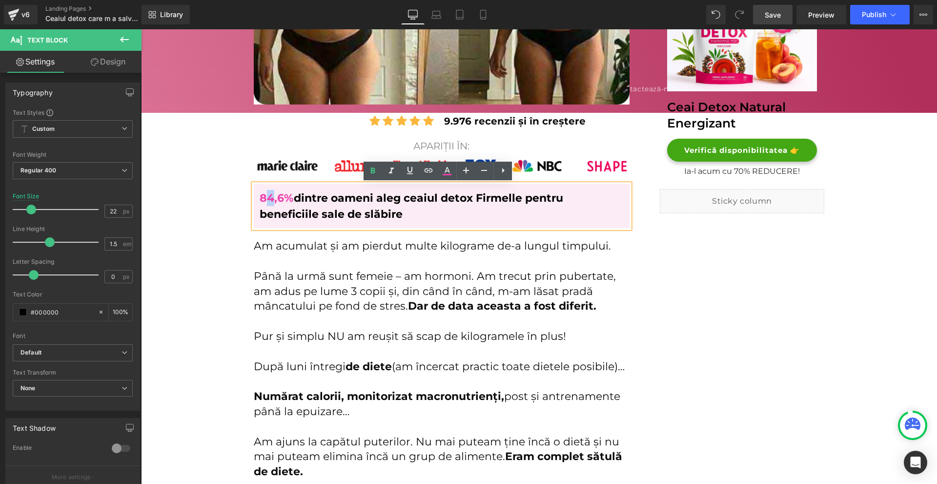
click at [266, 196] on span "84,6%" at bounding box center [277, 197] width 34 height 13
click at [452, 176] on icon at bounding box center [447, 171] width 12 height 12
type input "100"
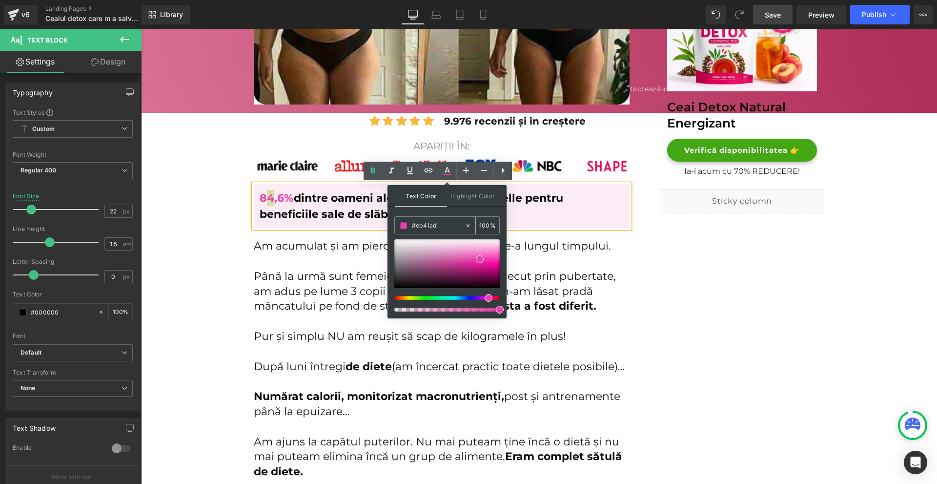
click at [440, 224] on input "#eb41ad" at bounding box center [438, 225] width 53 height 11
click at [617, 215] on p "8 4 ,6% dintre oameni aleg ceaiul detox Firmelle pentru beneficiile sale de slă…" at bounding box center [442, 206] width 364 height 32
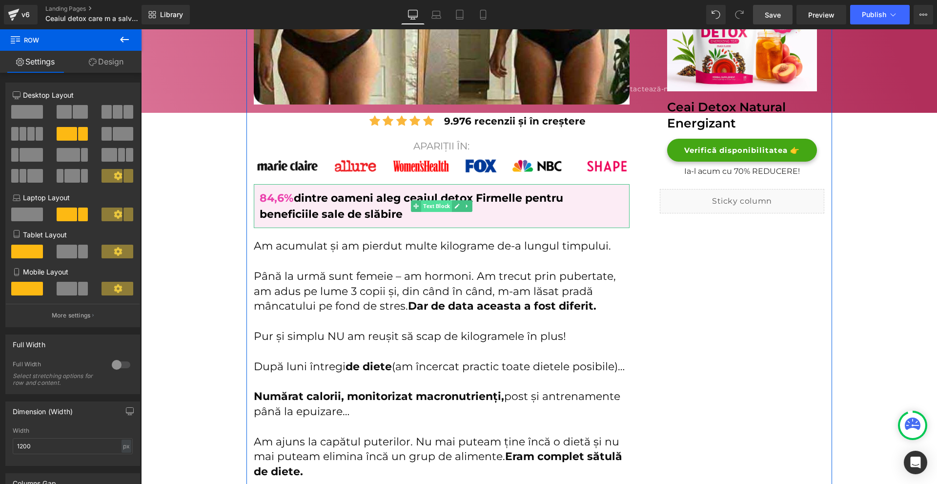
click at [430, 201] on span "Text Block" at bounding box center [436, 206] width 31 height 12
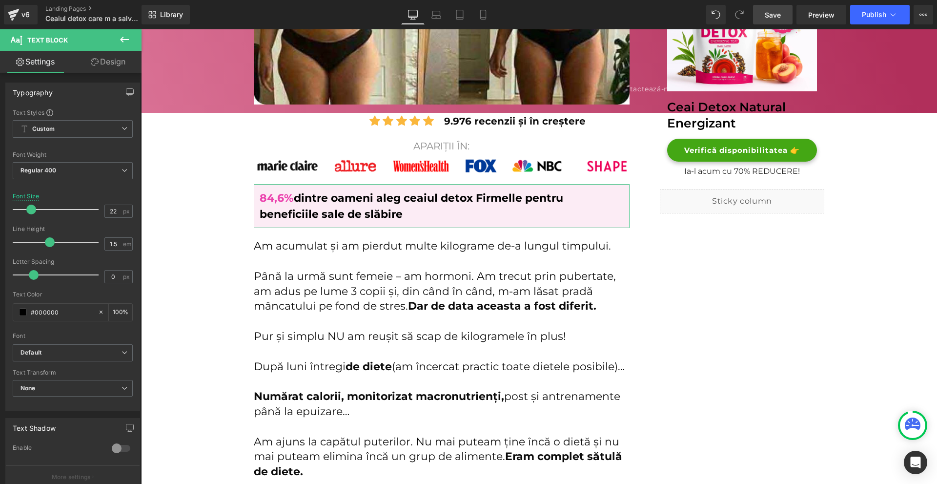
click at [96, 65] on icon at bounding box center [95, 62] width 8 height 8
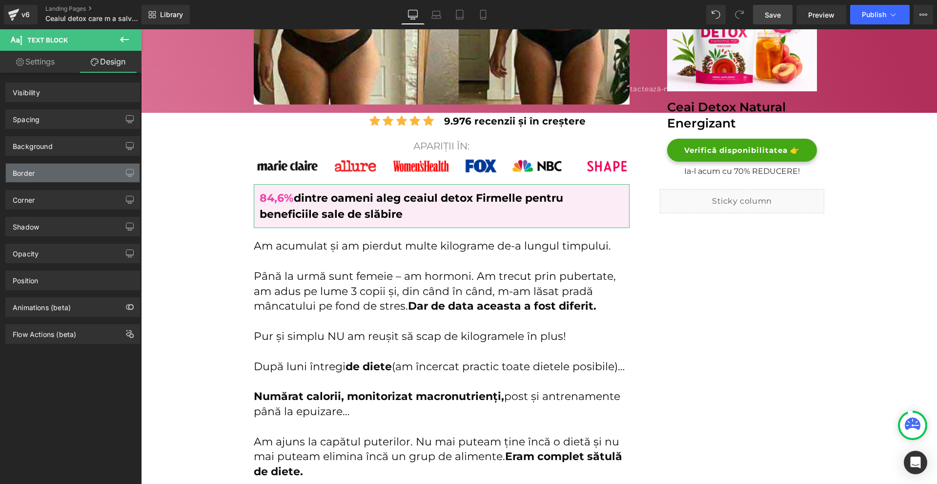
click at [29, 176] on div "Border" at bounding box center [24, 171] width 22 height 14
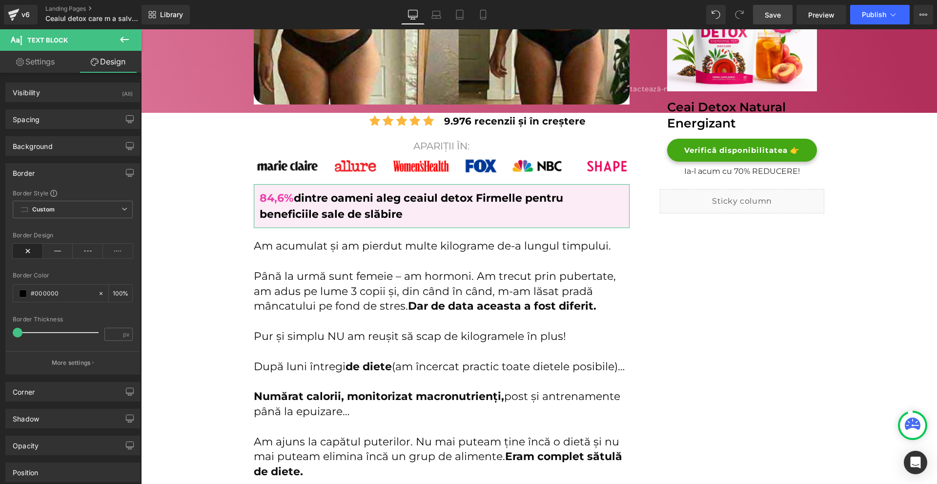
type input "#000000"
type input "100"
type input "0"
click at [57, 251] on icon at bounding box center [58, 251] width 30 height 15
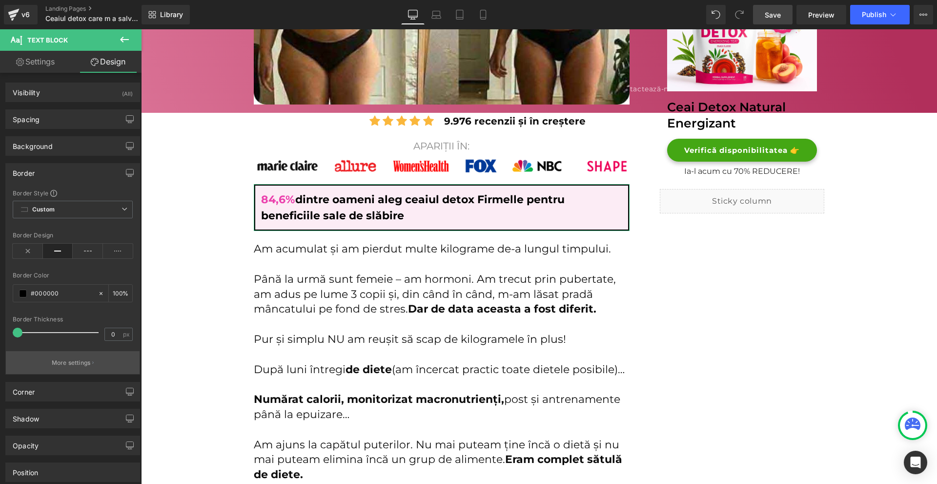
click at [76, 353] on button "More settings" at bounding box center [73, 362] width 134 height 23
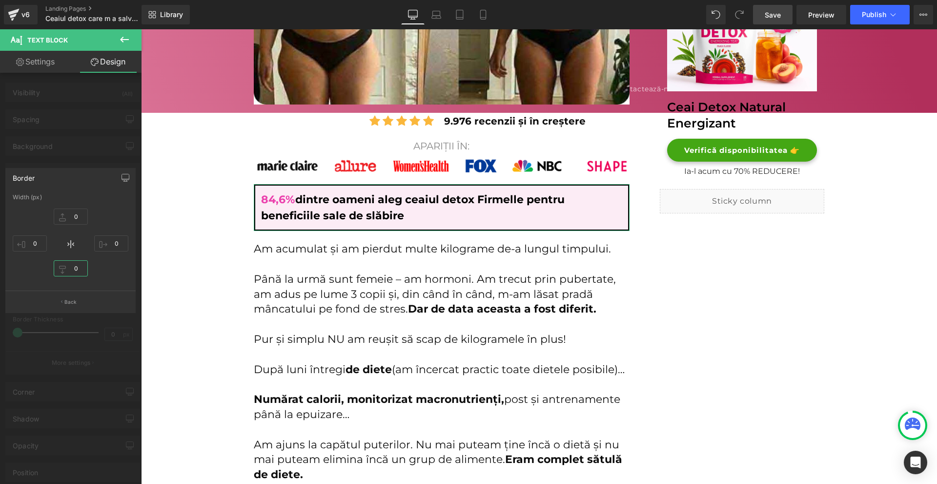
click at [84, 268] on input "0" at bounding box center [71, 268] width 34 height 16
click at [111, 250] on input "0" at bounding box center [111, 243] width 34 height 16
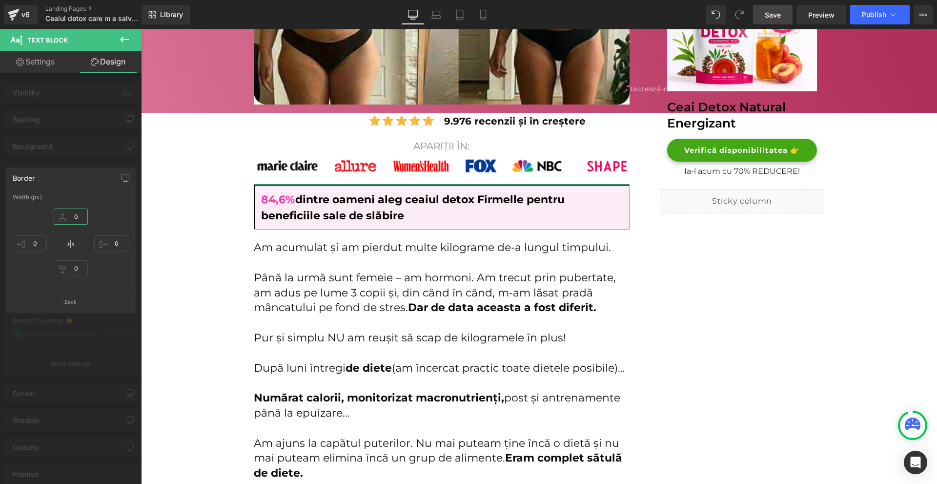
click at [85, 222] on input "0" at bounding box center [71, 216] width 34 height 16
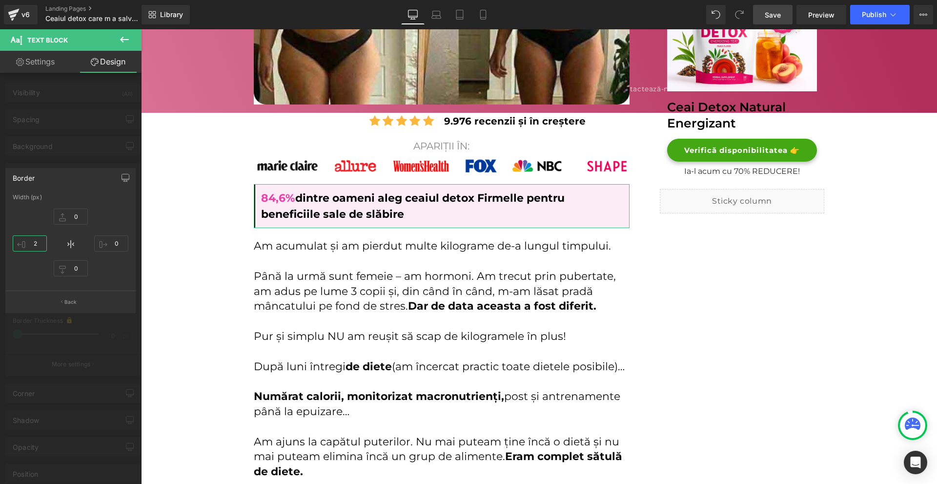
click at [40, 244] on input "2" at bounding box center [30, 243] width 34 height 16
type input "3"
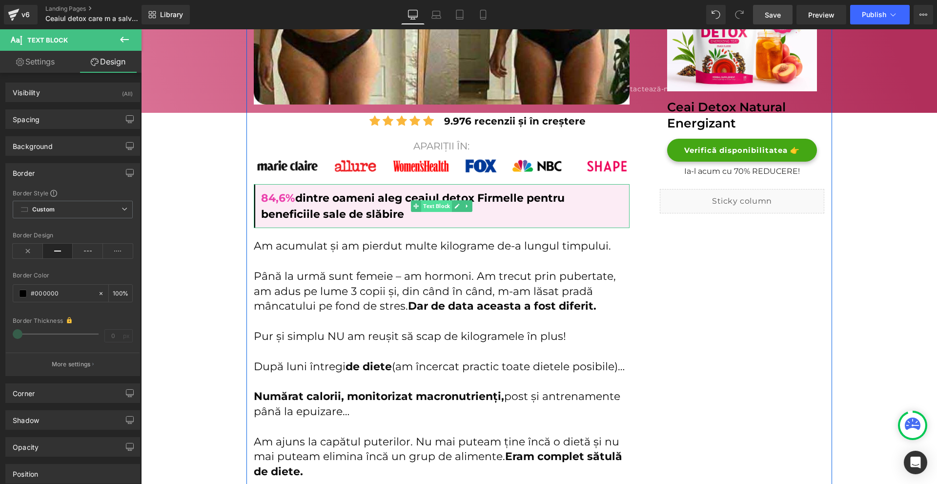
click at [439, 209] on span "Text Block" at bounding box center [436, 206] width 31 height 12
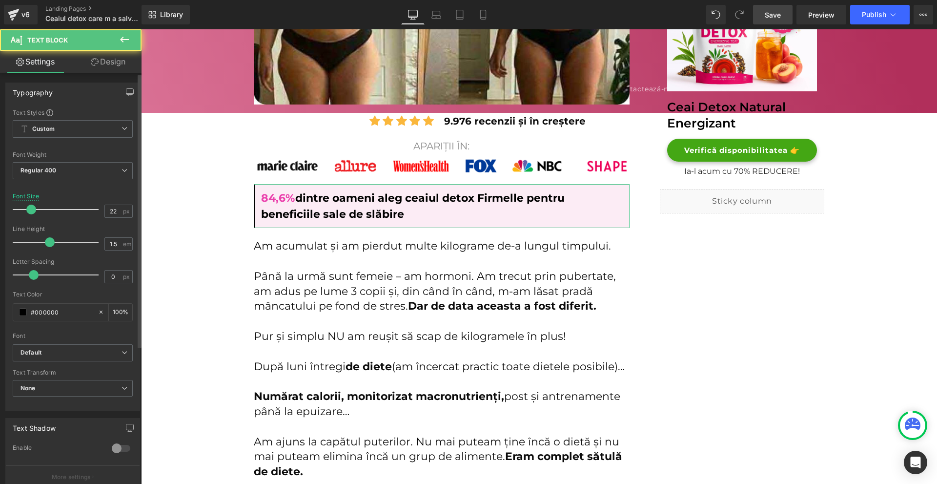
click at [68, 292] on div "Text Color" at bounding box center [73, 294] width 120 height 7
click at [65, 306] on div "#000000" at bounding box center [55, 312] width 84 height 17
click at [64, 309] on input "#000000" at bounding box center [62, 312] width 62 height 11
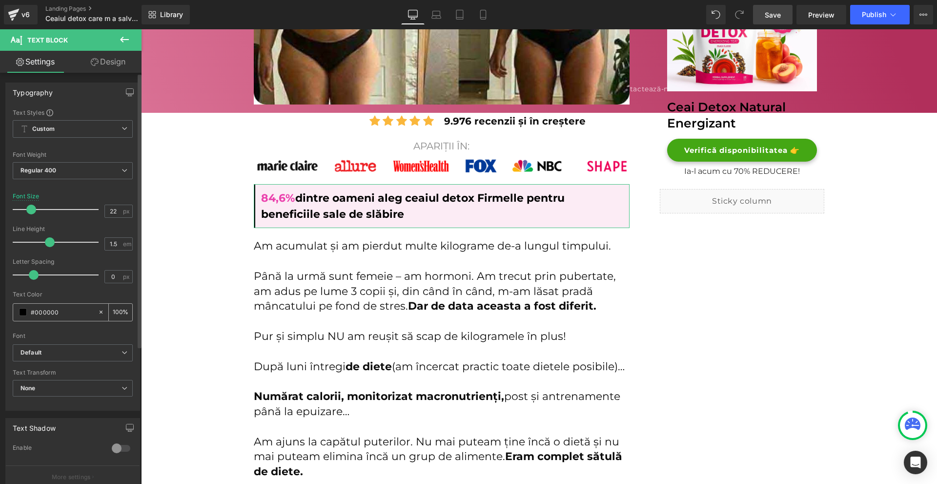
click at [64, 309] on input "#000000" at bounding box center [62, 312] width 62 height 11
paste input "eb41ad"
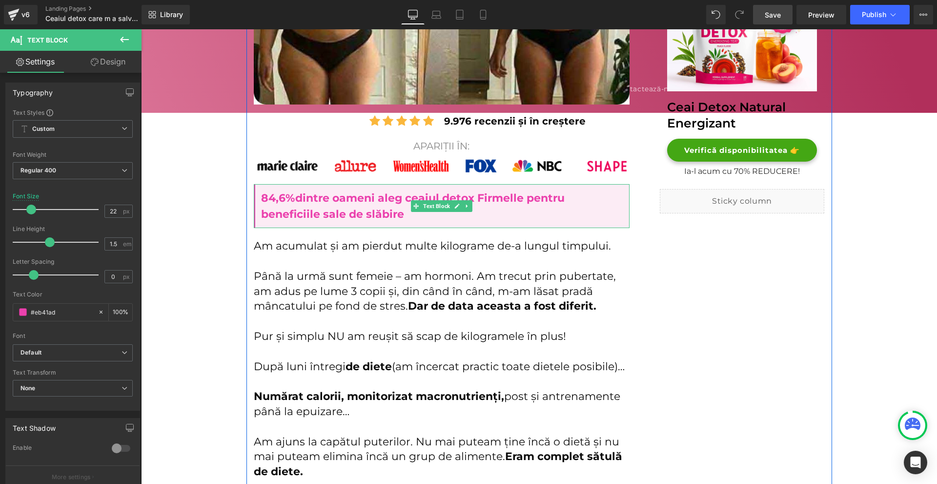
type input "#eb41ad"
click at [311, 206] on p "8 4 ,6% dintre oameni aleg ceaiul detox Firmelle pentru beneficiile sale de slă…" at bounding box center [442, 206] width 363 height 32
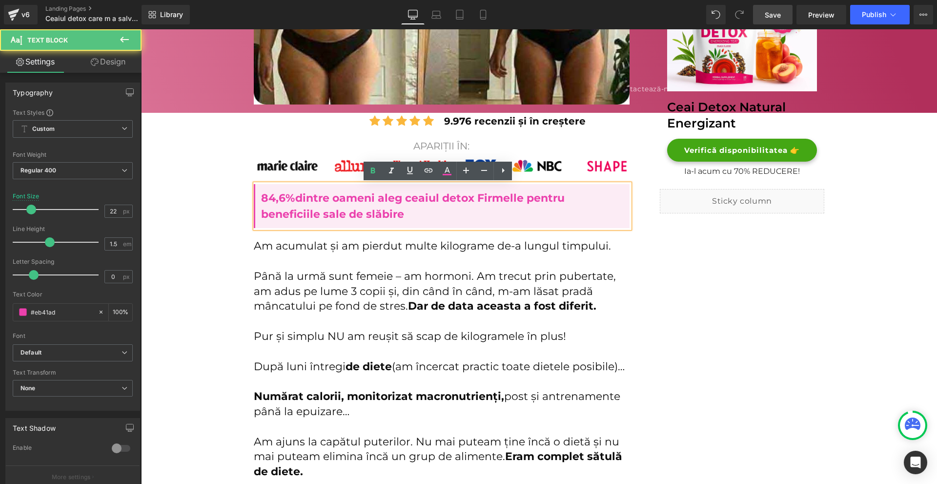
drag, startPoint x: 293, startPoint y: 197, endPoint x: 407, endPoint y: 211, distance: 114.1
click at [407, 211] on p "8 4 ,6% dintre oameni aleg ceaiul detox Firmelle pentru beneficiile sale de slă…" at bounding box center [442, 206] width 363 height 32
click at [445, 180] on link at bounding box center [447, 171] width 19 height 19
type input "100"
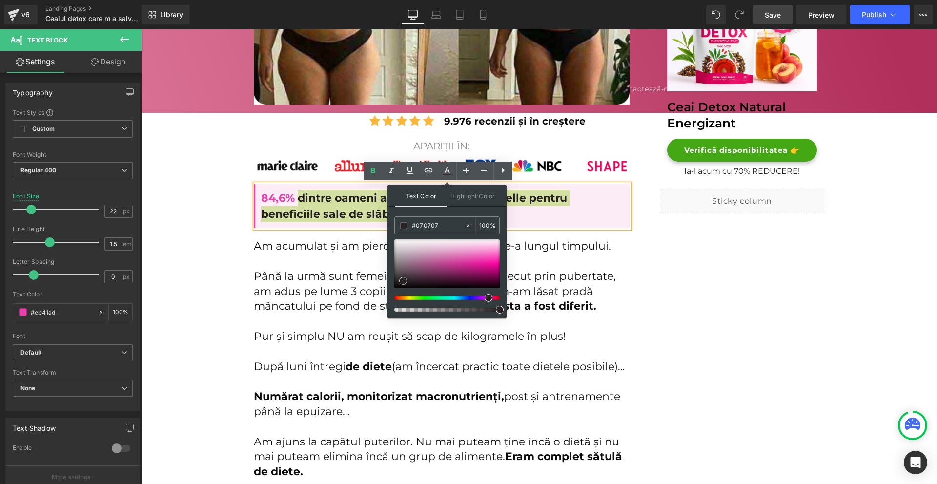
type input "#000000"
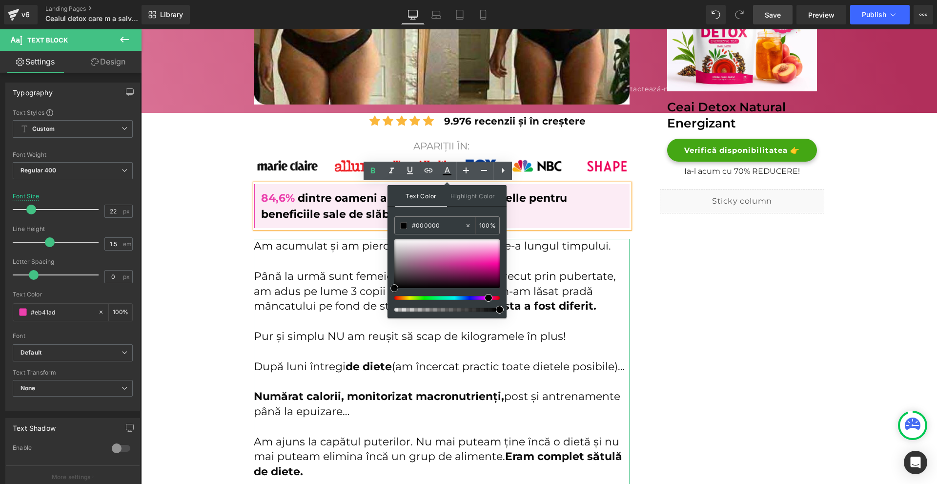
drag, startPoint x: 551, startPoint y: 307, endPoint x: 360, endPoint y: 282, distance: 193.0
click at [317, 220] on span "dintre oameni aleg ceaiul detox Firmelle pentru beneficiile sale de slăbire" at bounding box center [414, 205] width 306 height 29
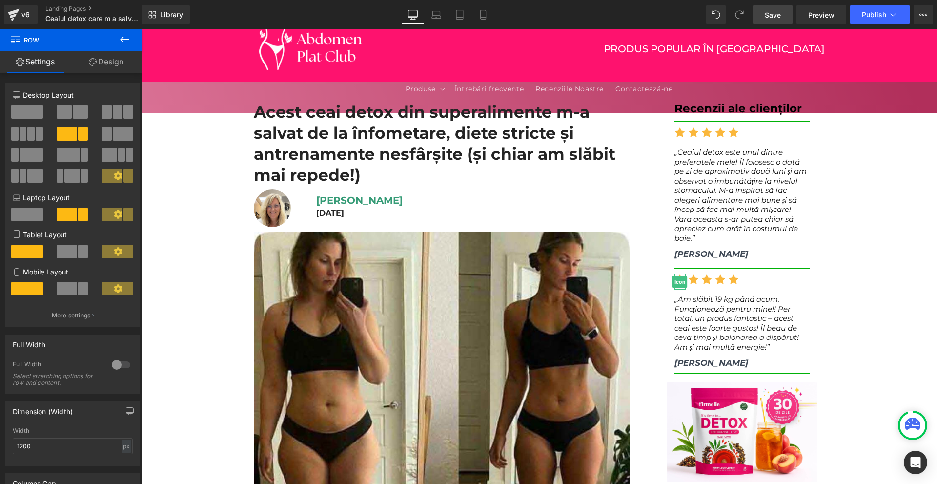
scroll to position [0, 0]
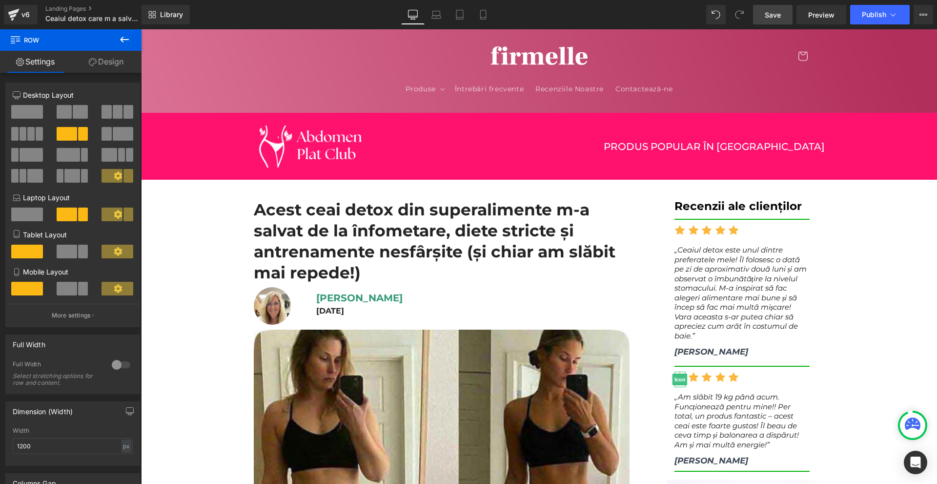
drag, startPoint x: 776, startPoint y: 18, endPoint x: 641, endPoint y: 249, distance: 268.0
click at [776, 18] on span "Save" at bounding box center [773, 15] width 16 height 10
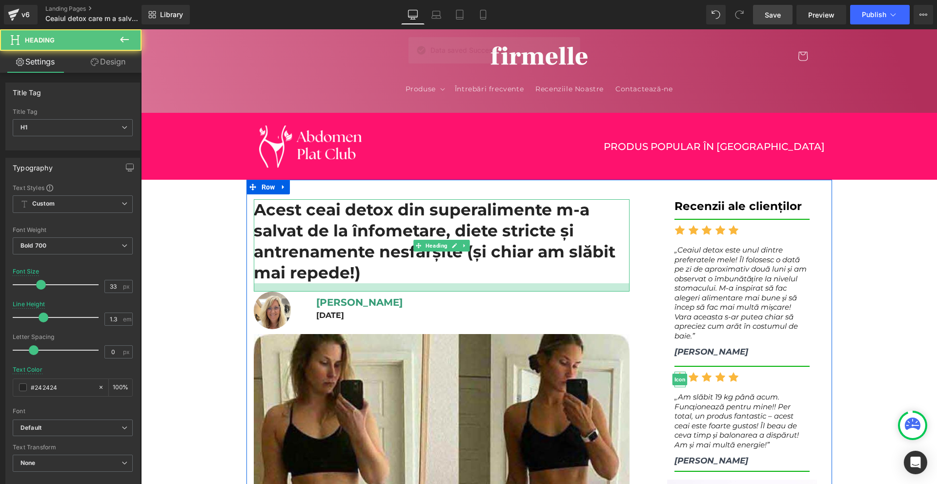
click at [363, 291] on div at bounding box center [442, 287] width 376 height 8
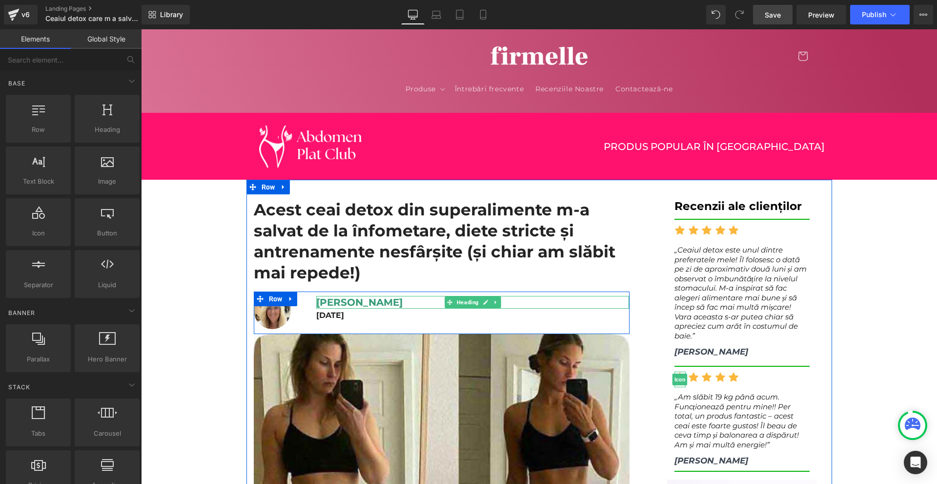
click at [355, 304] on span "Cristina Dobre" at bounding box center [359, 302] width 86 height 12
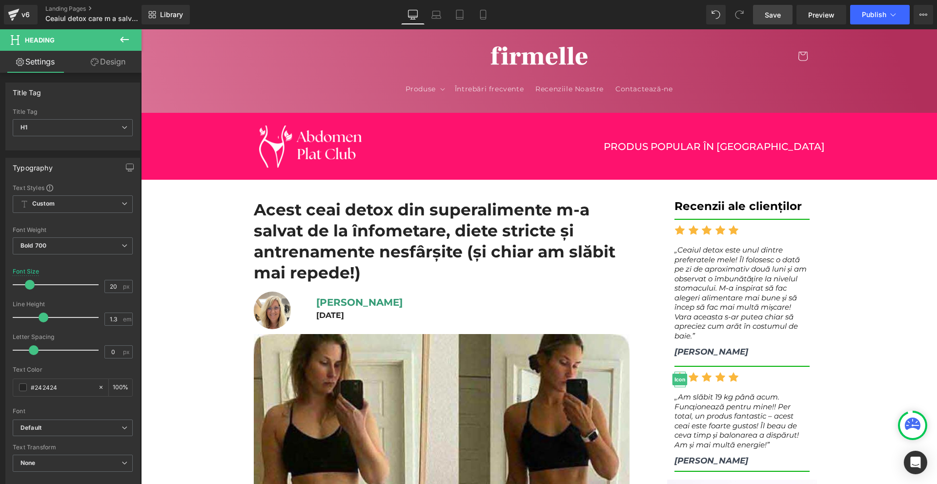
click at [117, 69] on link "Design" at bounding box center [108, 62] width 71 height 22
click at [0, 0] on div "Spacing" at bounding box center [0, 0] width 0 height 0
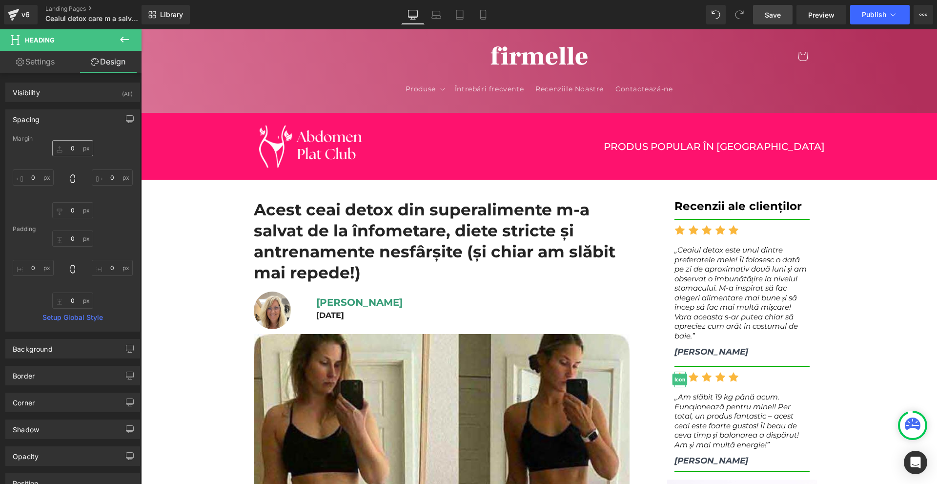
type input "0"
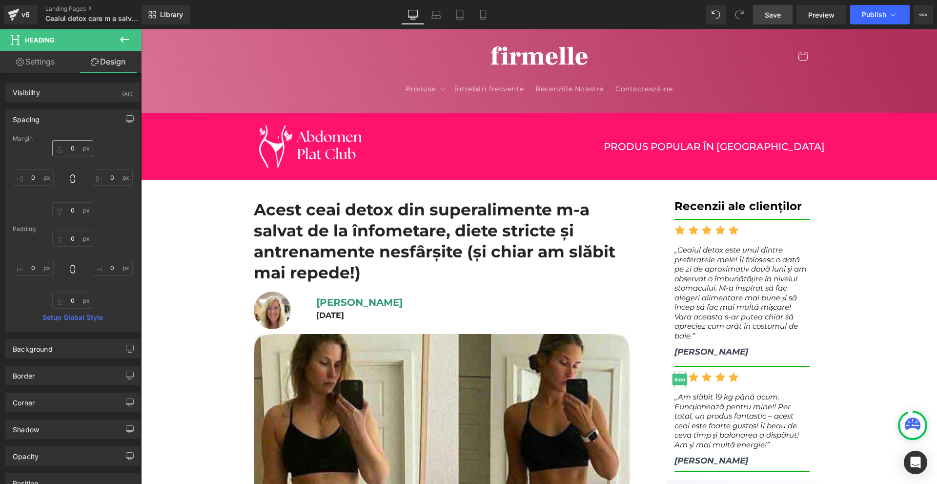
type input "0"
click at [45, 173] on input "0" at bounding box center [33, 177] width 41 height 16
type input "-20"
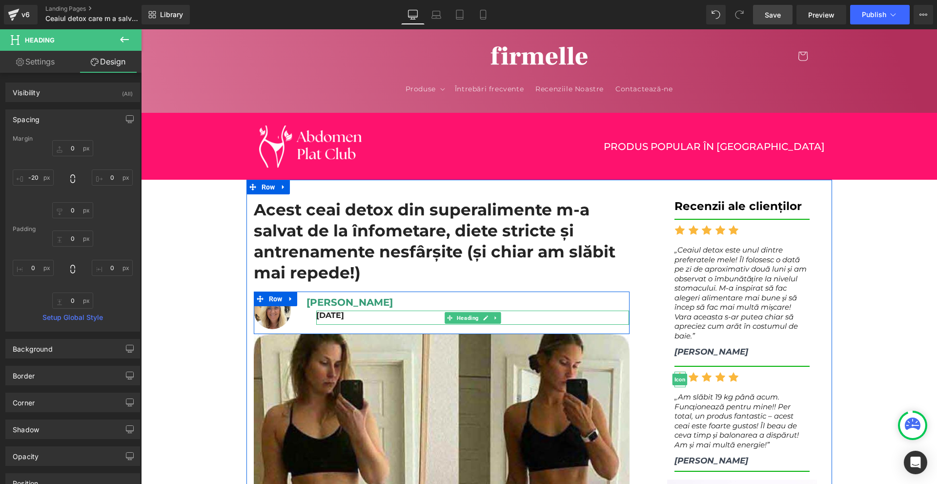
click at [399, 314] on h1 "8 august 2025" at bounding box center [472, 315] width 313 height 10
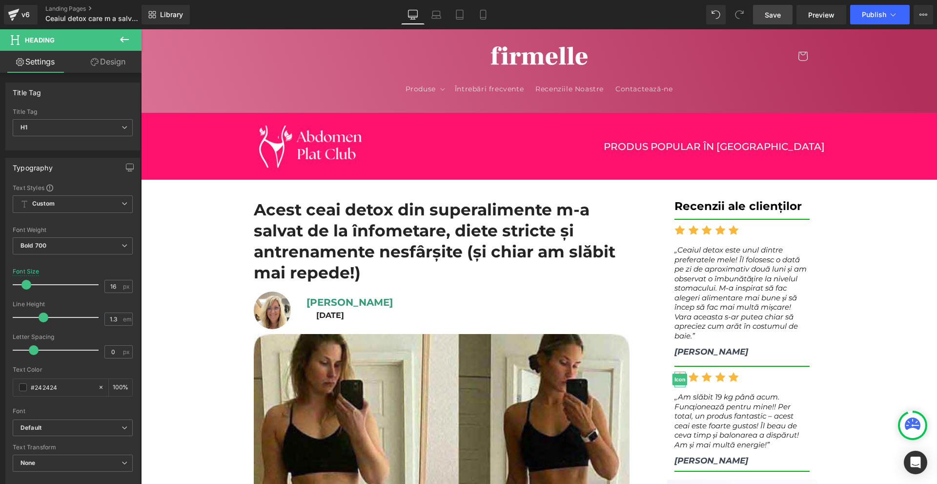
click at [98, 61] on link "Design" at bounding box center [108, 62] width 71 height 22
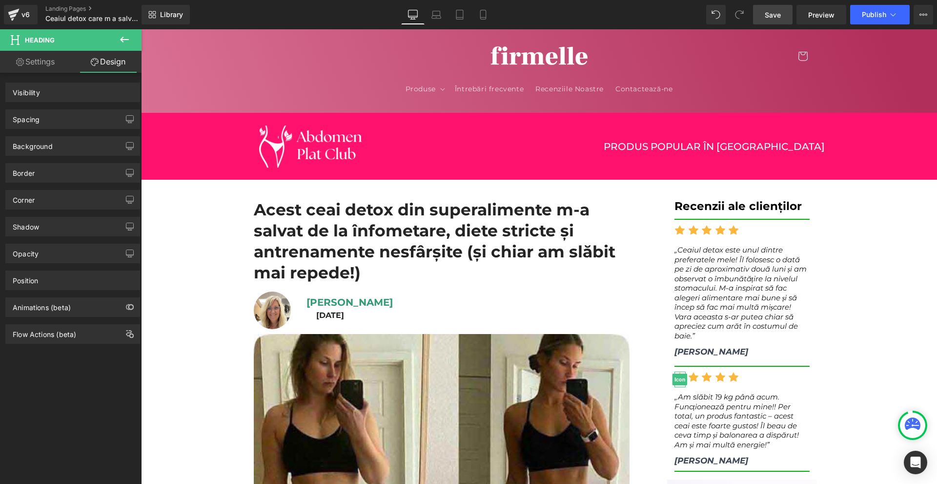
click at [61, 117] on div "Spacing" at bounding box center [73, 119] width 134 height 19
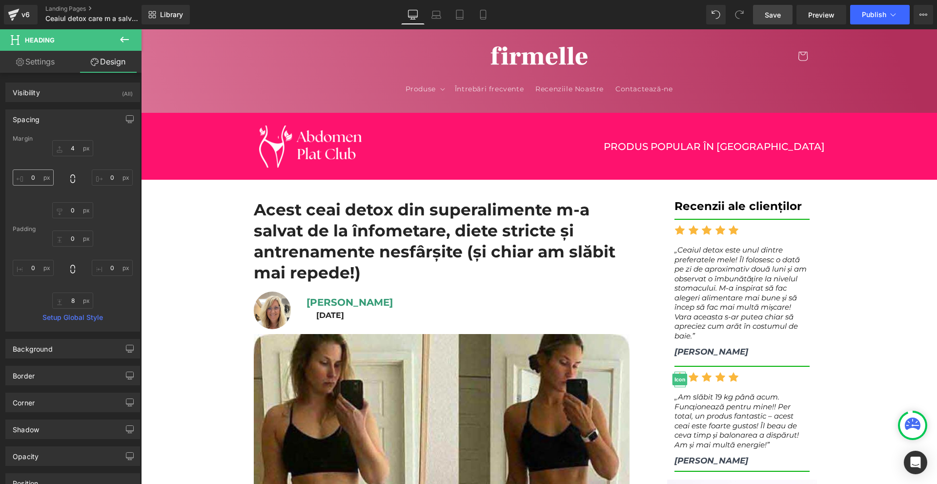
type input "4"
type input "0"
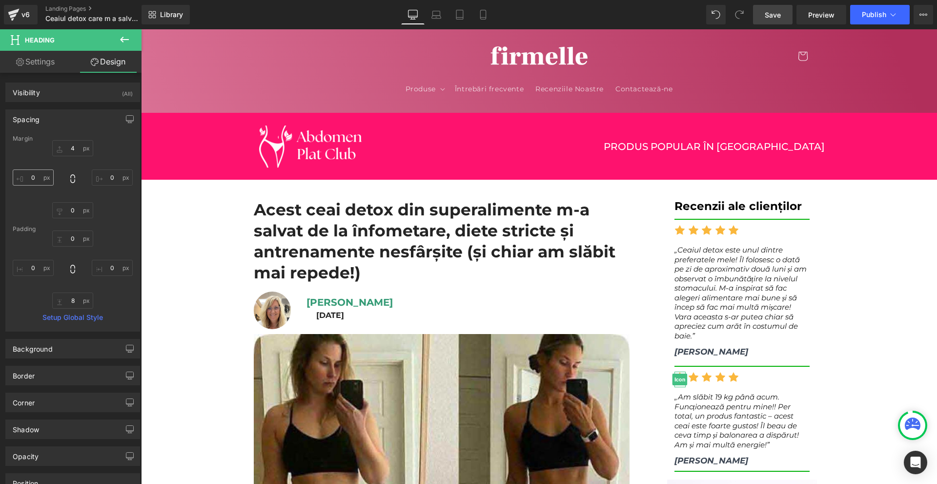
type input "0"
type input "8"
type input "0"
click at [46, 178] on input "0" at bounding box center [33, 177] width 41 height 16
type input "-20"
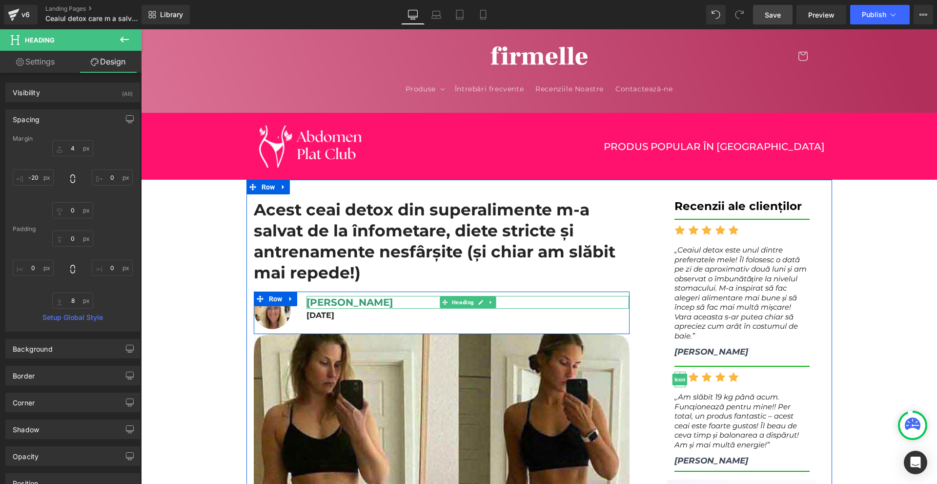
click at [316, 300] on span "Cristina Dobre" at bounding box center [350, 302] width 86 height 12
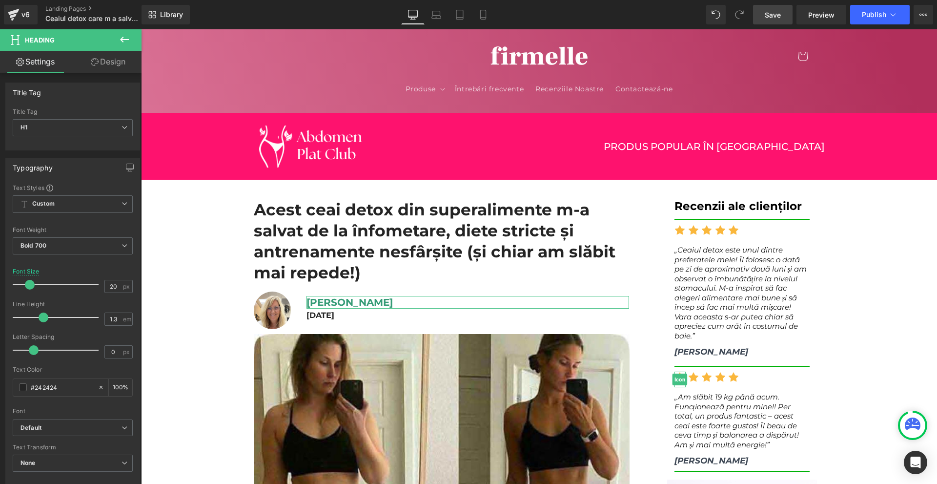
click at [114, 53] on link "Design" at bounding box center [108, 62] width 71 height 22
click at [0, 0] on div "Spacing" at bounding box center [0, 0] width 0 height 0
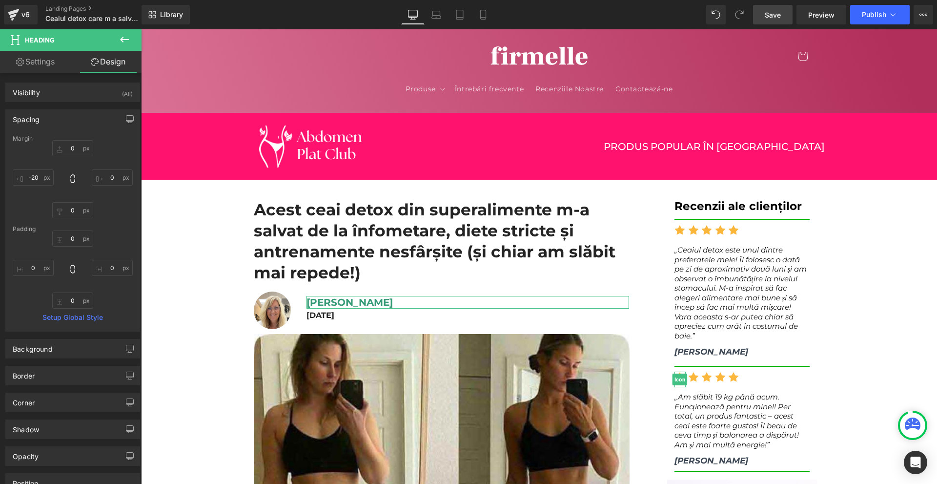
type input "0"
type input "-20"
type input "0"
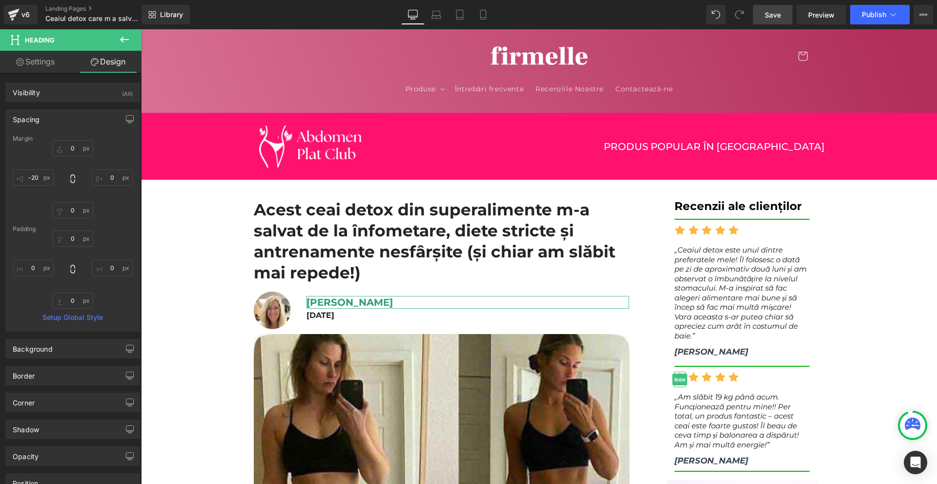
type input "0"
click at [54, 178] on div "0px 0 0px 0 0px 0 -20px -20" at bounding box center [73, 179] width 120 height 78
click at [49, 179] on input "-20" at bounding box center [33, 177] width 41 height 16
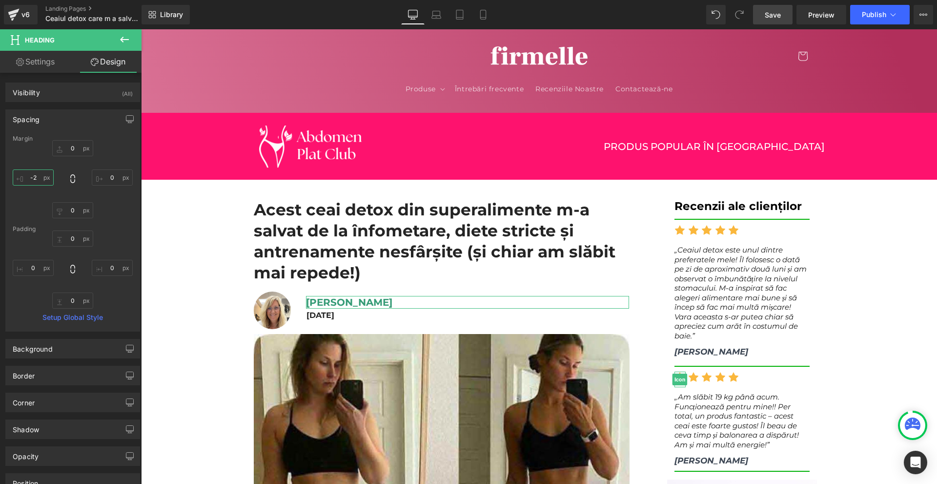
type input "-22"
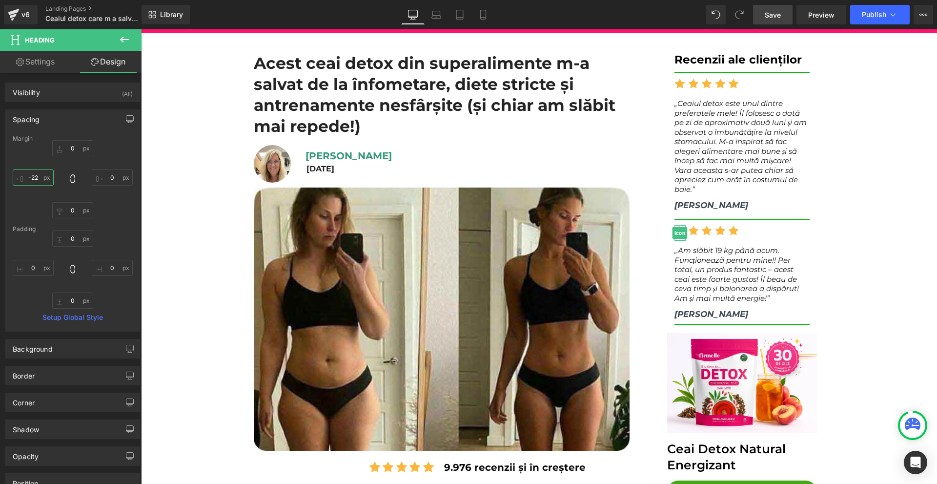
scroll to position [293, 0]
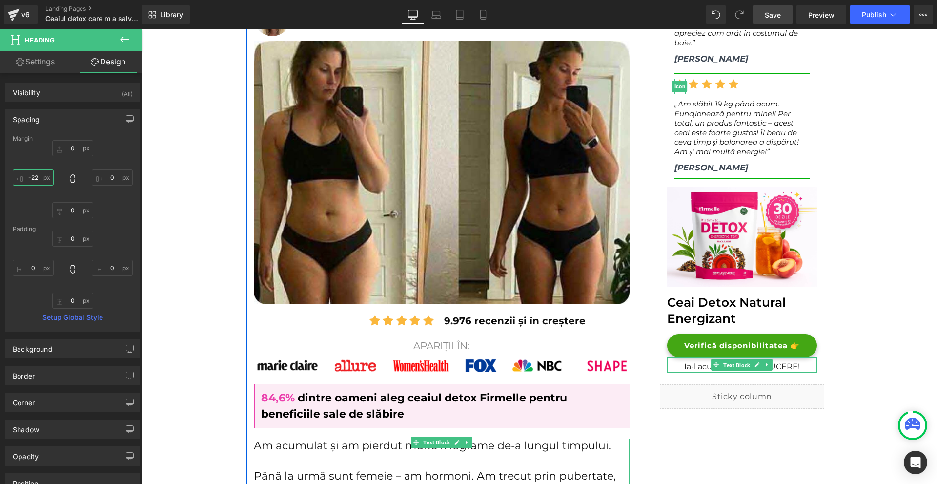
drag, startPoint x: 729, startPoint y: 346, endPoint x: 838, endPoint y: 357, distance: 109.4
click at [729, 359] on span "Text Block" at bounding box center [736, 365] width 31 height 12
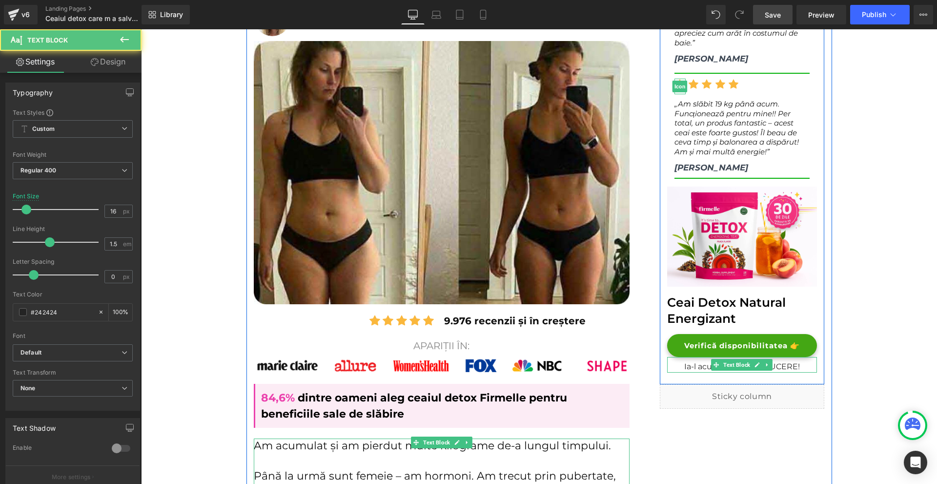
click at [782, 361] on p "Ia-l acum cu 70% REDUCERE!" at bounding box center [742, 367] width 150 height 12
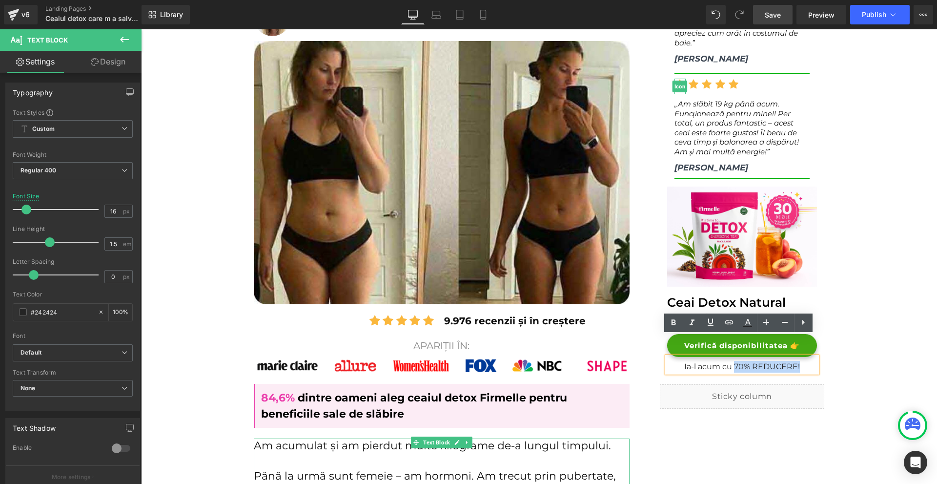
drag, startPoint x: 730, startPoint y: 345, endPoint x: 799, endPoint y: 347, distance: 68.9
click at [799, 361] on p "Ia-l acum cu 70% REDUCERE!" at bounding box center [742, 367] width 150 height 12
click at [672, 317] on icon at bounding box center [674, 323] width 12 height 12
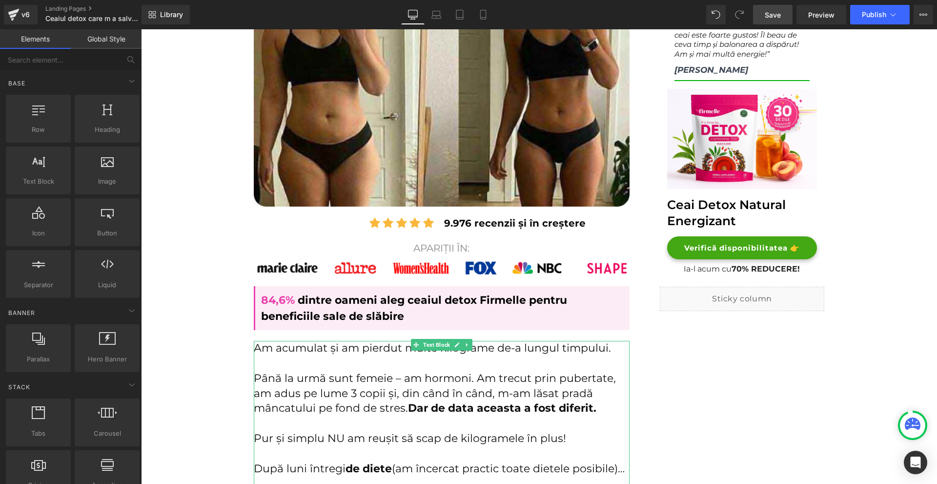
scroll to position [537, 0]
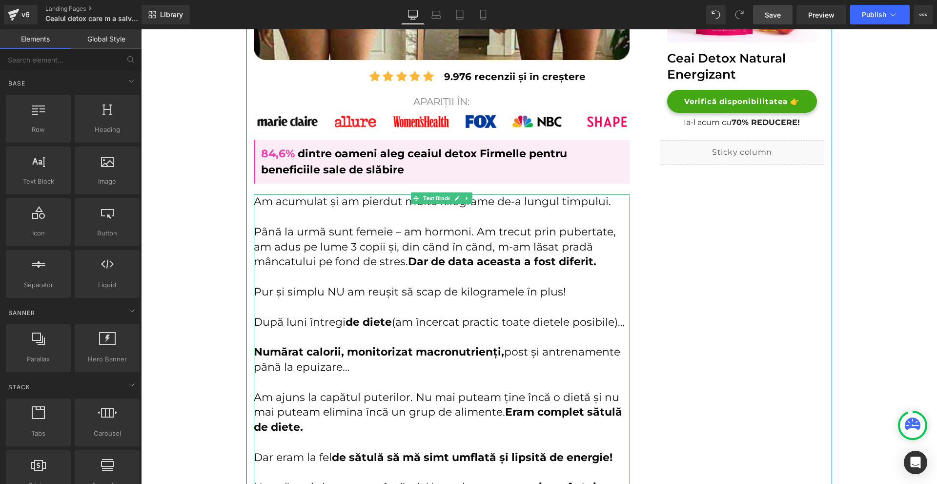
click at [535, 243] on p "Până la urmă sunt femeie – am hormoni. Am trecut prin pubertate, am adus pe lum…" at bounding box center [442, 247] width 376 height 45
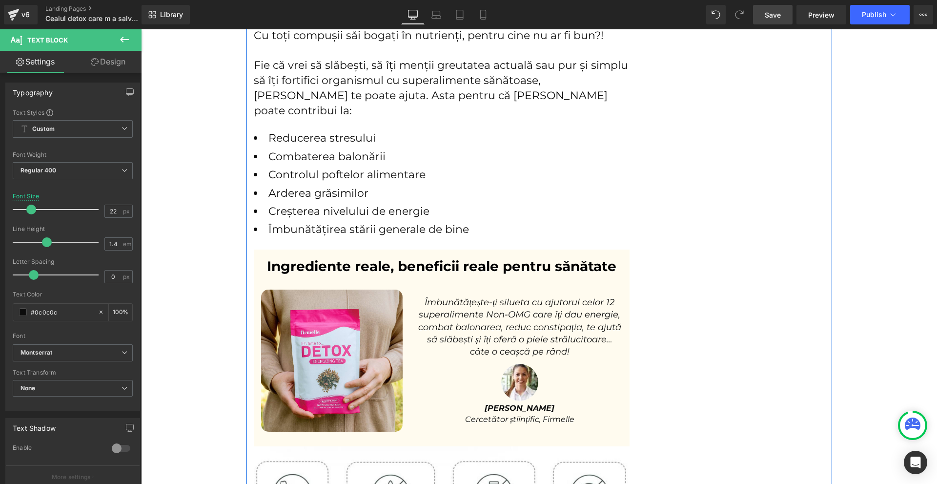
scroll to position [3807, 0]
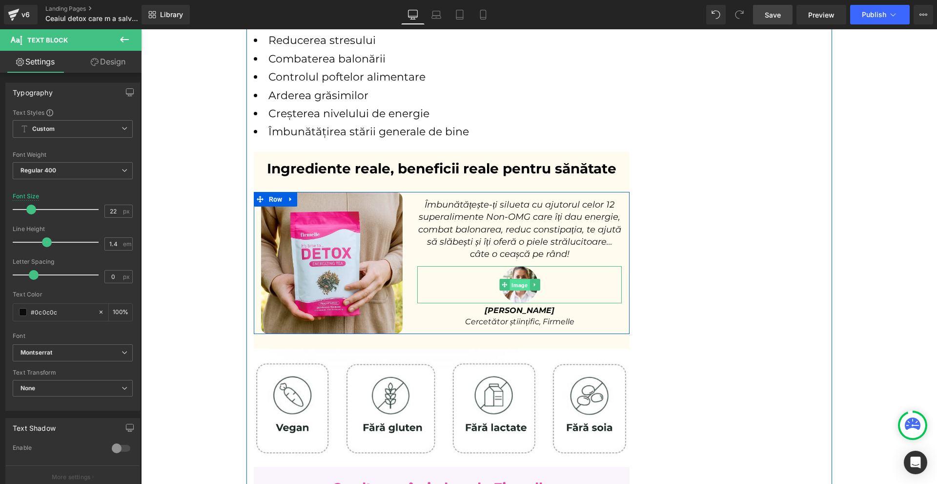
click at [516, 279] on span "Image" at bounding box center [520, 285] width 20 height 12
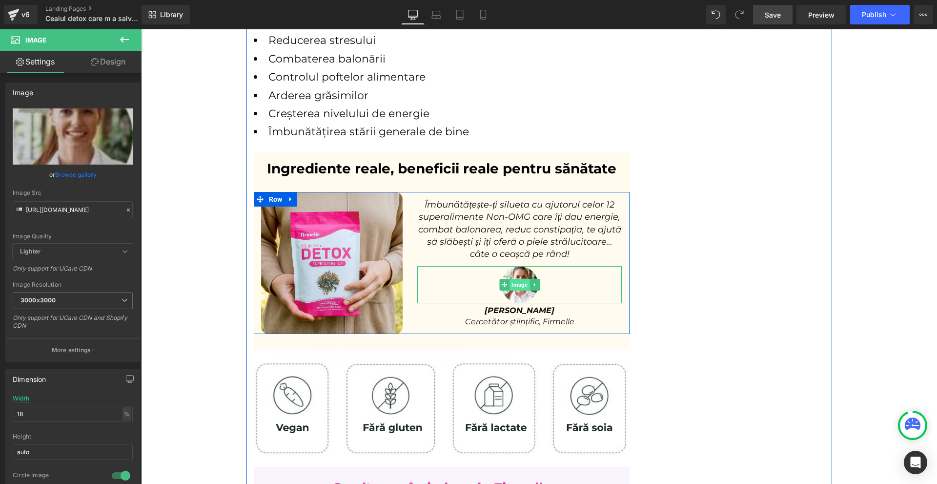
click at [519, 279] on span "Image" at bounding box center [520, 285] width 20 height 12
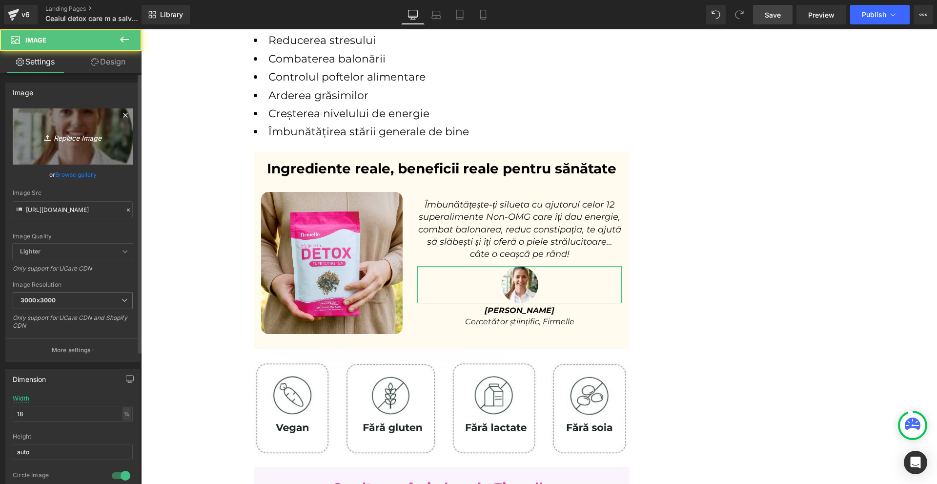
click at [78, 137] on icon "Replace Image" at bounding box center [73, 136] width 78 height 12
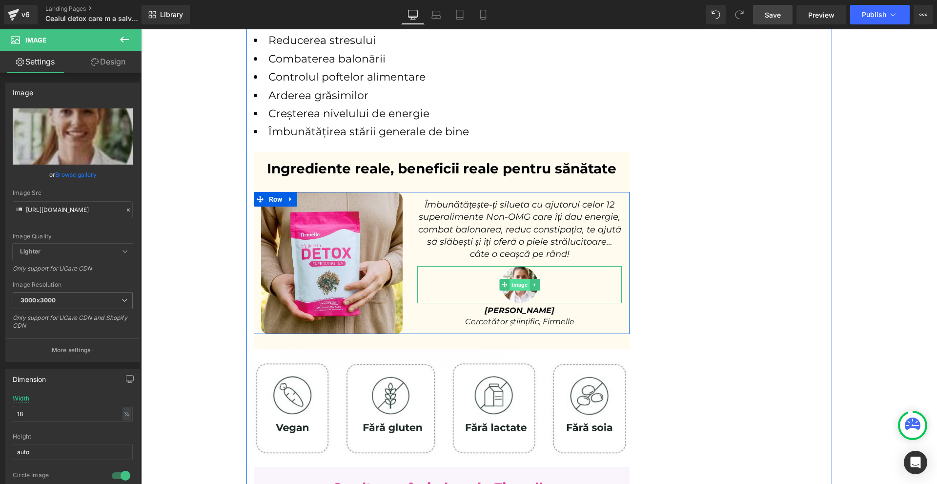
click at [513, 279] on span "Image" at bounding box center [520, 285] width 20 height 12
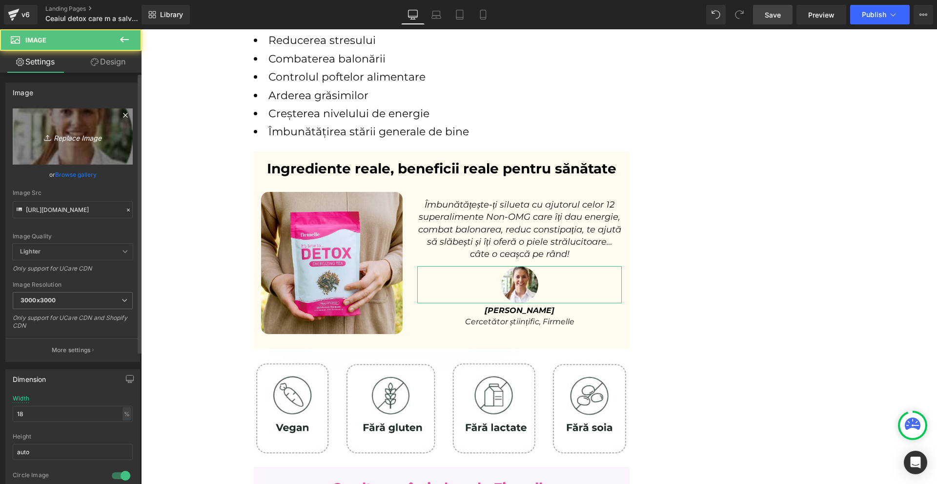
click at [56, 140] on icon "Replace Image" at bounding box center [73, 136] width 78 height 12
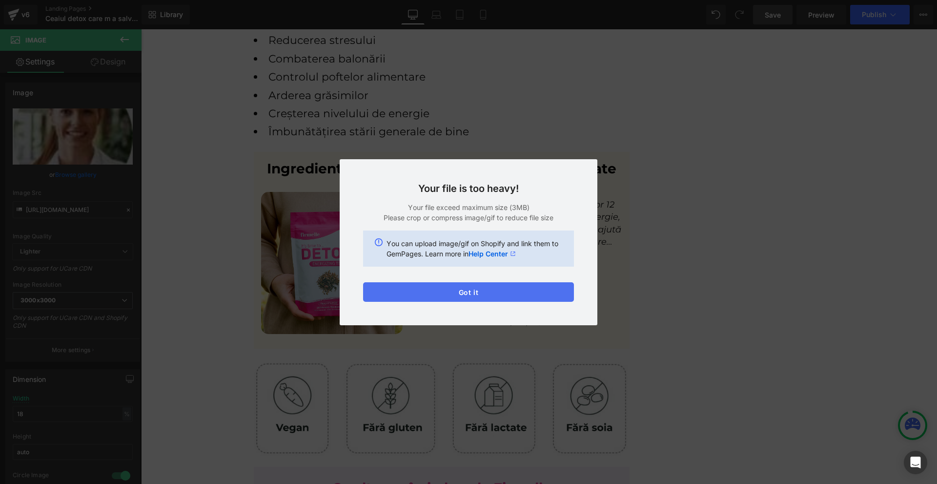
click at [517, 289] on button "Got it" at bounding box center [468, 292] width 211 height 20
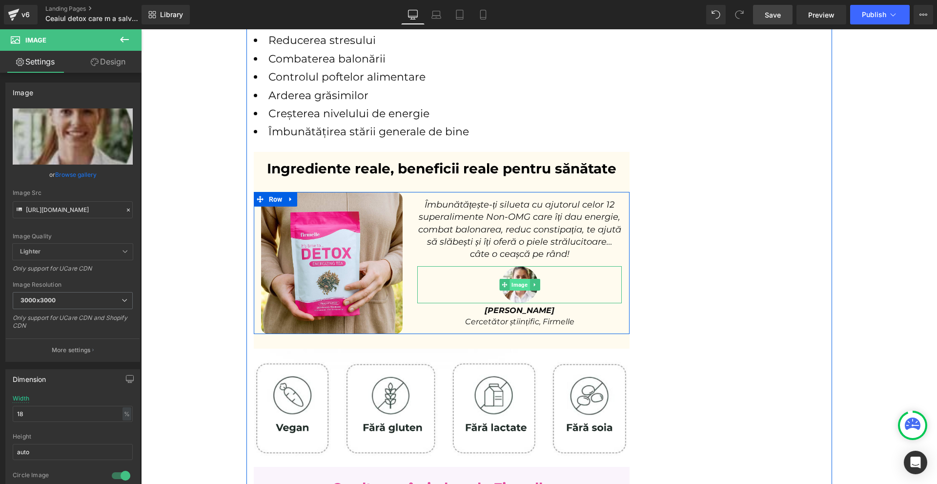
click at [513, 279] on span "Image" at bounding box center [520, 285] width 20 height 12
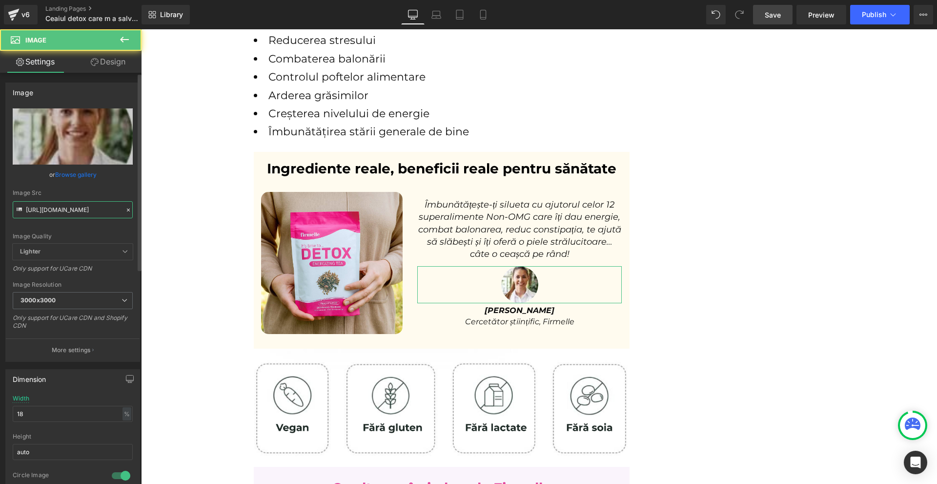
click at [72, 205] on input "https://lulutox.com/articles/t-double-am14/index_files/rev.jpg" at bounding box center [73, 209] width 120 height 17
click at [72, 208] on input "https://lulutox.com/articles/t-double-am14/index_files/rev.jpg" at bounding box center [73, 209] width 120 height 17
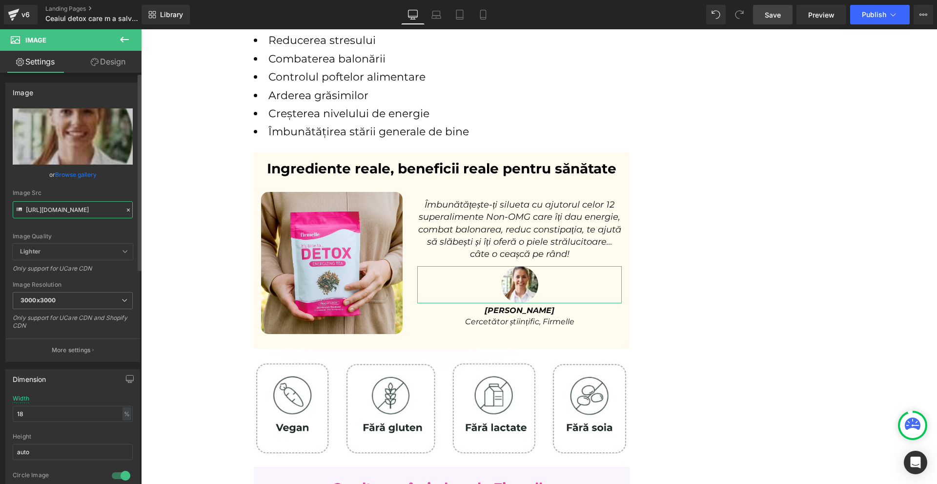
paste input "cdn.shopify.com/s/files/1/0754/8698/6585/files/Via_a_mea_sexuala_e_in_flacari_2…"
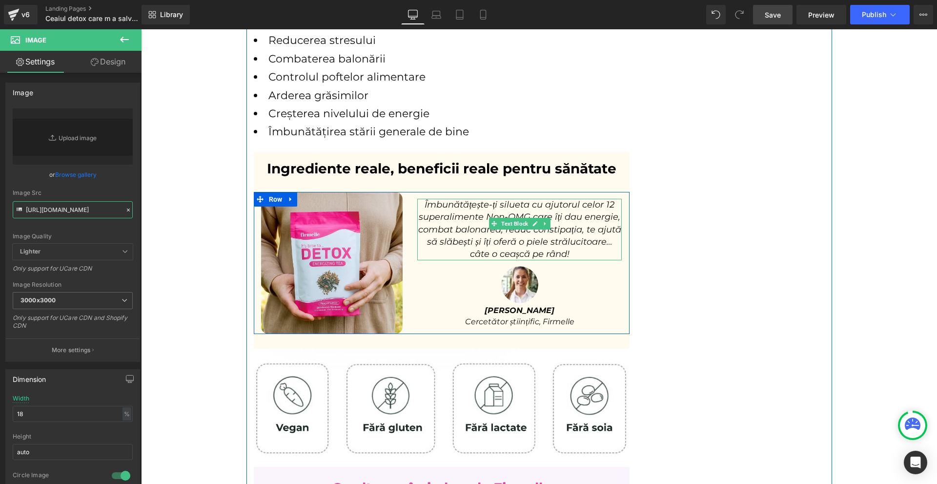
type input "https://cdn.shopify.com/s/files/1/0754/8698/6585/files/Via_a_mea_sexuala_e_in_f…"
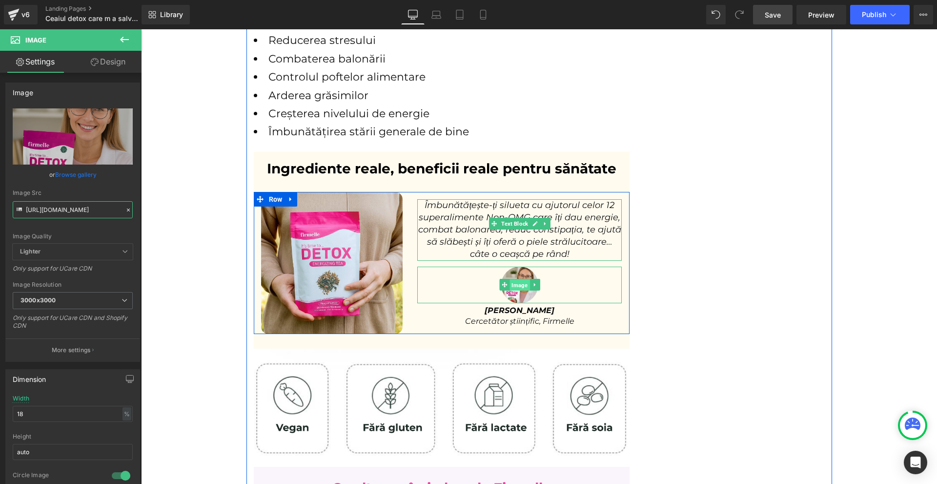
click at [519, 279] on span "Image" at bounding box center [520, 285] width 20 height 12
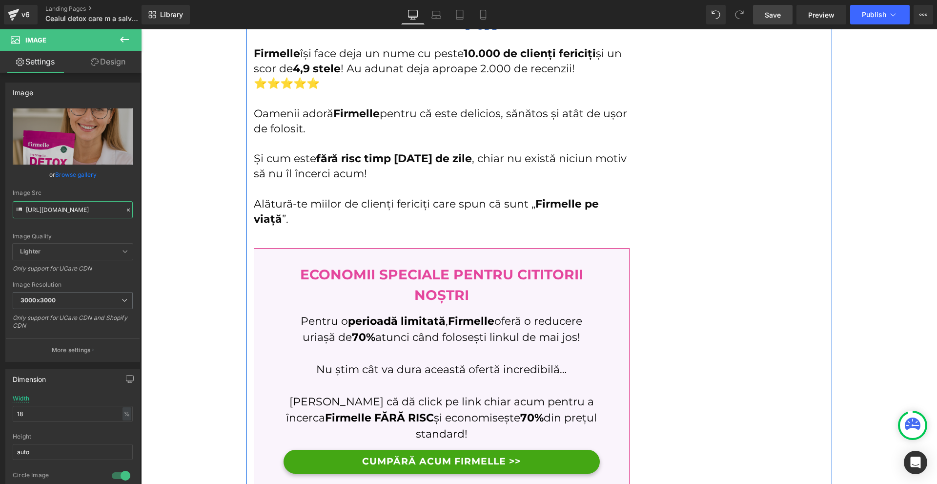
scroll to position [4833, 0]
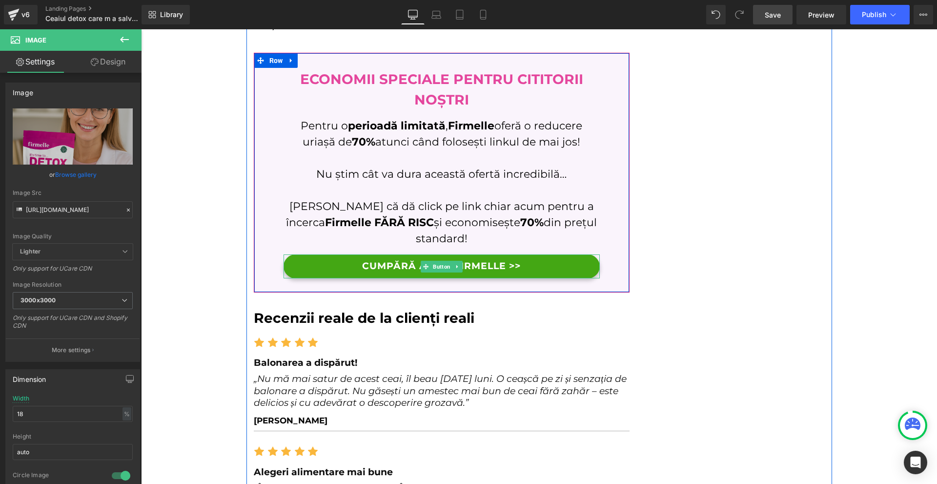
click at [558, 254] on link "CUMPĂRĂ ACUM FIRMELLE >>" at bounding box center [442, 266] width 316 height 24
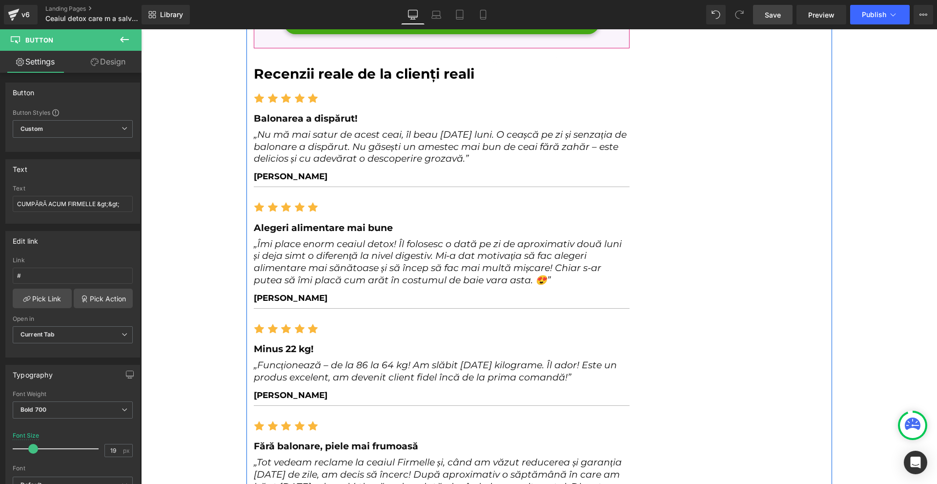
scroll to position [4979, 0]
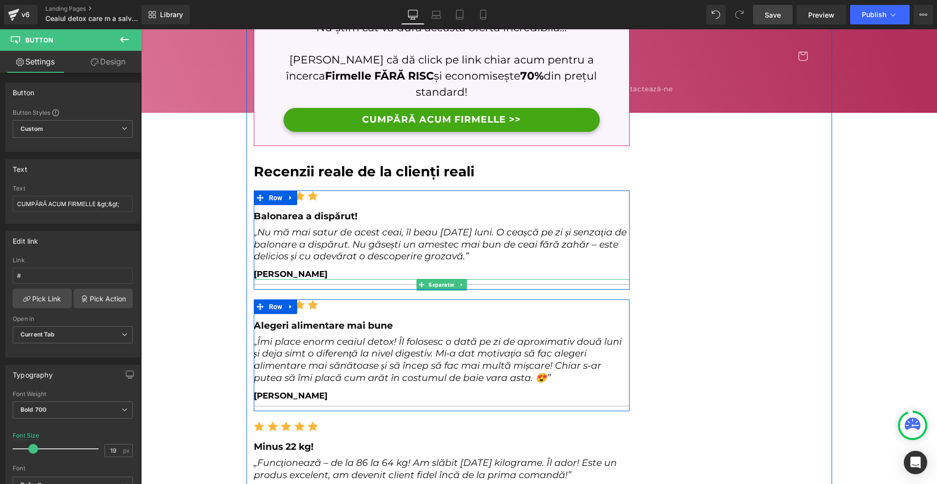
click at [366, 284] on hr at bounding box center [442, 286] width 376 height 5
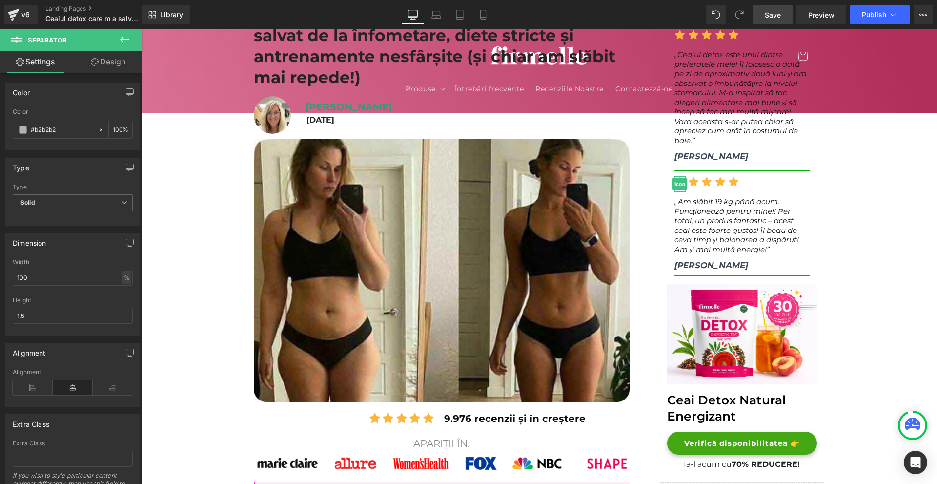
scroll to position [146, 0]
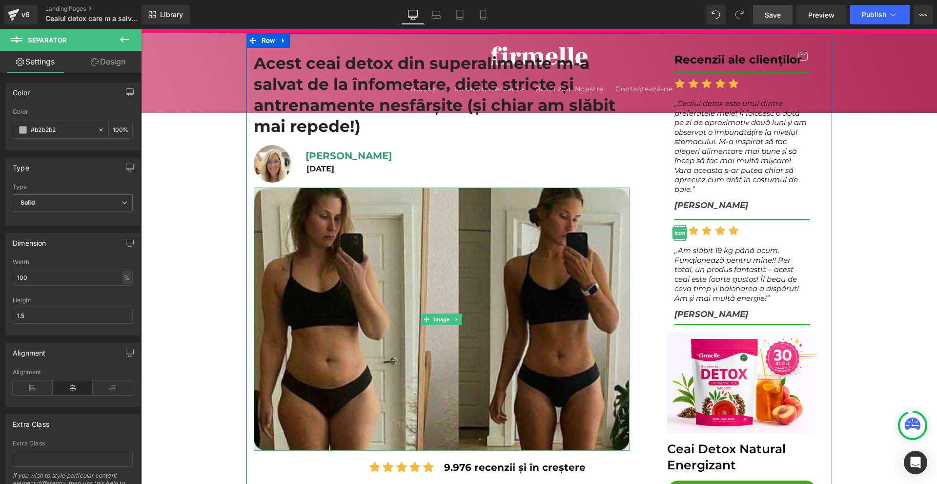
click at [482, 262] on img at bounding box center [442, 318] width 376 height 263
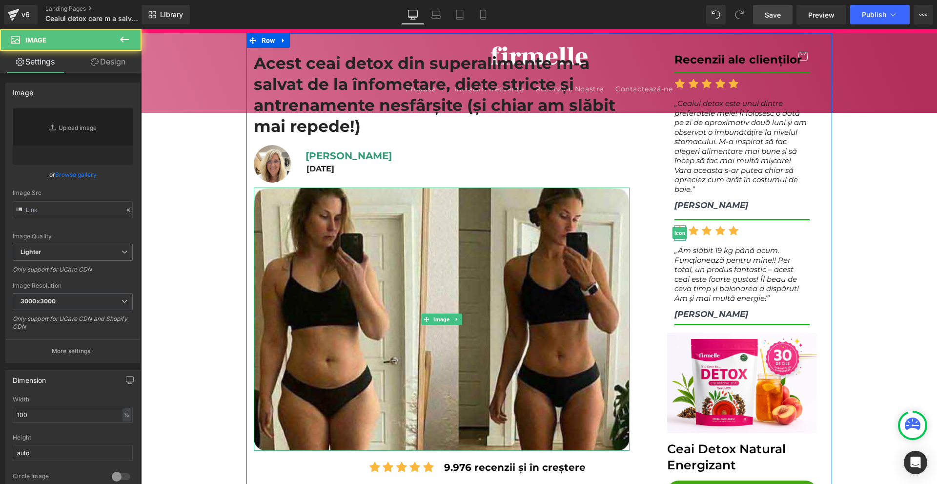
type input "https://lulutox.com/articles/t-double-am14/index_files/1.jpg"
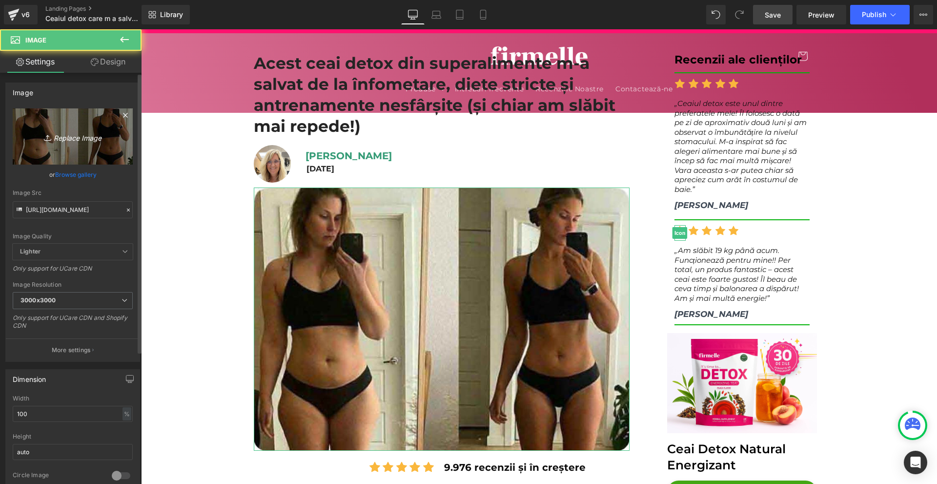
click at [33, 155] on link "Replace Image" at bounding box center [73, 136] width 120 height 56
type input "C:\fakepath\TELEMMGLPICT000399146722_17297638982490_trans_NvBQzQNjv4BqqVzuuqpFl…"
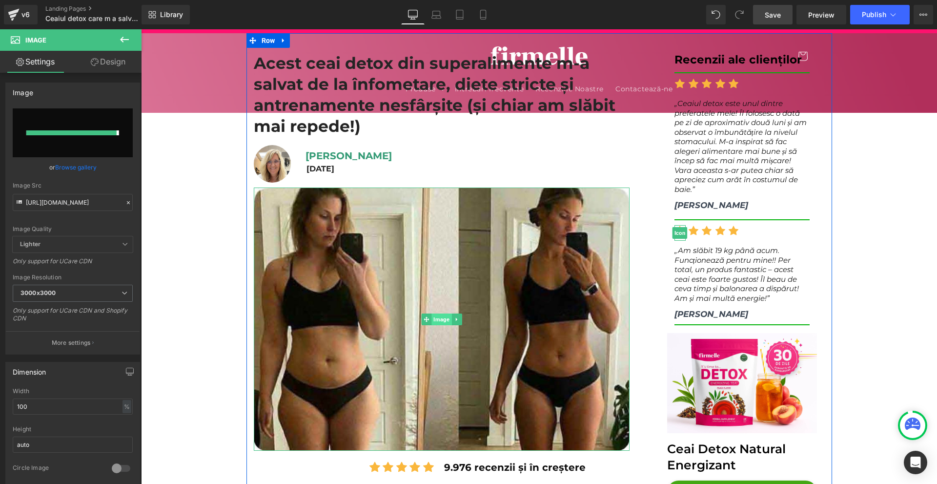
type input "https://ucarecdn.com/4639070d-ec72-446b-8461-a4e8dae540da/-/format/auto/-/previ…"
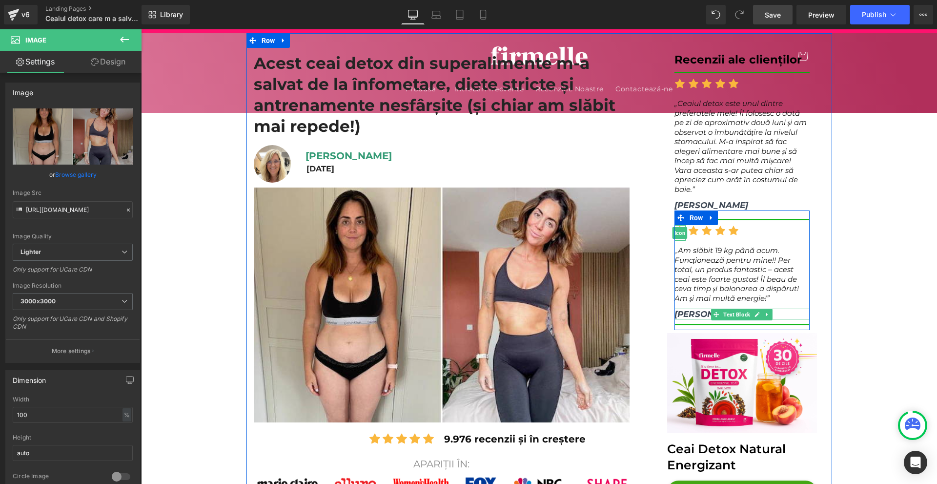
scroll to position [195, 0]
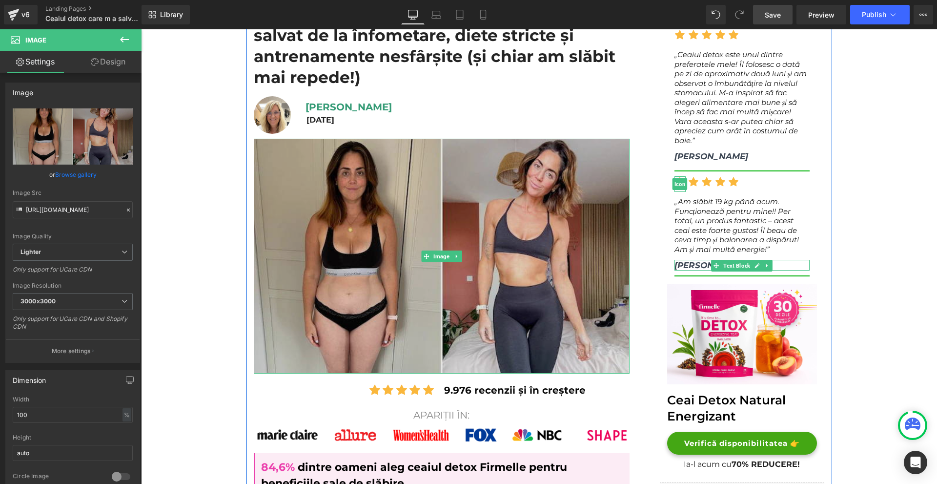
click at [587, 324] on img at bounding box center [442, 256] width 376 height 235
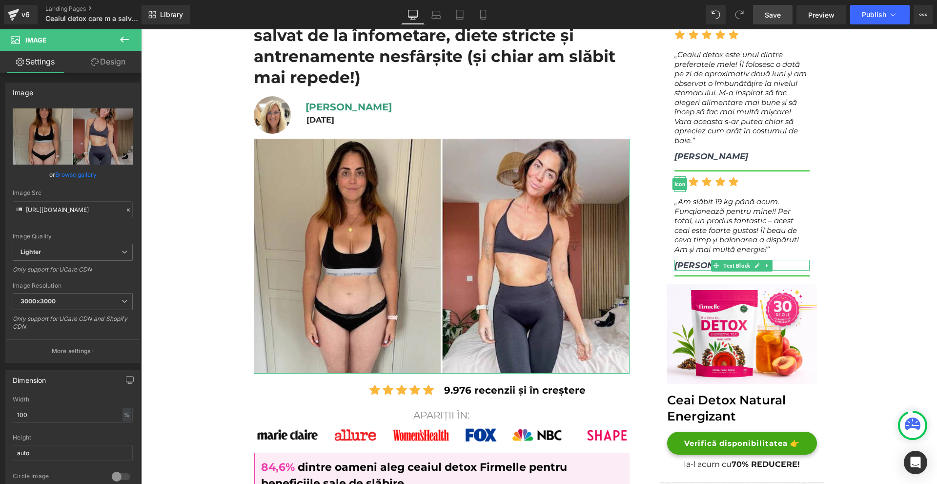
click at [109, 67] on link "Design" at bounding box center [108, 62] width 71 height 22
click at [0, 0] on div "Corner" at bounding box center [0, 0] width 0 height 0
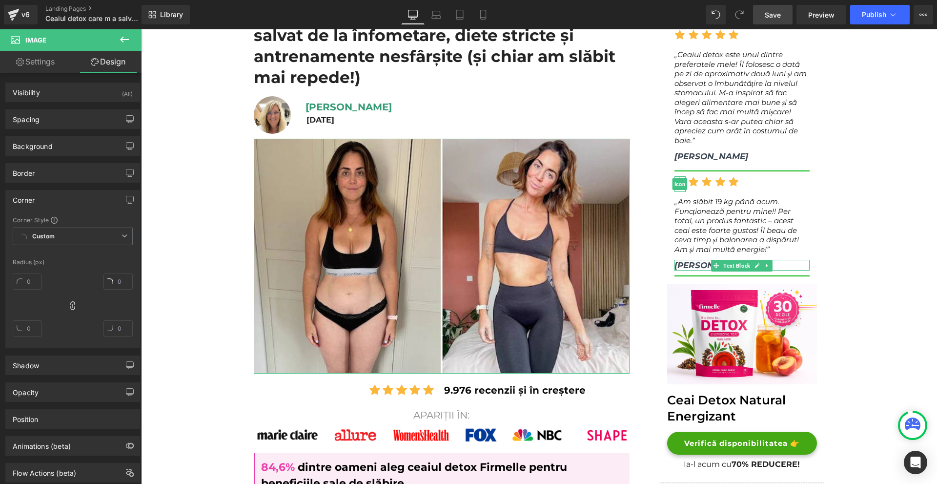
type input "0"
click at [48, 204] on div "Corner" at bounding box center [73, 199] width 134 height 19
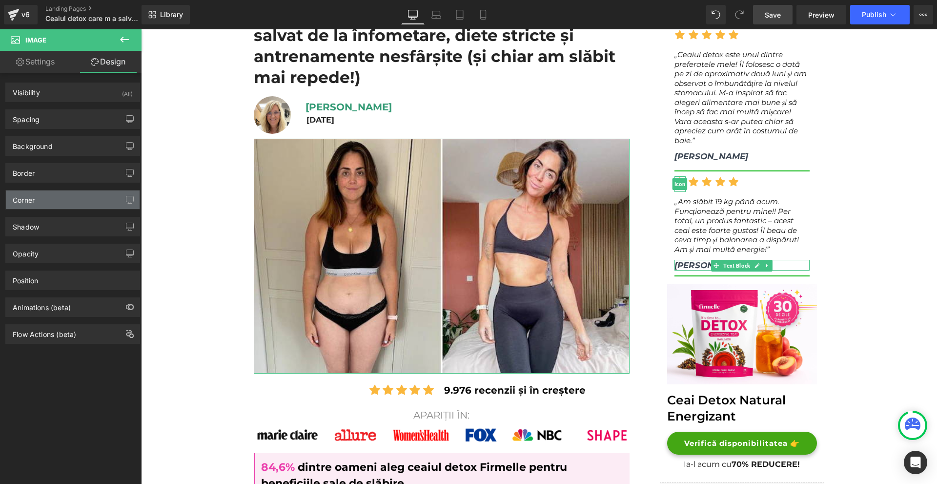
click at [48, 208] on div "Corner" at bounding box center [73, 199] width 134 height 19
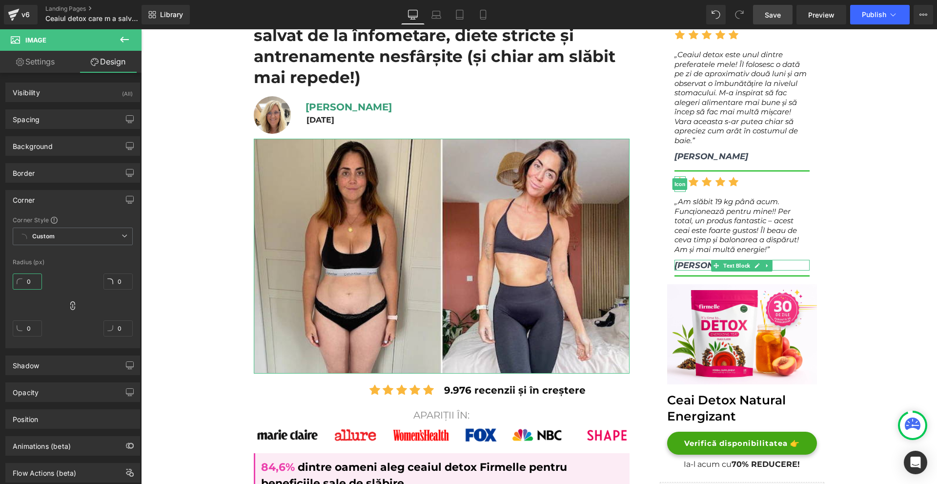
click at [40, 277] on input "0" at bounding box center [27, 281] width 29 height 16
type input "20"
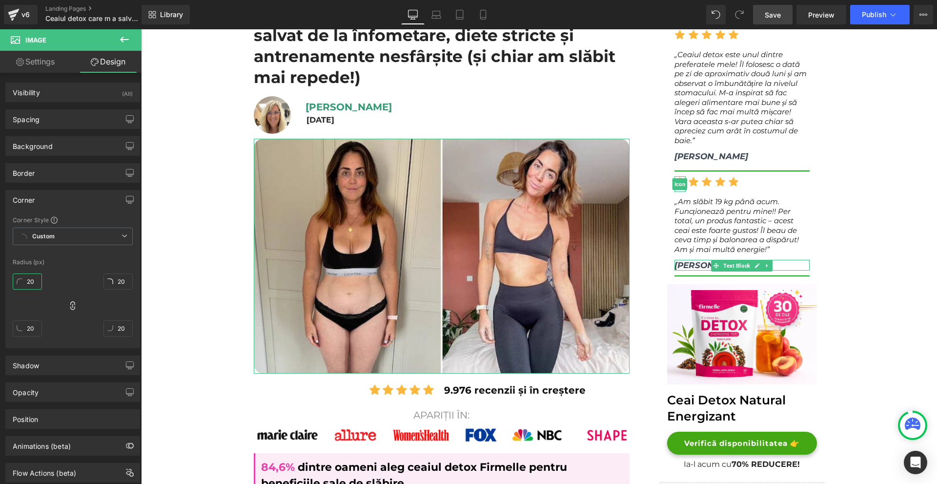
type input "20"
click at [52, 202] on div "Corner" at bounding box center [73, 199] width 134 height 19
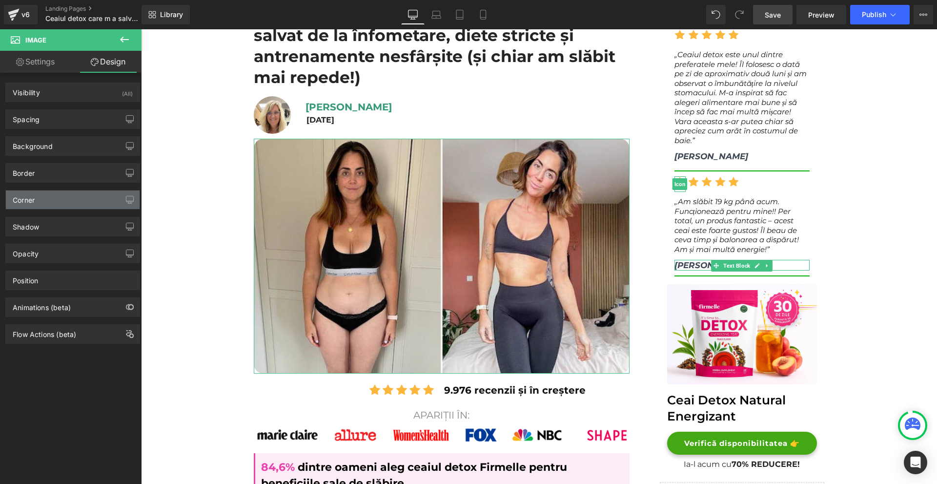
click at [48, 207] on div "Corner" at bounding box center [73, 199] width 134 height 19
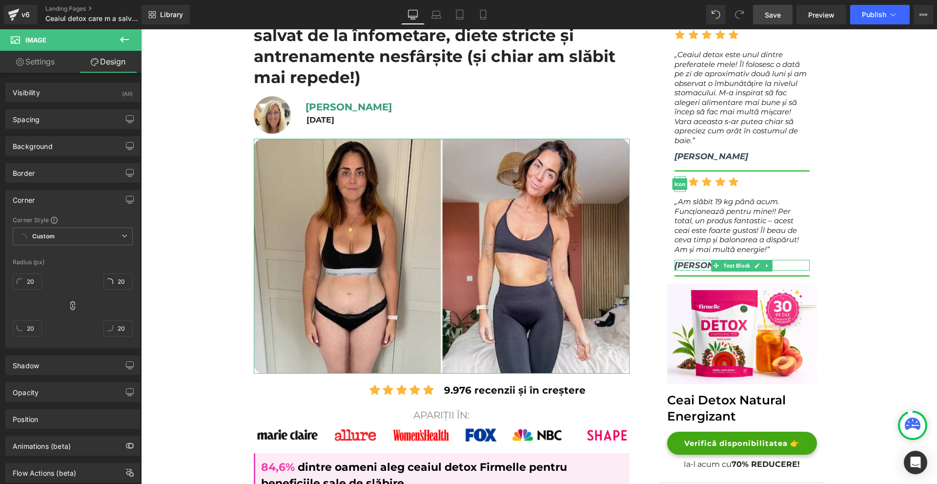
click at [48, 207] on div "Corner" at bounding box center [73, 199] width 134 height 19
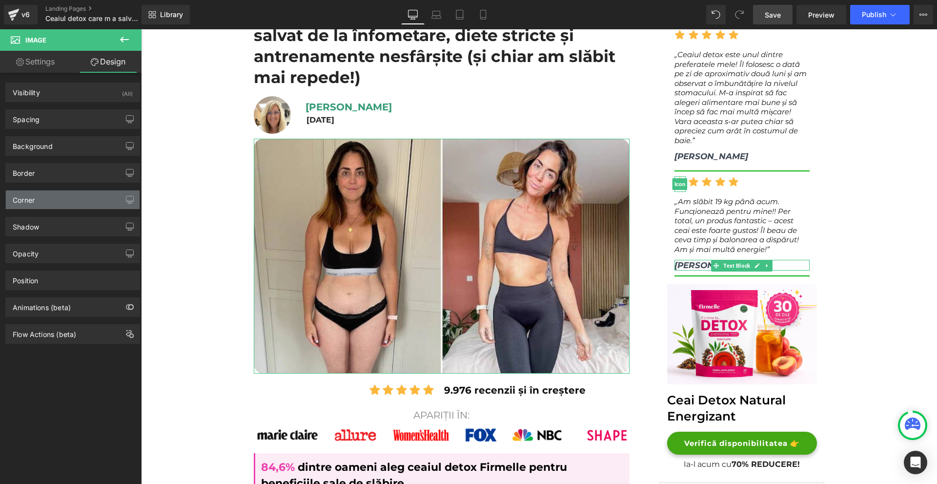
click at [43, 207] on div "Corner" at bounding box center [73, 199] width 134 height 19
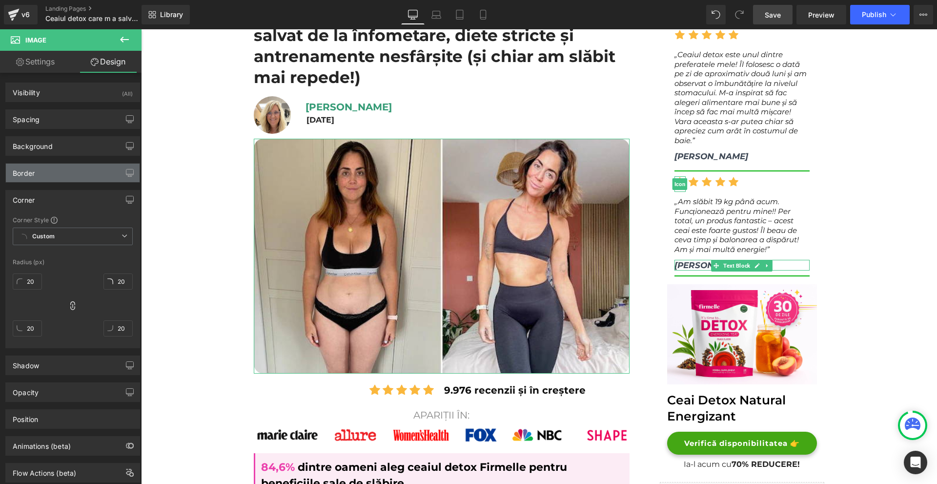
click at [52, 174] on div "Border" at bounding box center [73, 173] width 134 height 19
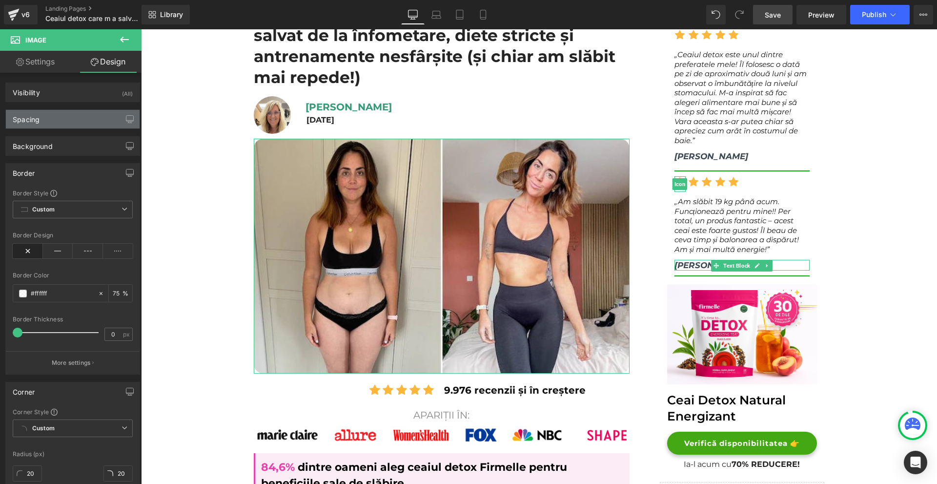
click at [59, 124] on div "Spacing" at bounding box center [73, 119] width 134 height 19
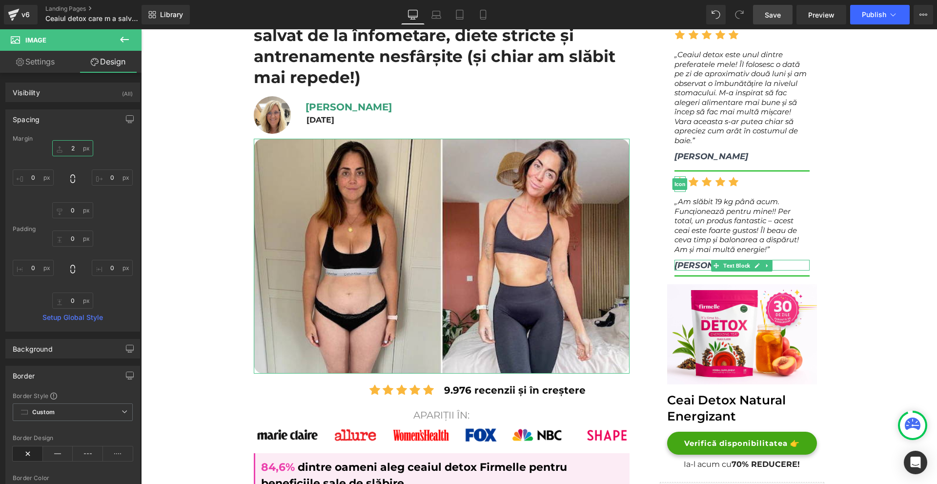
click at [74, 151] on input "2" at bounding box center [72, 148] width 41 height 16
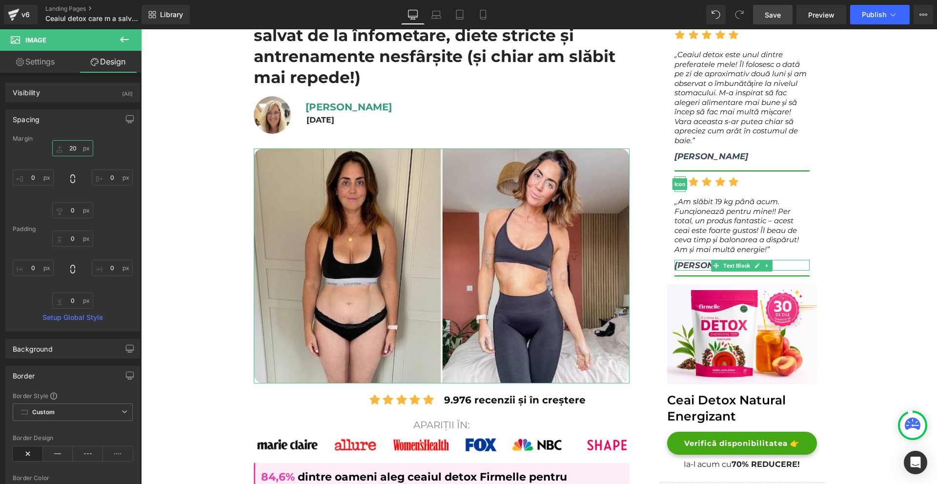
click at [74, 151] on input "20" at bounding box center [72, 148] width 41 height 16
type input "10"
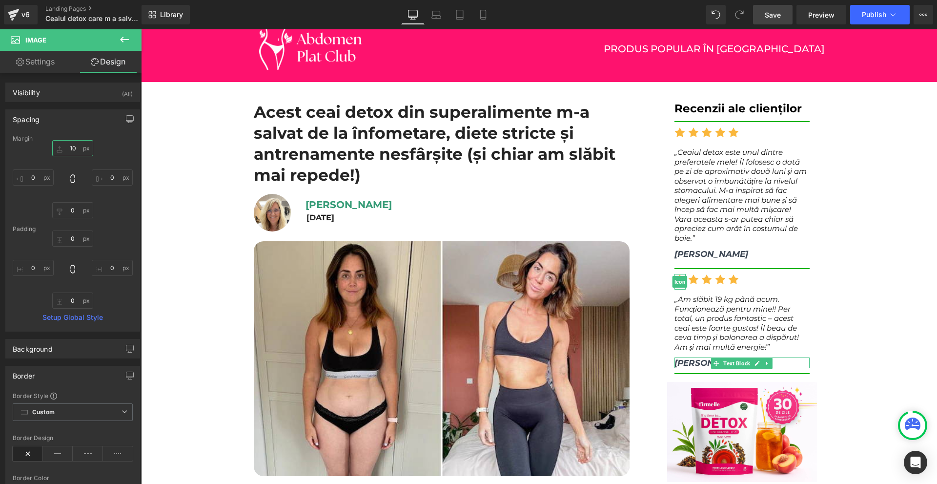
scroll to position [146, 0]
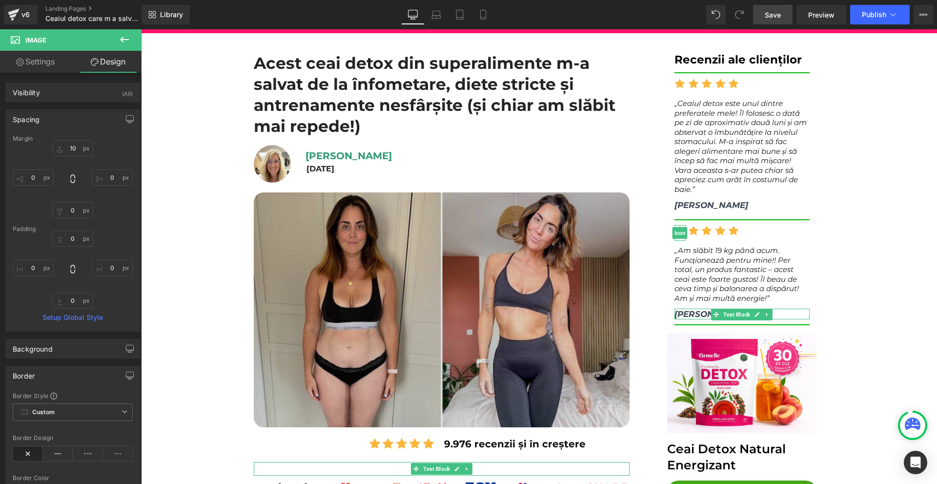
click at [511, 210] on img at bounding box center [442, 309] width 376 height 235
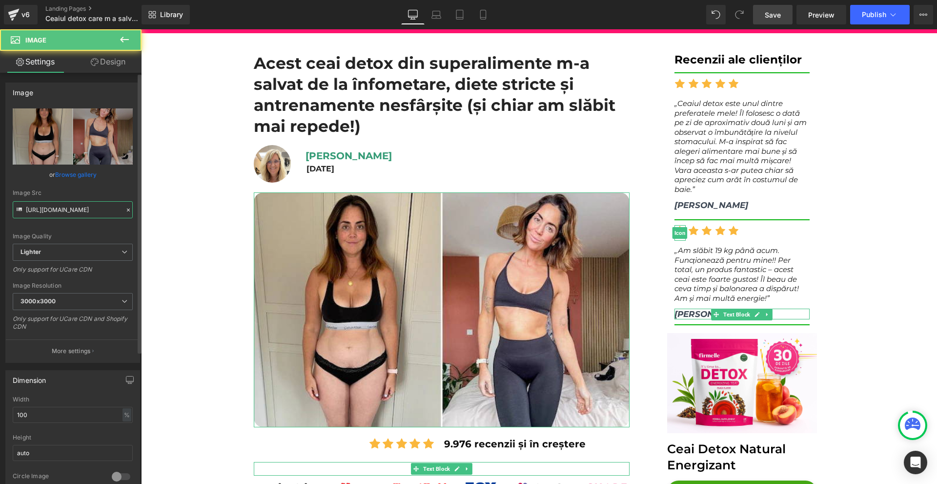
click at [62, 207] on input "https://ucarecdn.com/4639070d-ec72-446b-8461-a4e8dae540da/-/format/auto/-/previ…" at bounding box center [73, 209] width 120 height 17
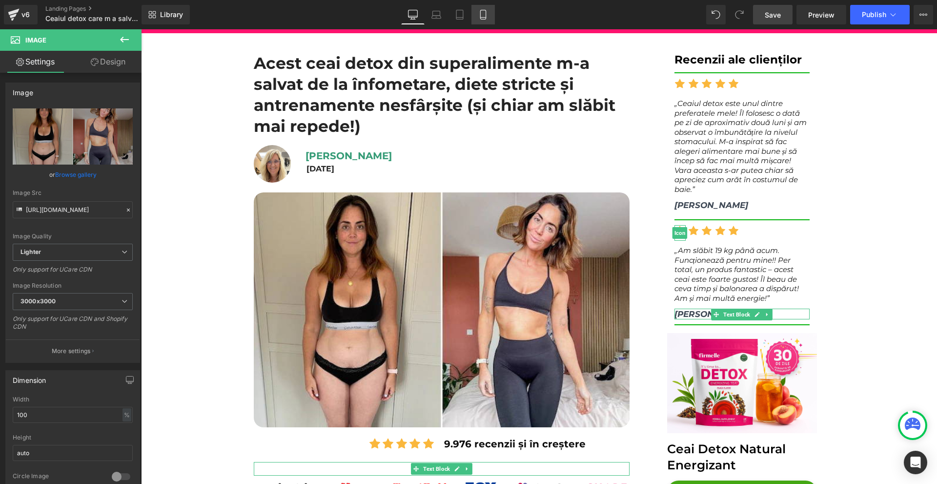
click at [486, 12] on icon at bounding box center [482, 14] width 5 height 9
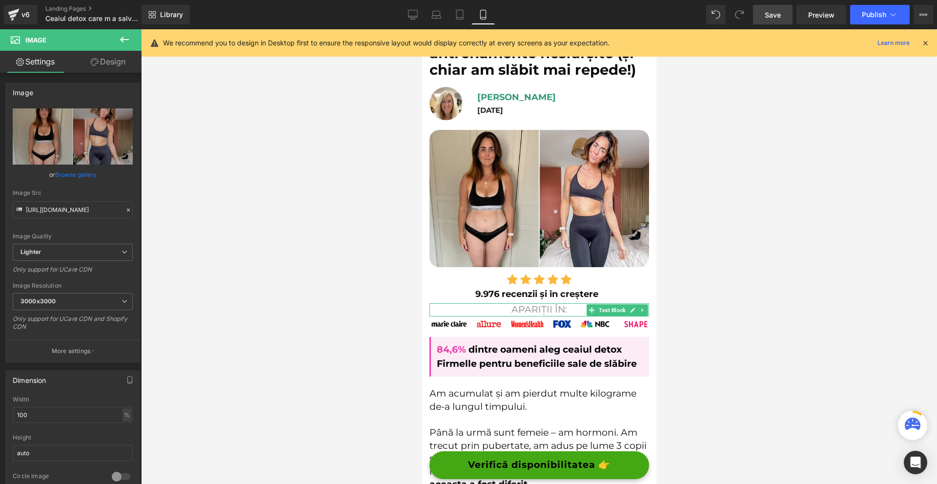
scroll to position [72, 0]
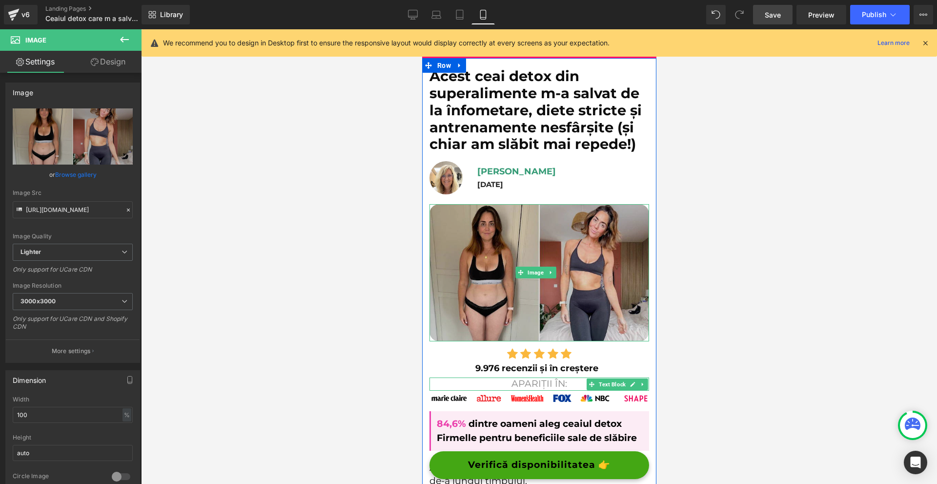
click at [507, 224] on img at bounding box center [539, 272] width 220 height 137
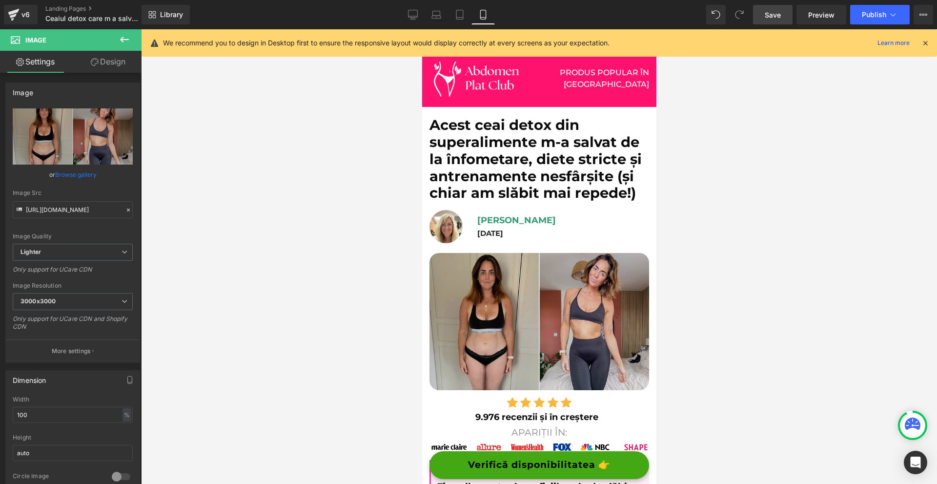
scroll to position [0, 0]
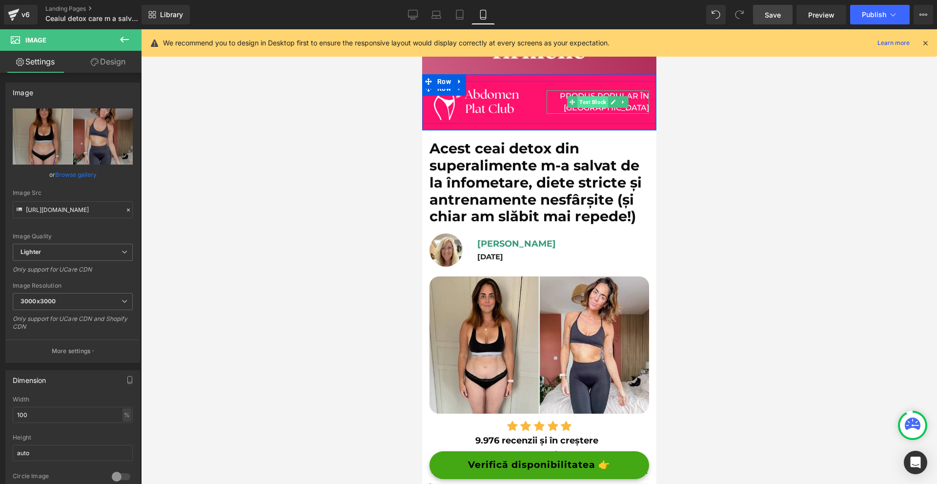
click at [587, 99] on span "Text Block" at bounding box center [592, 102] width 31 height 12
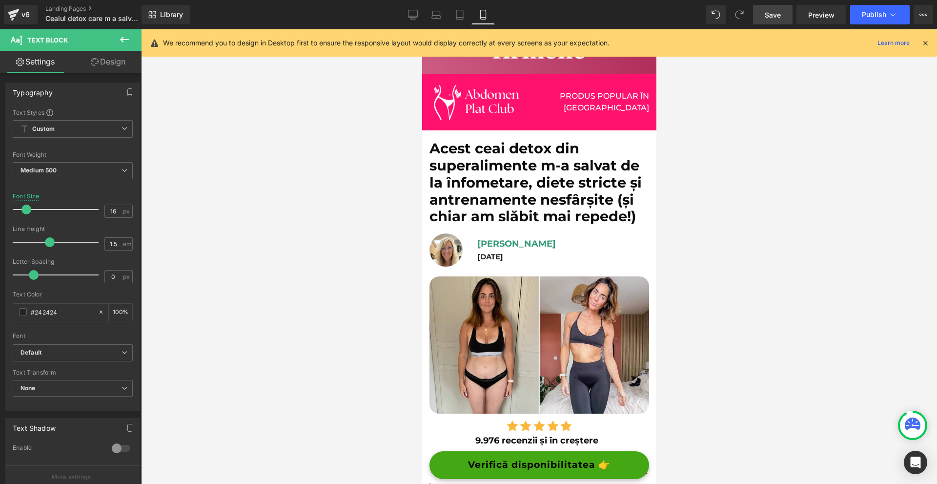
click at [926, 40] on icon at bounding box center [925, 43] width 9 height 9
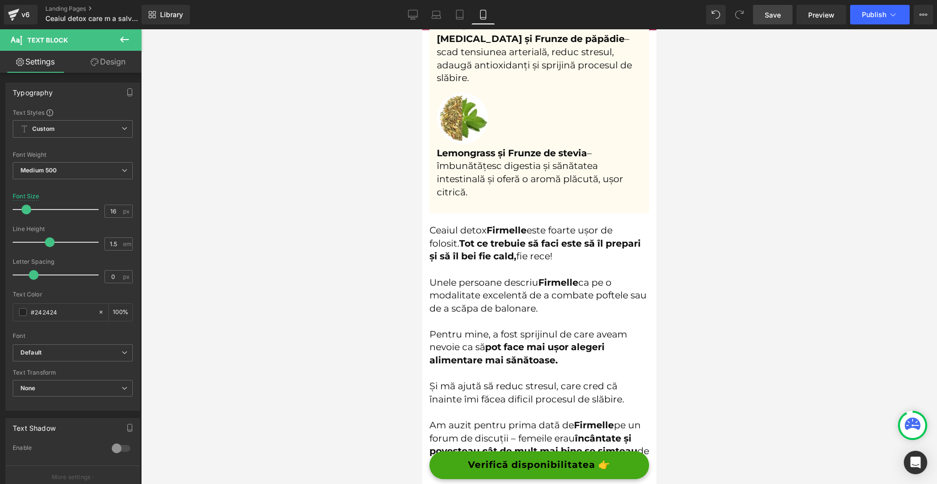
scroll to position [2245, 0]
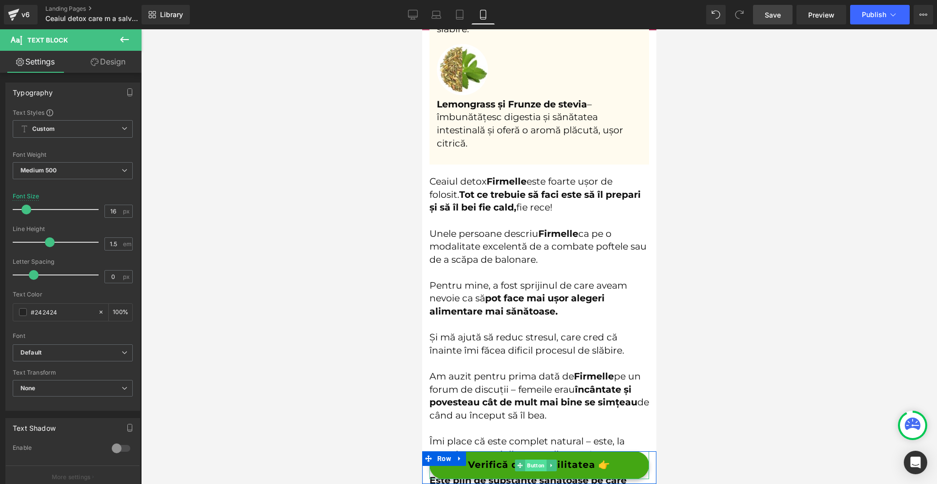
click at [527, 463] on span "Button" at bounding box center [535, 465] width 21 height 12
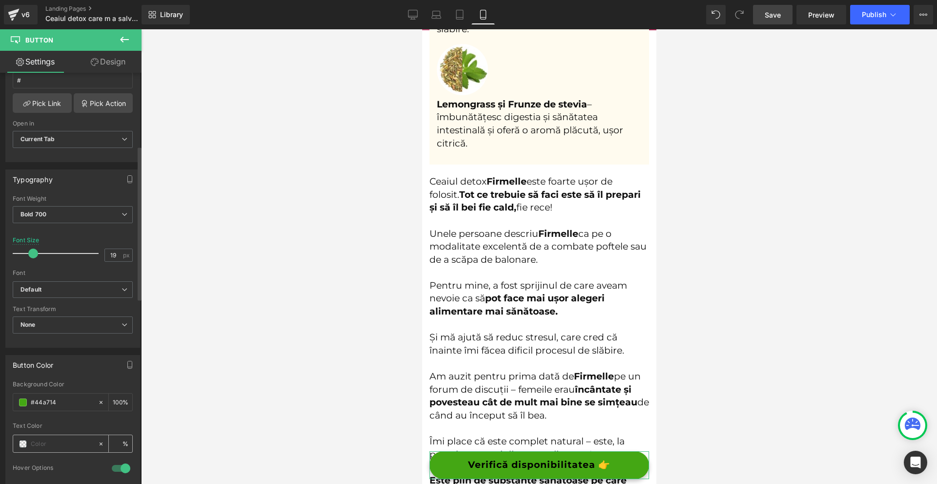
scroll to position [244, 0]
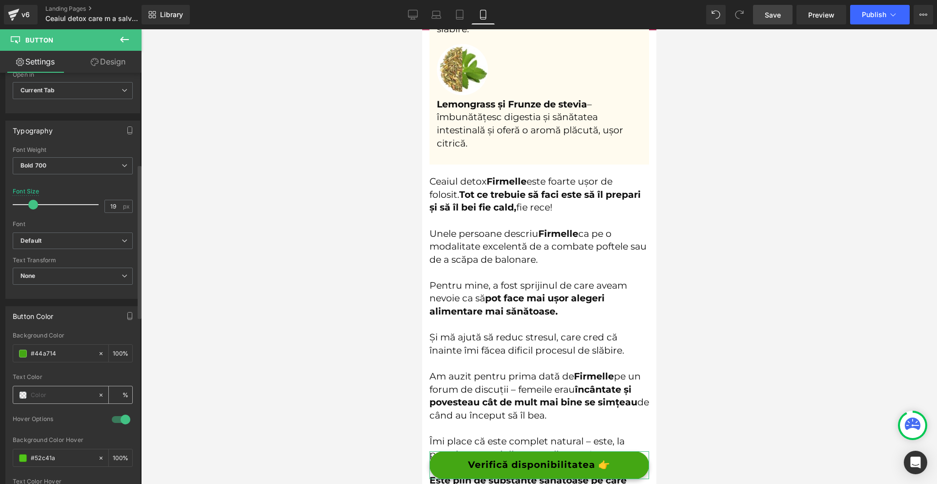
click at [25, 395] on span at bounding box center [23, 395] width 8 height 8
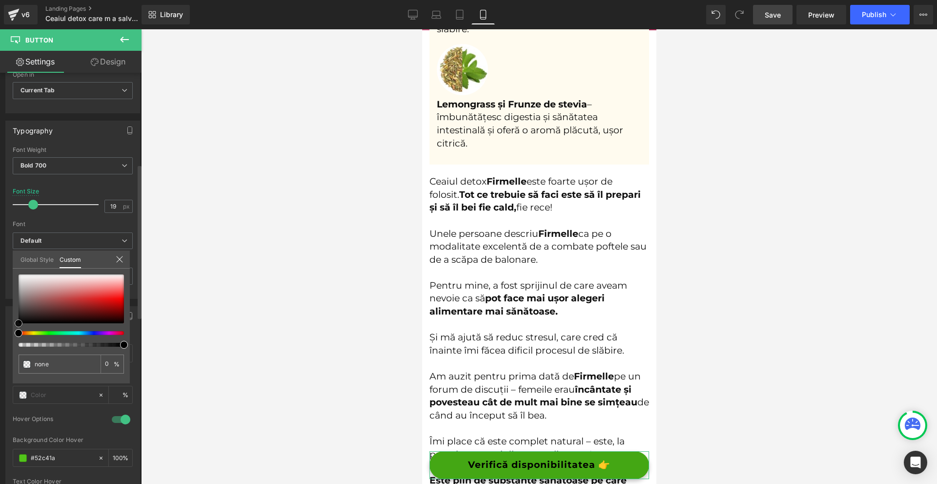
type input "#795252"
type input "100"
type input "#795252"
type input "100"
type input "#9e7f7f"
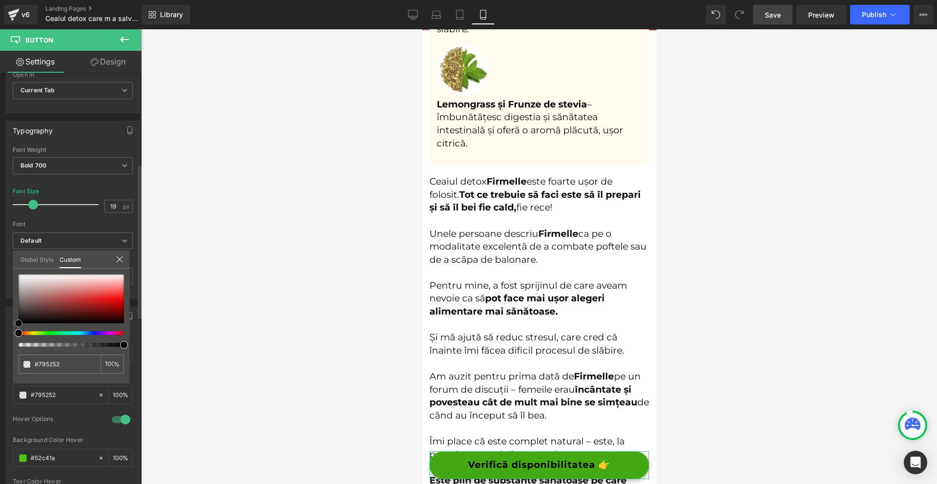
type input "#9e7f7f"
type input "#d1cbcb"
type input "#f0efef"
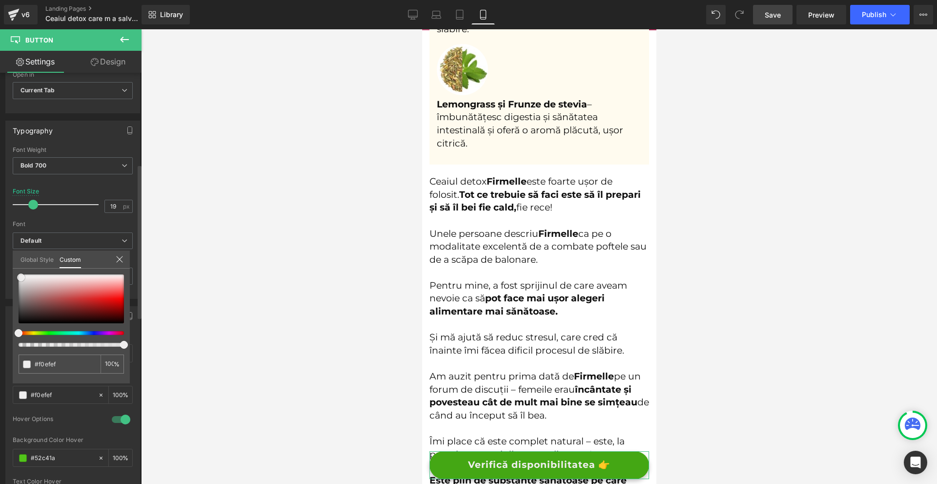
type input "#ffffff"
drag, startPoint x: 38, startPoint y: 304, endPoint x: 0, endPoint y: 185, distance: 124.1
click at [0, 299] on div "Button Color rgba(68, 167, 20, 1) Background Color #44a714 100 % rgba(255, 255,…" at bounding box center [73, 409] width 146 height 221
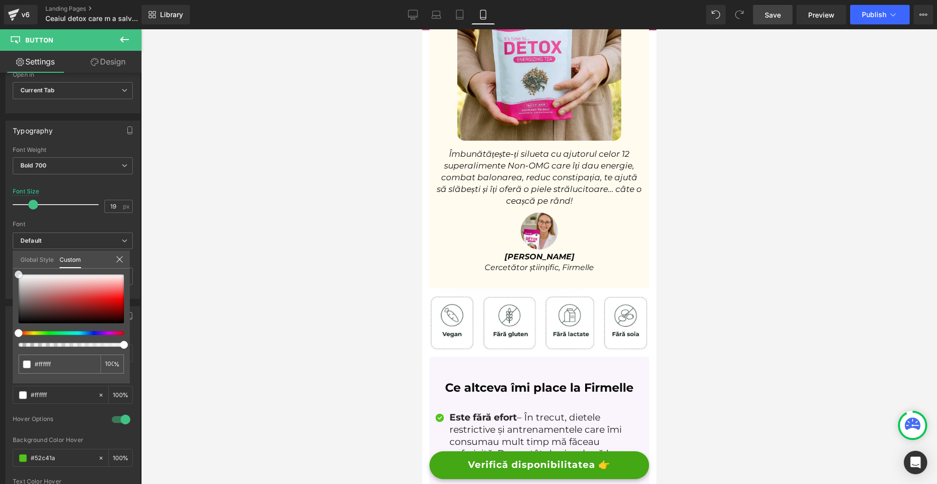
scroll to position [4247, 0]
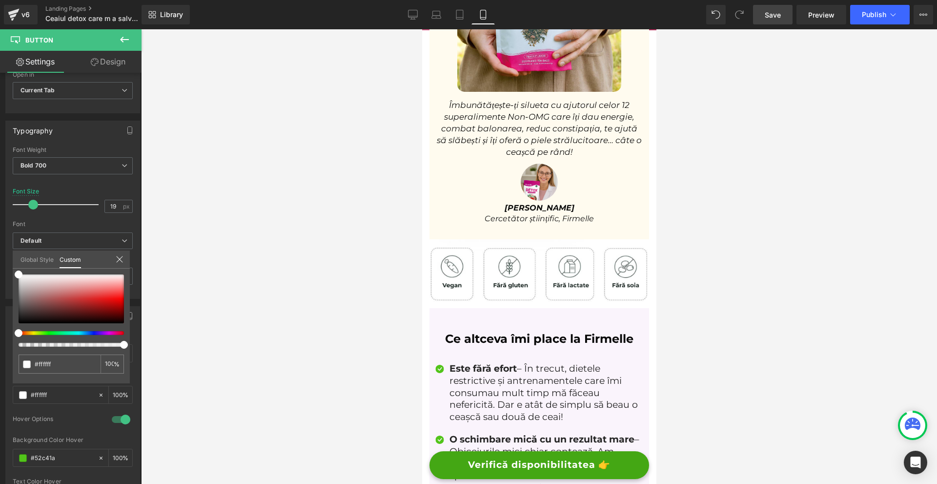
drag, startPoint x: 556, startPoint y: 279, endPoint x: 550, endPoint y: 285, distance: 9.3
click at [556, 279] on div at bounding box center [539, 256] width 234 height 454
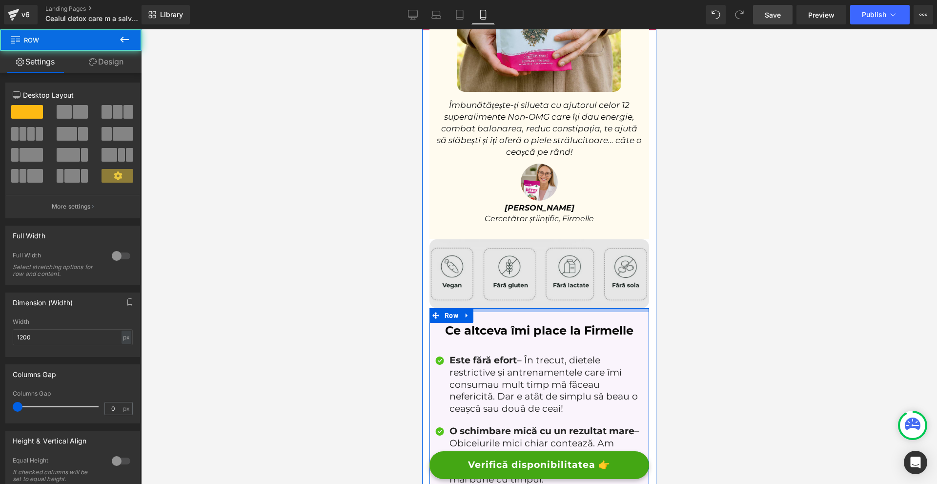
drag, startPoint x: 535, startPoint y: 316, endPoint x: 542, endPoint y: 308, distance: 10.8
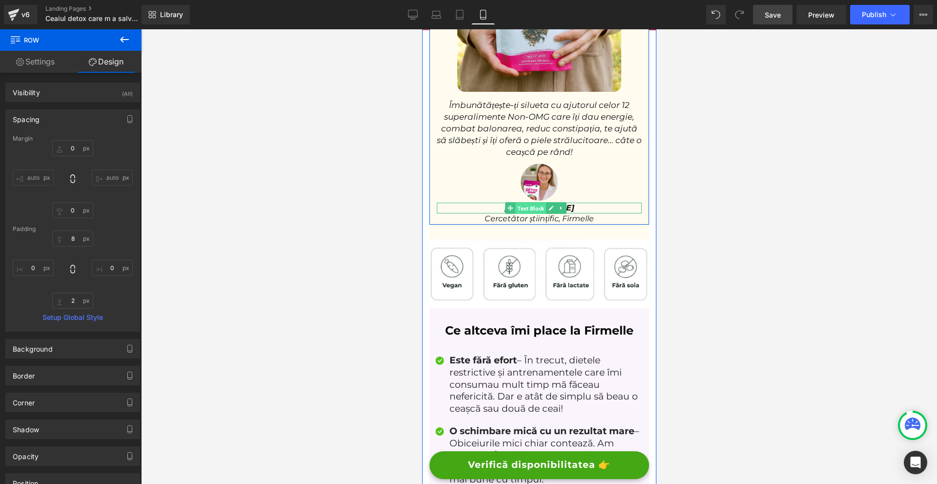
click at [535, 214] on span "Text Block" at bounding box center [530, 209] width 31 height 12
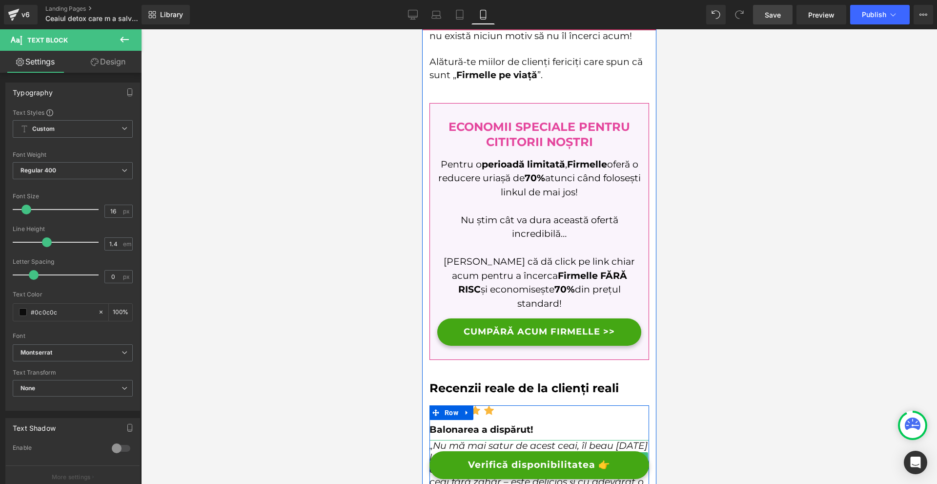
scroll to position [5125, 0]
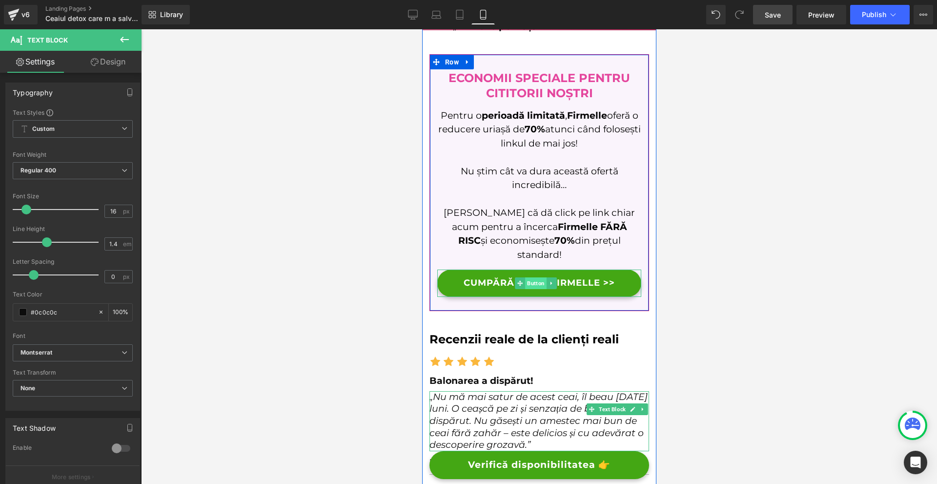
click at [527, 277] on span "Button" at bounding box center [535, 283] width 21 height 12
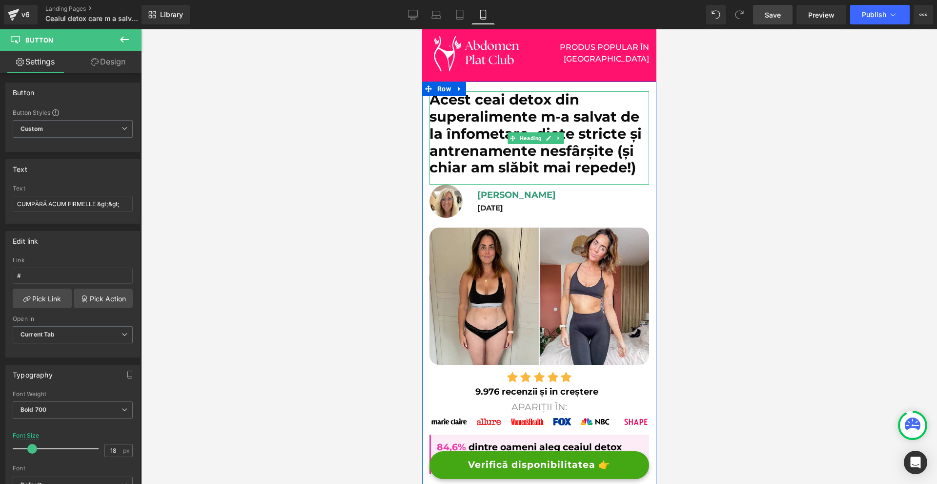
scroll to position [0, 0]
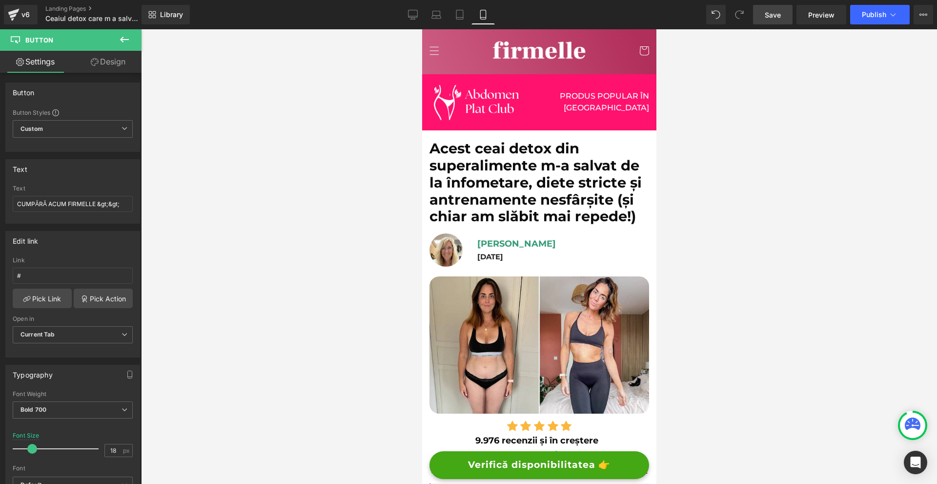
click at [761, 17] on link "Save" at bounding box center [773, 15] width 40 height 20
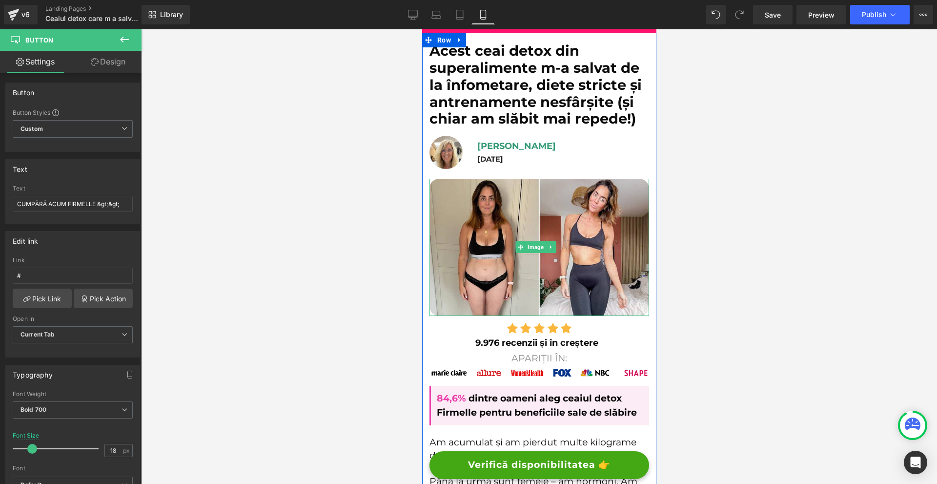
scroll to position [146, 0]
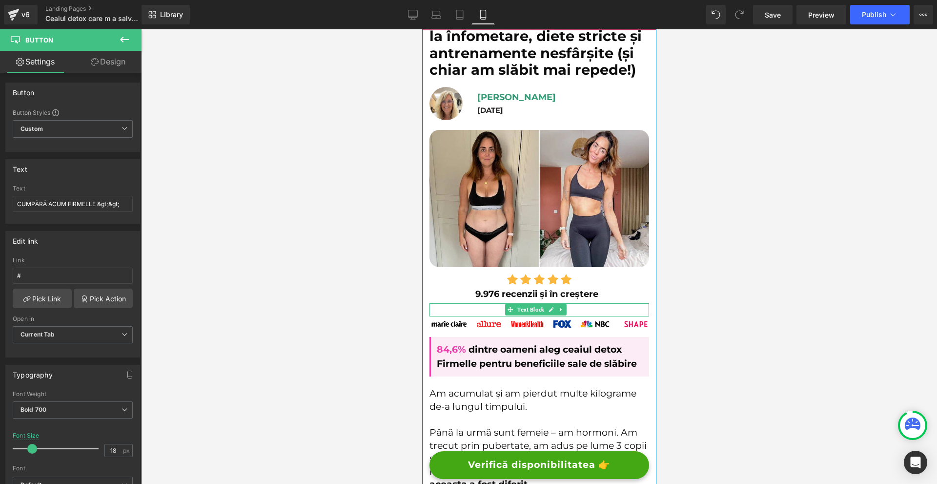
click at [568, 306] on p "Apariții în:" at bounding box center [539, 309] width 220 height 13
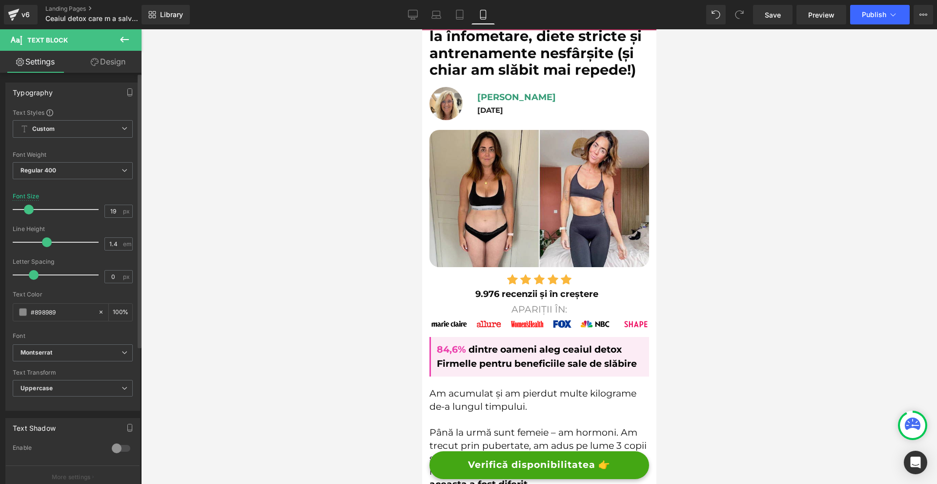
type input "-0.1"
click at [34, 274] on span at bounding box center [32, 275] width 10 height 10
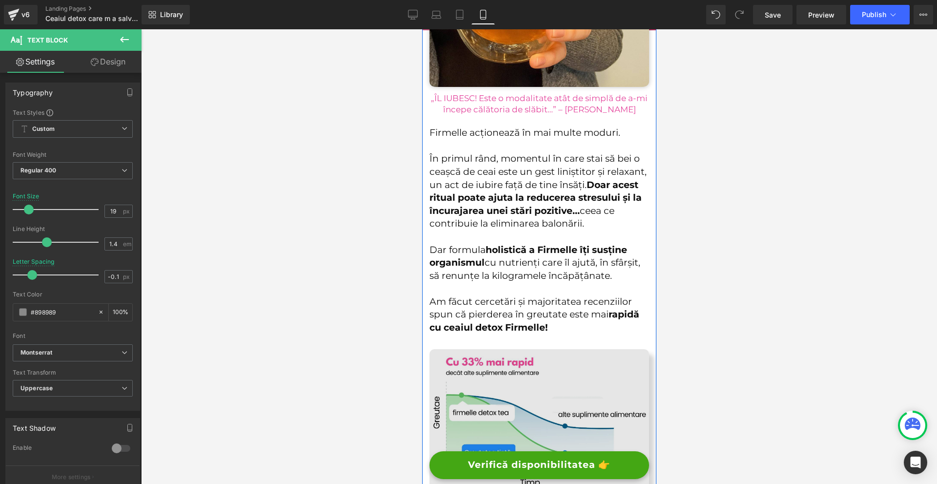
scroll to position [3271, 0]
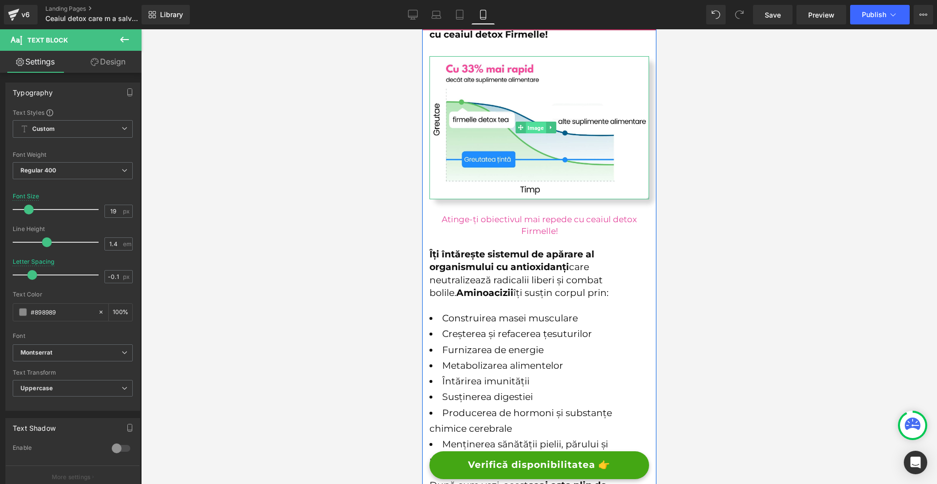
click at [532, 134] on span "Image" at bounding box center [535, 128] width 20 height 12
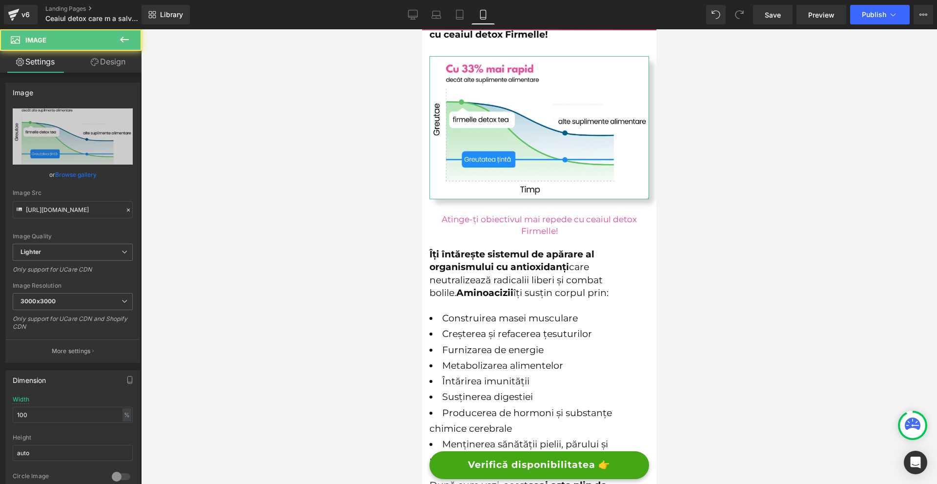
click at [119, 70] on link "Design" at bounding box center [108, 62] width 71 height 22
click at [0, 0] on div "Shadow" at bounding box center [0, 0] width 0 height 0
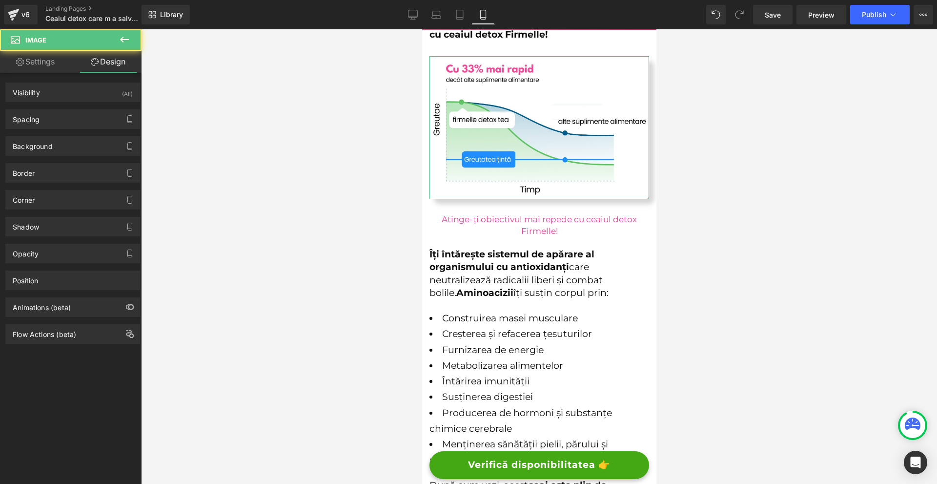
type input "#333333"
type input "20"
type input "45"
type input "13"
type input "10"
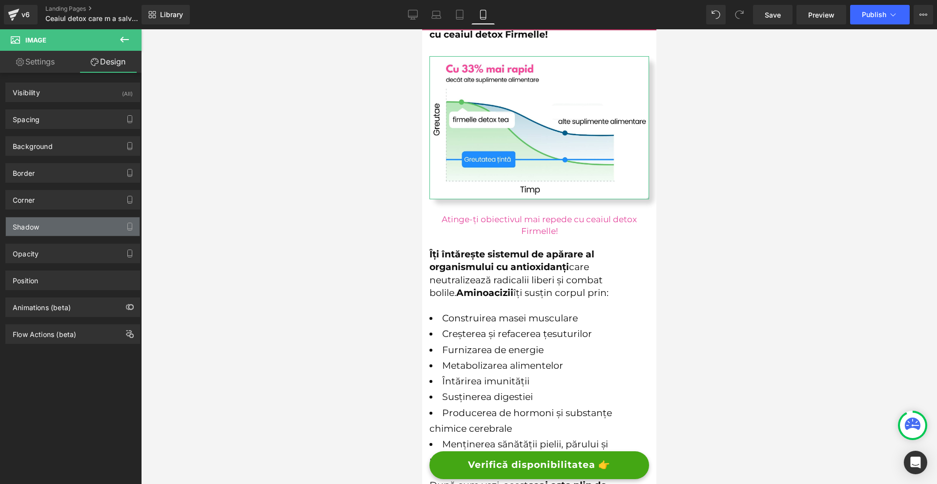
click at [37, 232] on div "Shadow" at bounding box center [73, 226] width 134 height 19
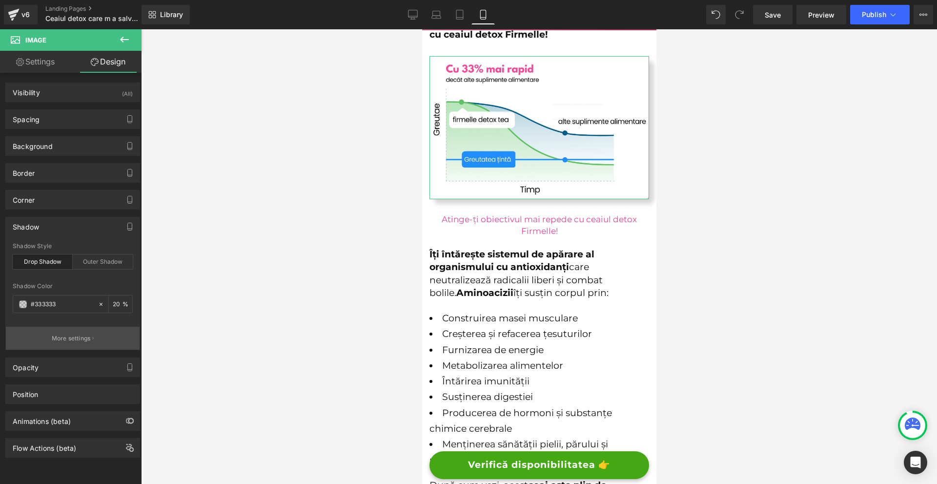
click at [80, 335] on p "More settings" at bounding box center [71, 338] width 39 height 9
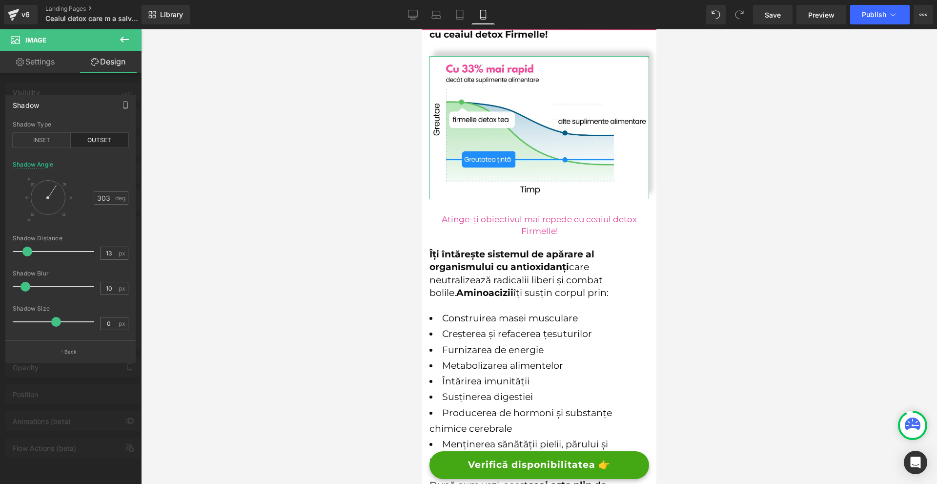
drag, startPoint x: 55, startPoint y: 206, endPoint x: 407, endPoint y: 217, distance: 352.1
click at [63, 170] on div "Shadow Angle 303 deg" at bounding box center [71, 198] width 116 height 74
click at [43, 137] on div "INSET" at bounding box center [42, 140] width 58 height 15
click at [97, 144] on div "OUTSET" at bounding box center [100, 140] width 58 height 15
type input "41"
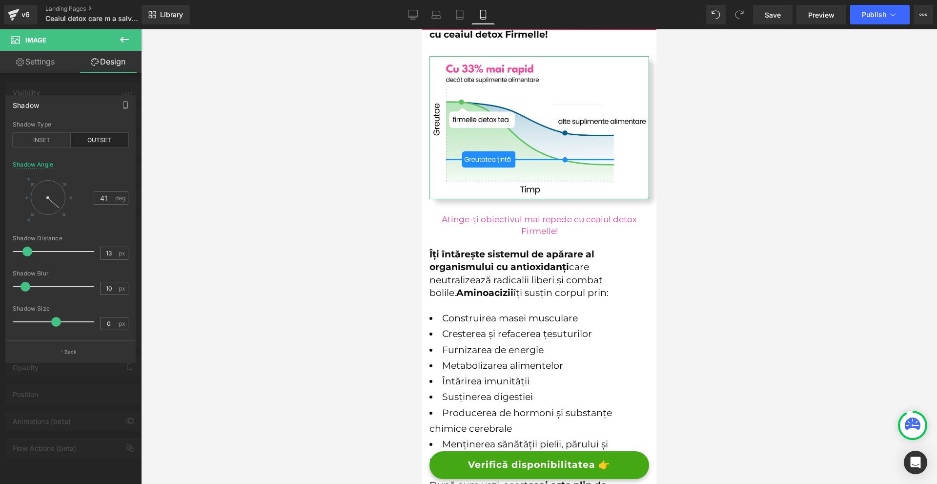
click at [57, 205] on span at bounding box center [53, 203] width 12 height 10
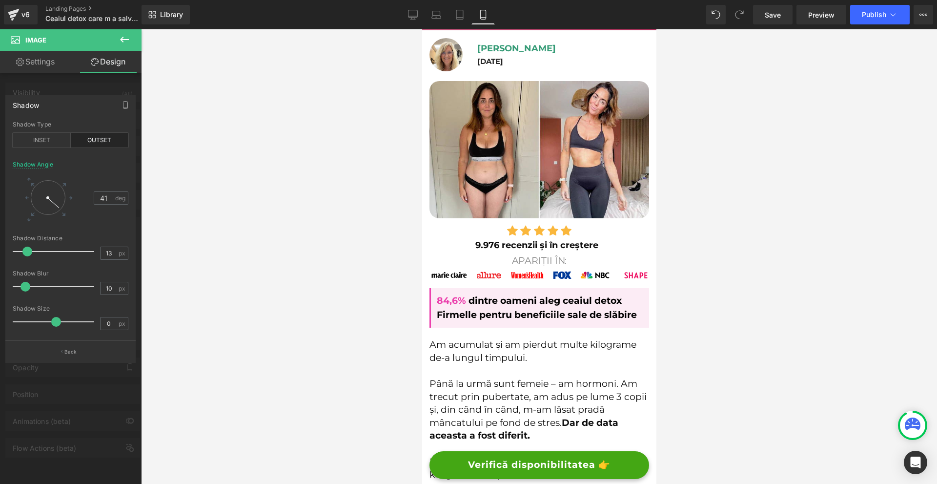
scroll to position [244, 0]
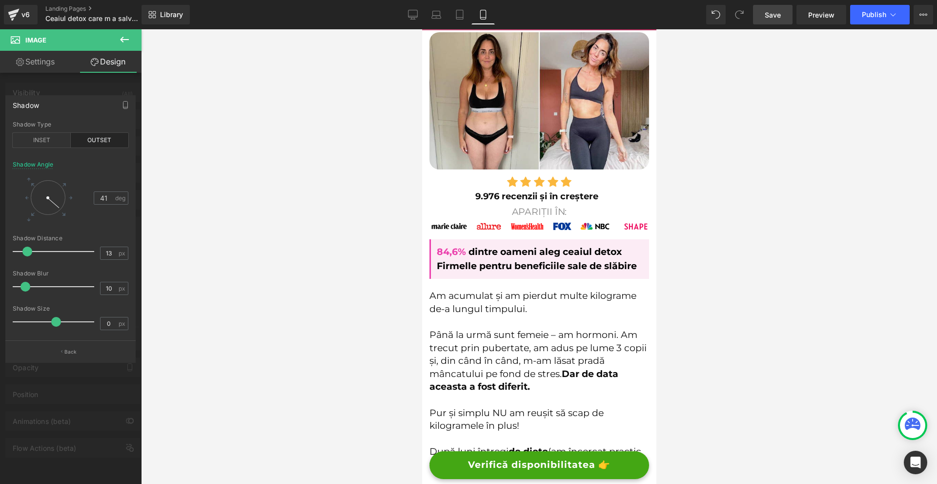
drag, startPoint x: 777, startPoint y: 20, endPoint x: 150, endPoint y: 208, distance: 654.5
click at [777, 20] on span "Save" at bounding box center [773, 15] width 16 height 10
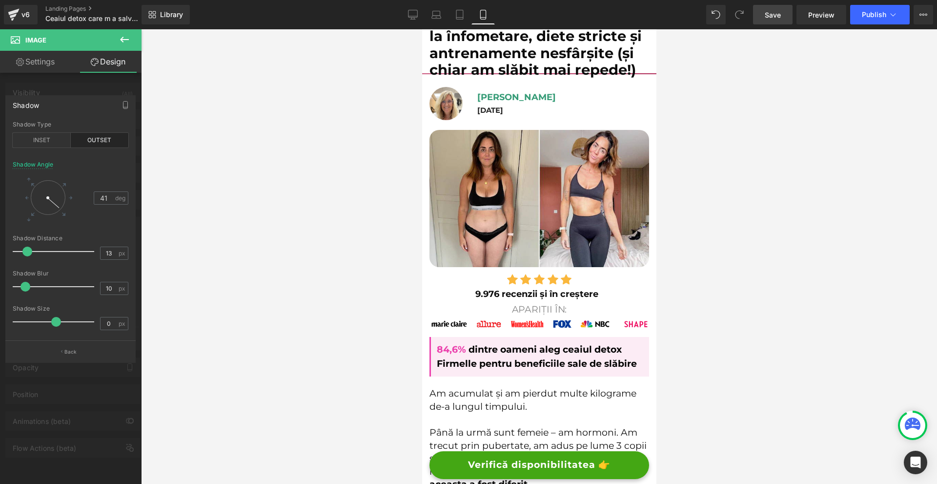
scroll to position [0, 0]
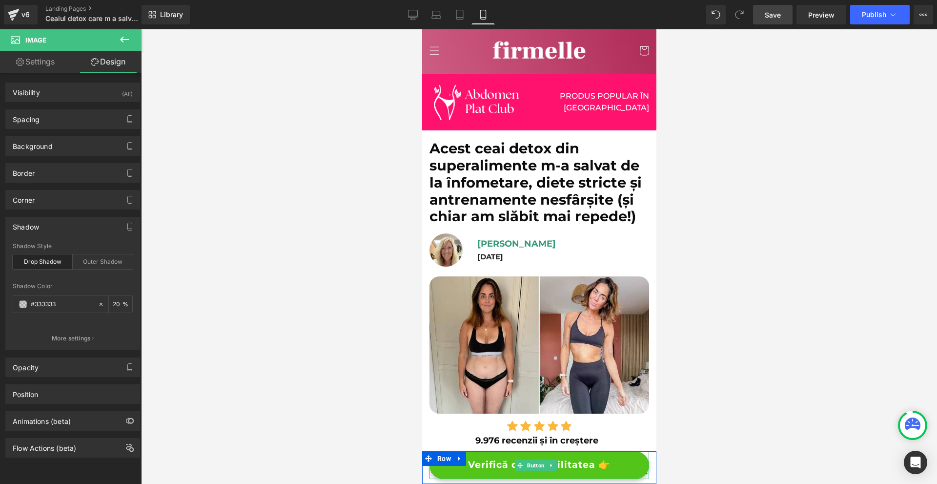
click at [607, 465] on link "Verifică disponibilitatea 👉" at bounding box center [539, 465] width 220 height 28
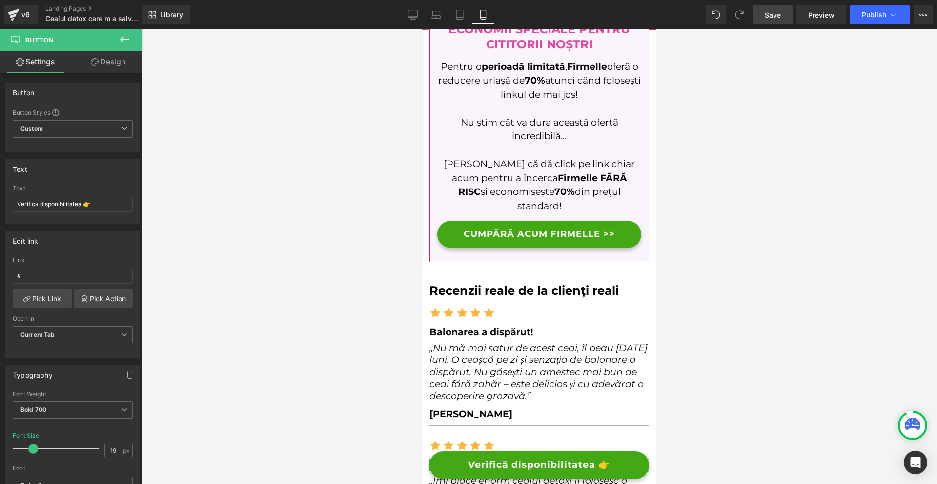
scroll to position [5223, 0]
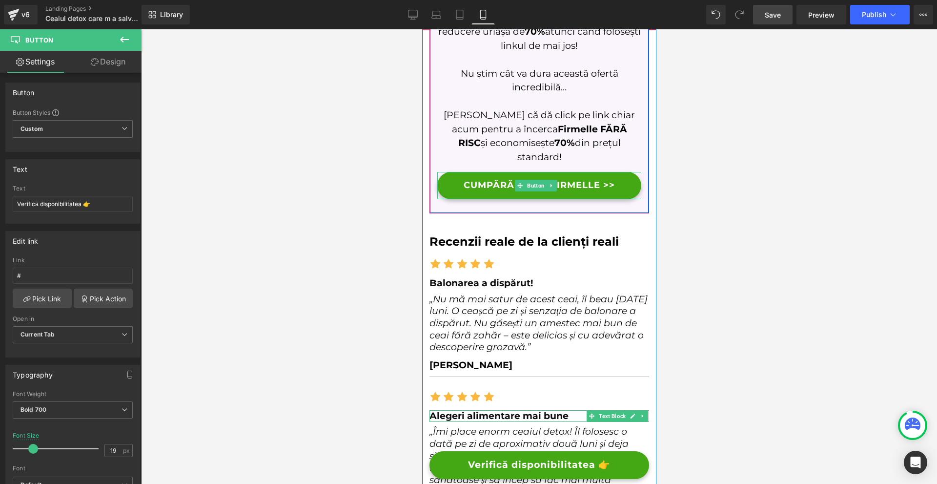
click at [576, 180] on link "CUMPĂRĂ ACUM FIRMELLE >>" at bounding box center [539, 185] width 204 height 27
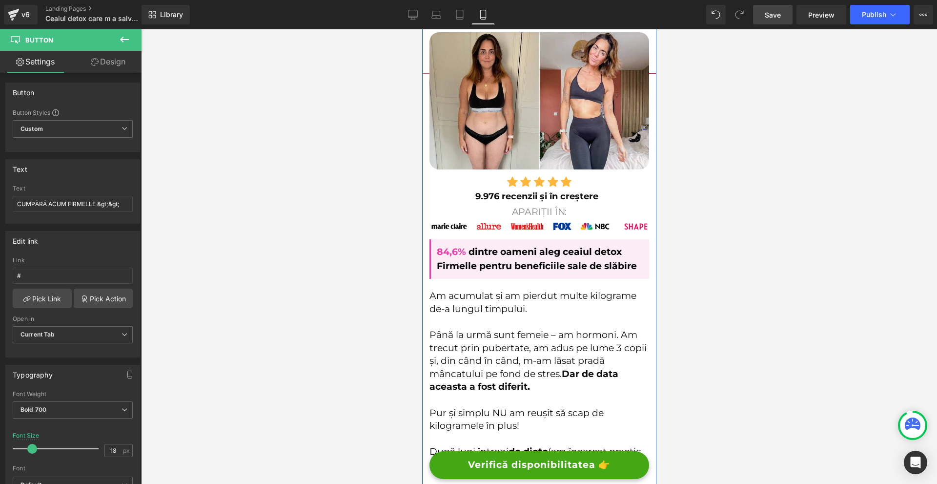
scroll to position [0, 0]
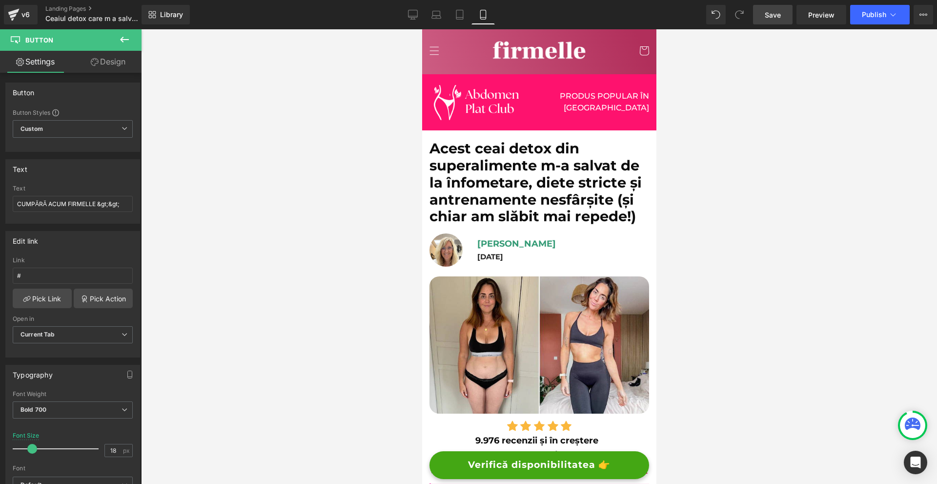
click at [776, 17] on span "Save" at bounding box center [773, 15] width 16 height 10
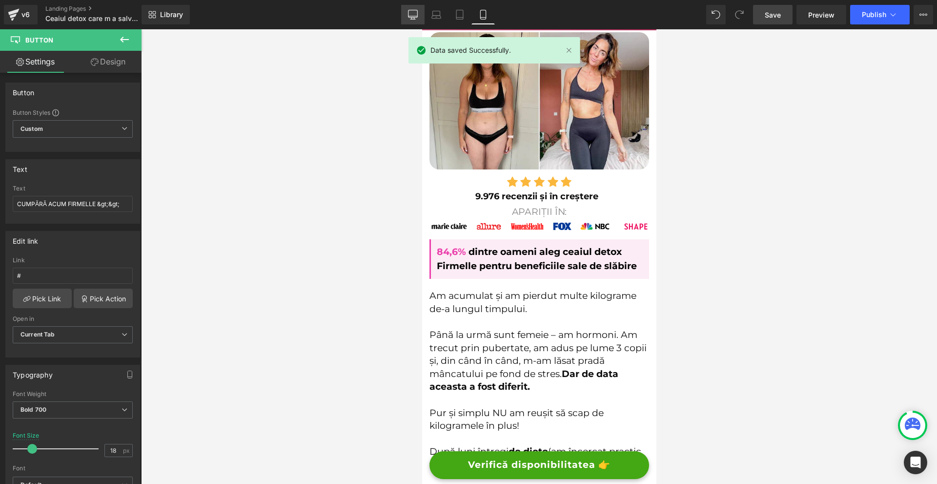
click at [420, 14] on link "Desktop" at bounding box center [412, 15] width 23 height 20
type input "19"
type input "100"
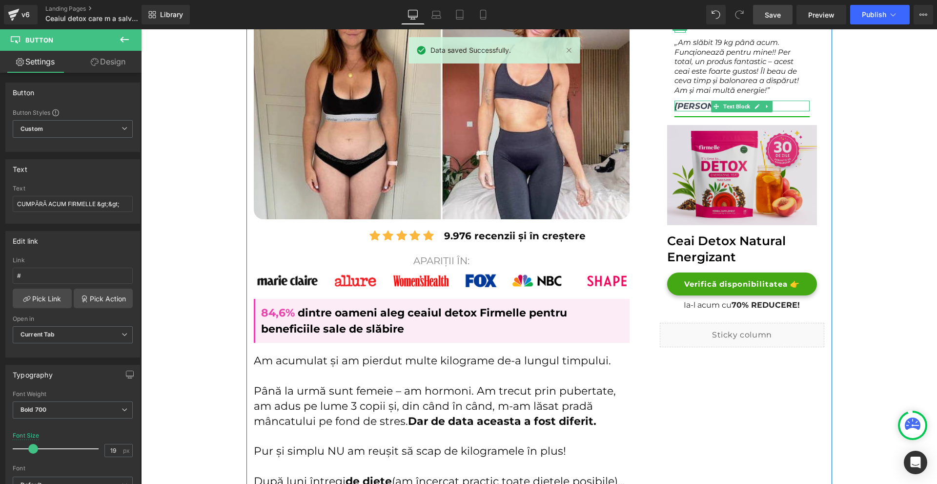
scroll to position [403, 0]
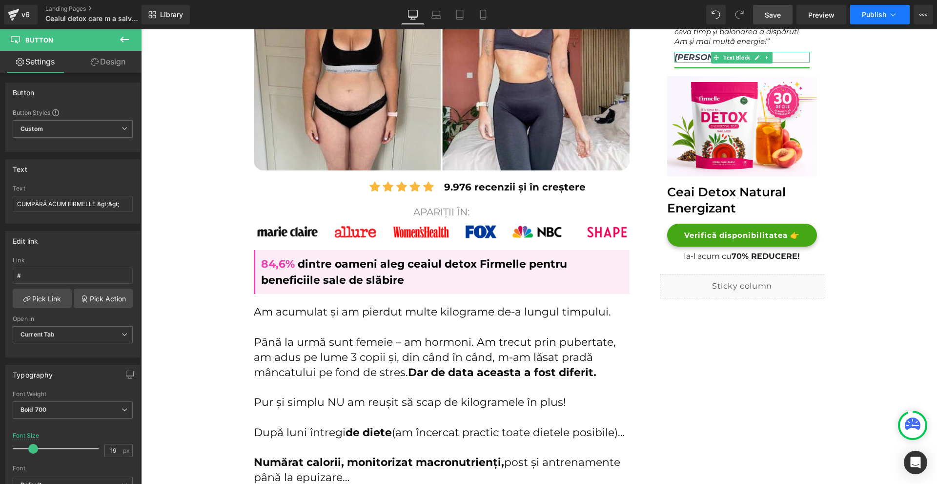
click at [871, 13] on span "Publish" at bounding box center [874, 15] width 24 height 8
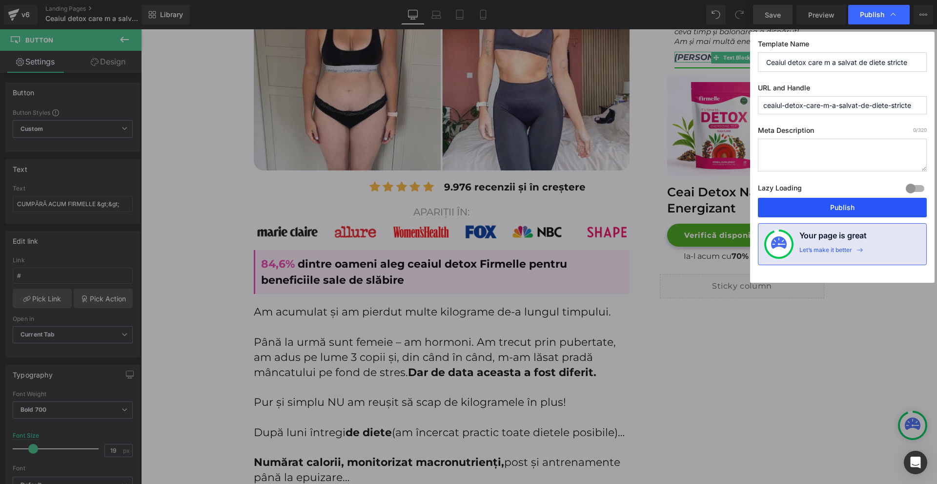
click at [835, 212] on button "Publish" at bounding box center [842, 208] width 169 height 20
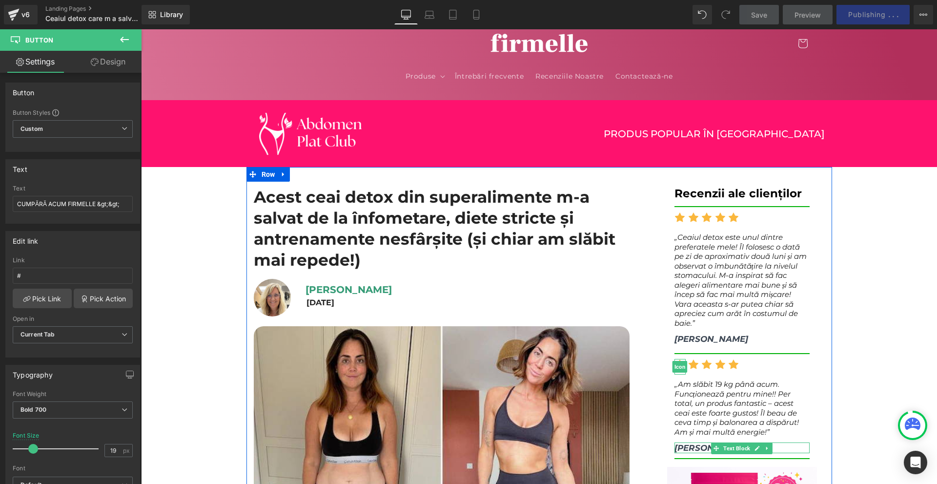
scroll to position [0, 0]
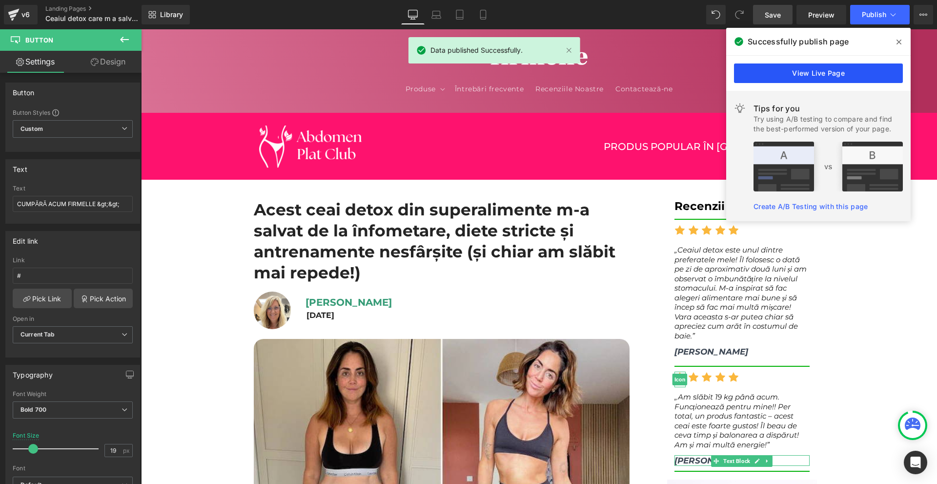
click at [826, 68] on link "View Live Page" at bounding box center [818, 73] width 169 height 20
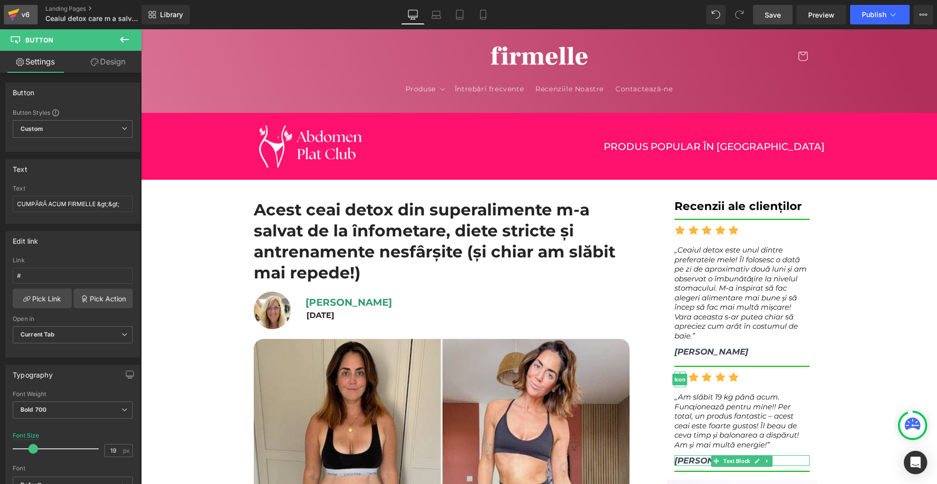
click at [21, 20] on div "v6" at bounding box center [26, 14] width 12 height 13
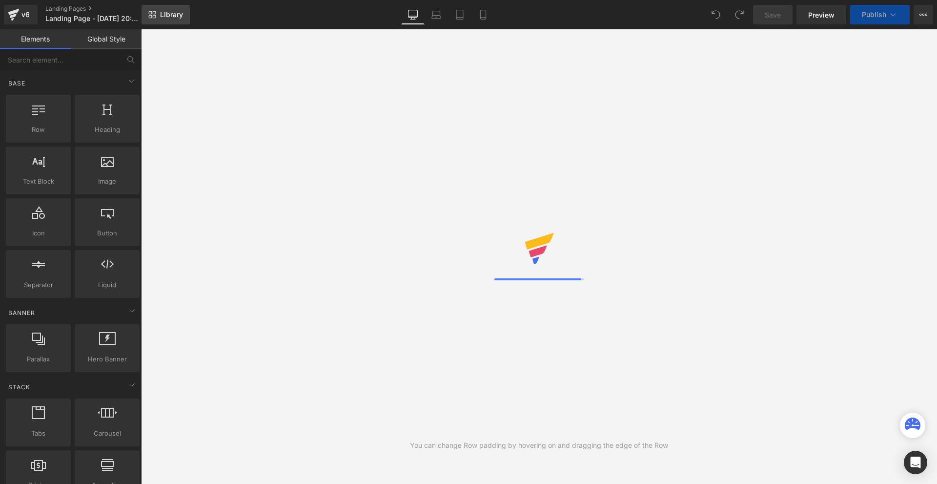
click at [168, 9] on link "Library" at bounding box center [166, 15] width 48 height 20
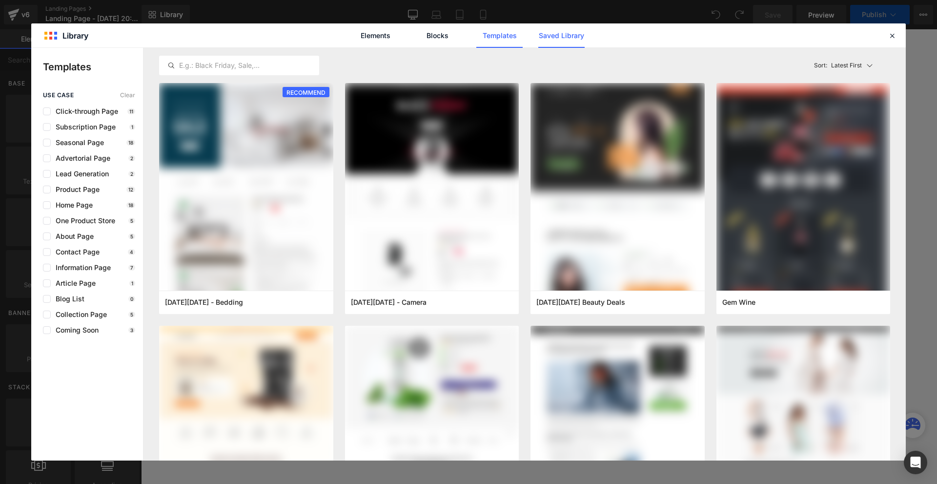
click at [559, 34] on link "Saved Library" at bounding box center [561, 35] width 46 height 24
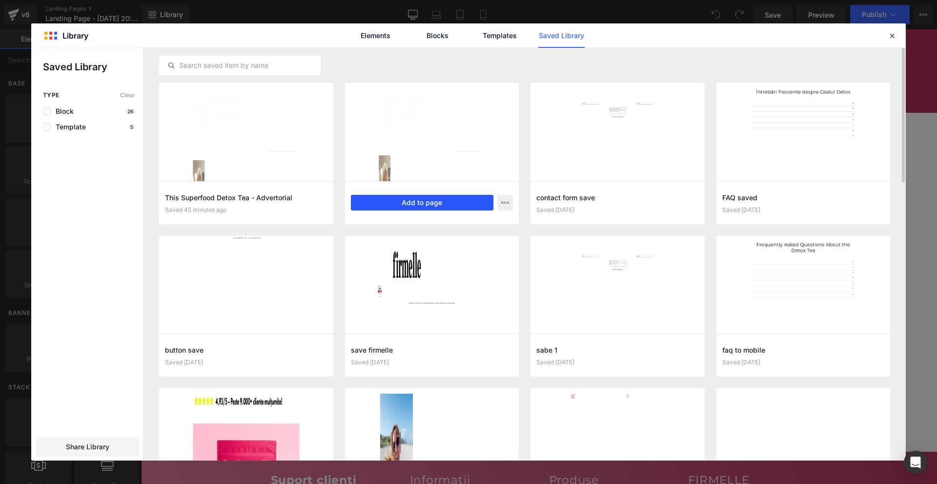
click at [438, 203] on button "Add to page" at bounding box center [422, 203] width 143 height 16
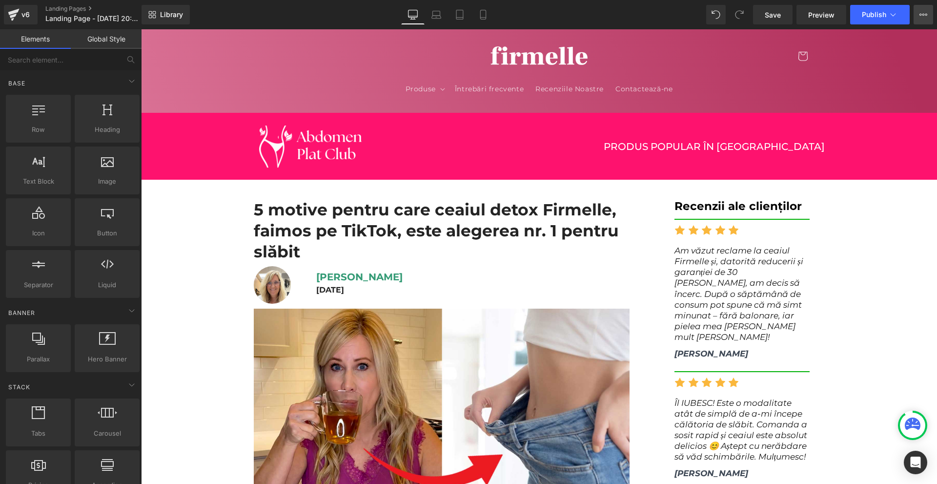
click at [922, 11] on icon at bounding box center [924, 15] width 8 height 8
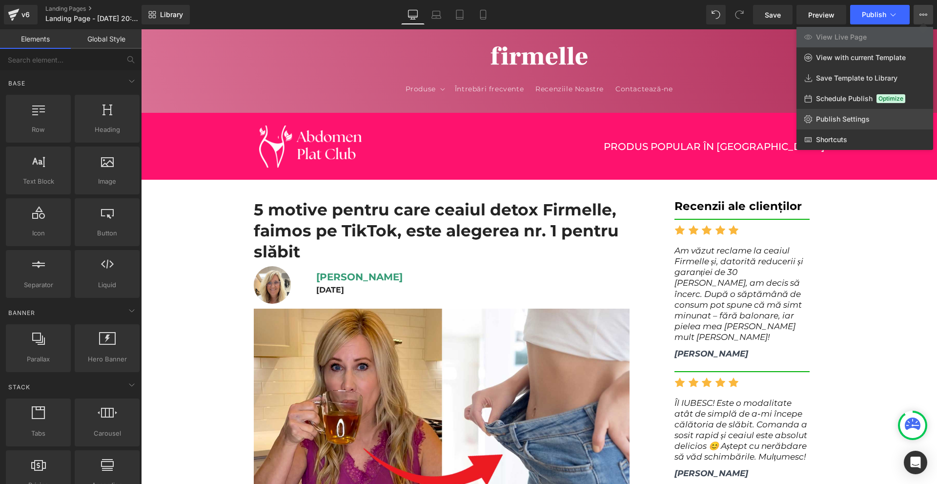
click at [854, 117] on span "Publish Settings" at bounding box center [843, 119] width 54 height 9
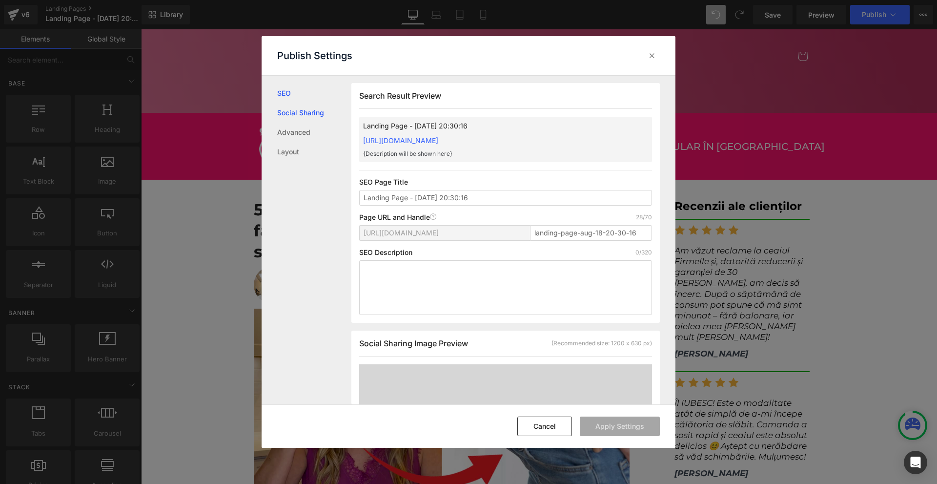
click at [331, 116] on link "Social Sharing" at bounding box center [314, 113] width 74 height 20
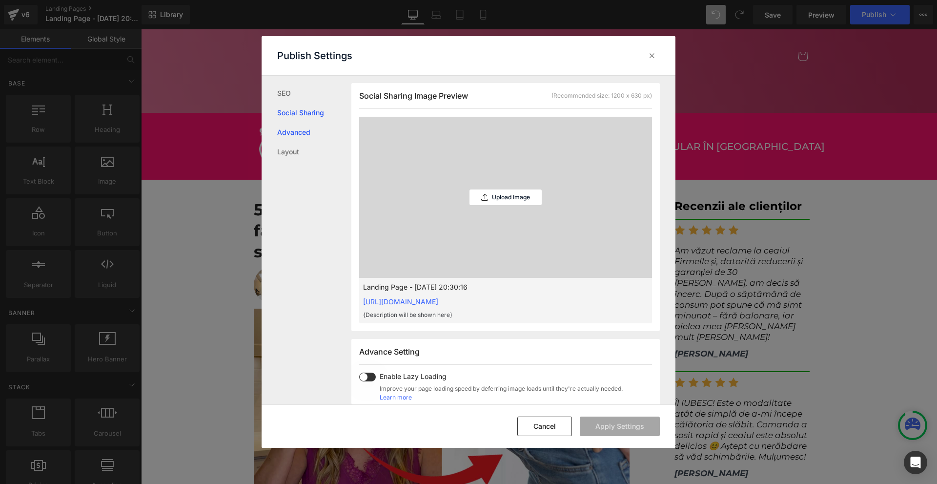
click at [302, 135] on link "Advanced" at bounding box center [314, 133] width 74 height 20
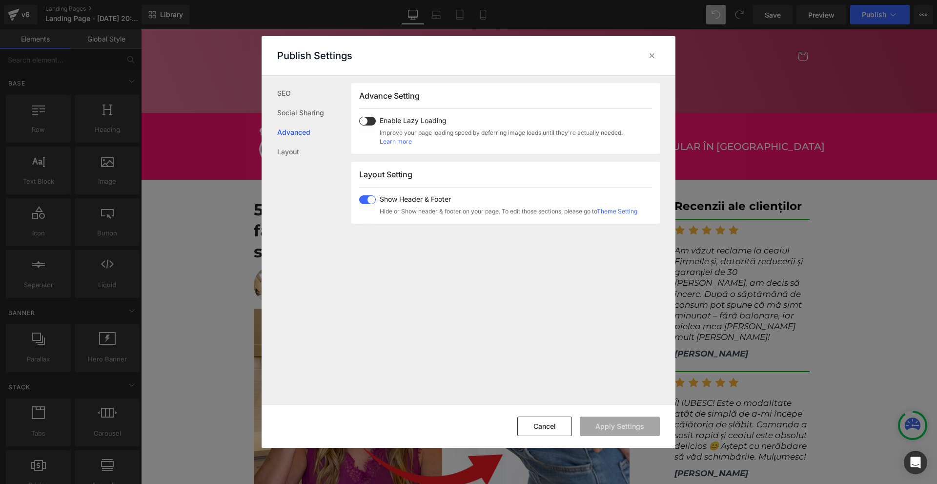
click at [362, 203] on span at bounding box center [367, 199] width 17 height 9
click at [641, 426] on button "Apply Settings" at bounding box center [620, 426] width 80 height 20
click at [654, 59] on icon at bounding box center [652, 56] width 10 height 10
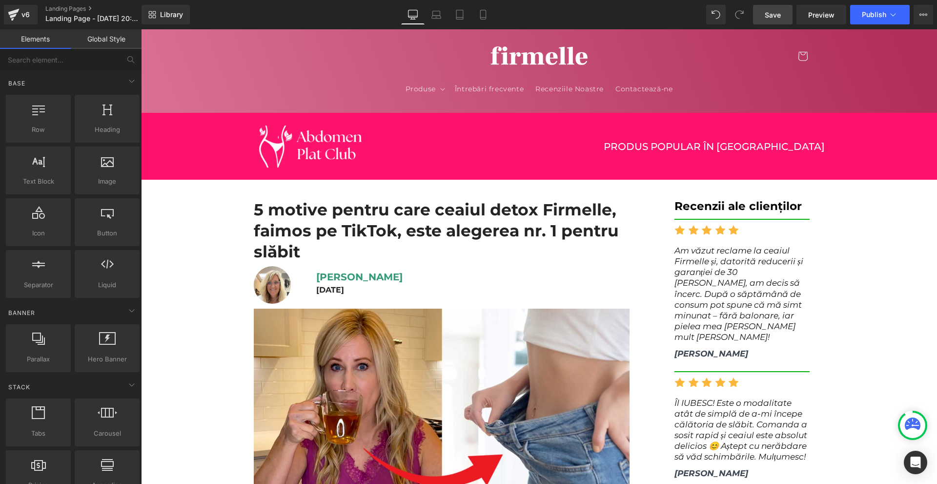
click at [788, 17] on link "Save" at bounding box center [773, 15] width 40 height 20
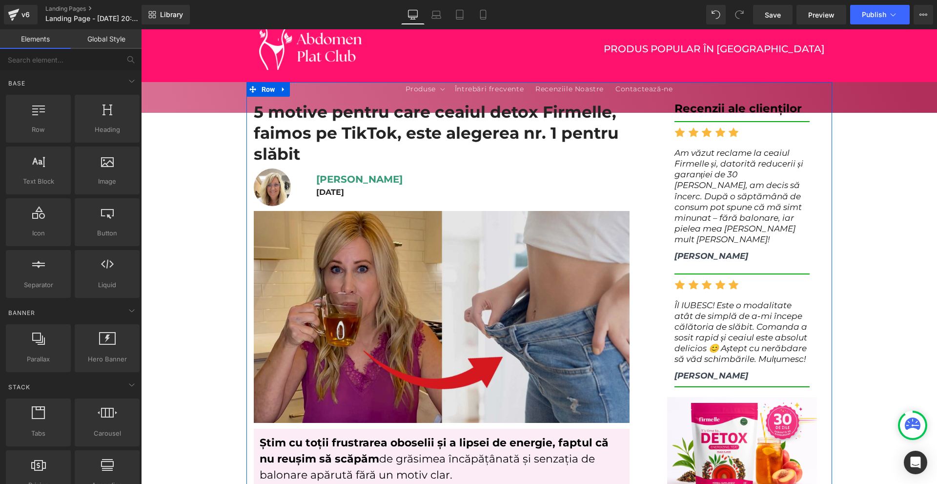
scroll to position [0, 0]
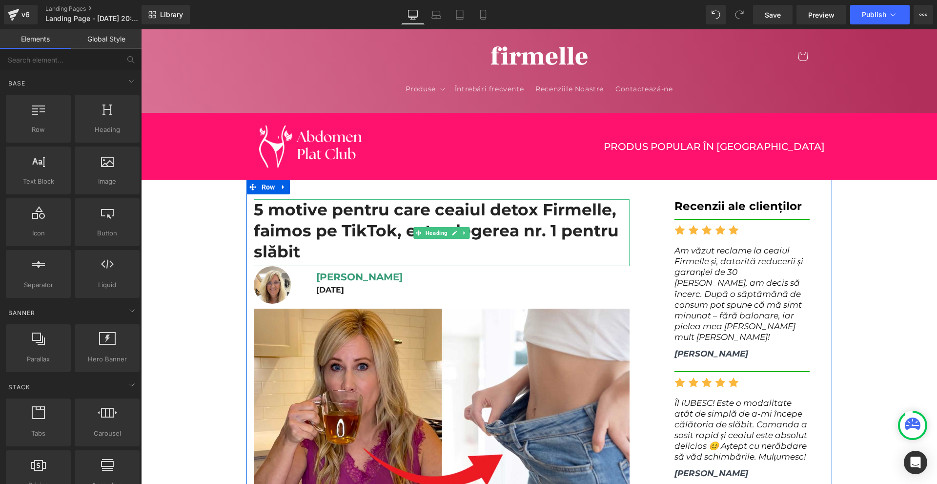
click at [347, 212] on h1 "5 motive pentru care ceaiul detox Firmelle, faimos pe TikTok, este alegerea nr.…" at bounding box center [442, 230] width 376 height 63
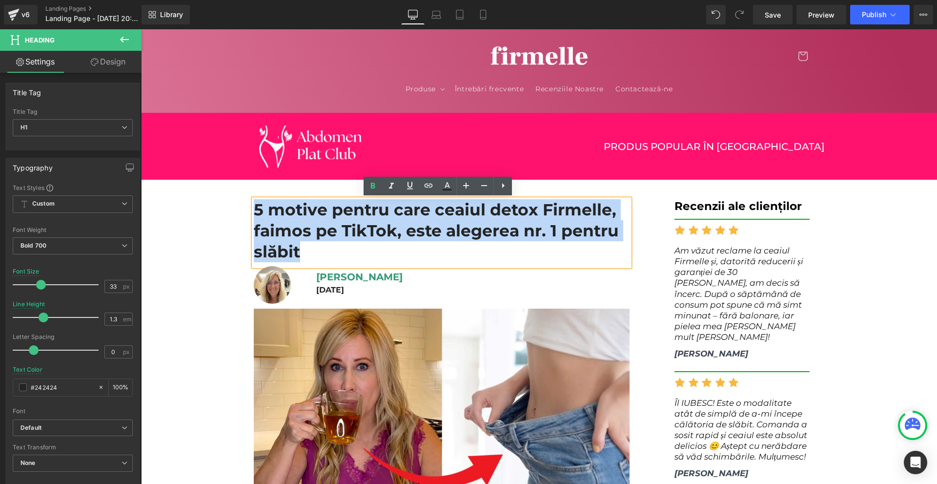
drag, startPoint x: 251, startPoint y: 211, endPoint x: 473, endPoint y: 254, distance: 226.1
click at [473, 254] on h1 "5 motive pentru care ceaiul detox Firmelle, faimos pe TikTok, este alegerea nr.…" at bounding box center [442, 230] width 376 height 63
copy h1 "5 motive pentru care ceaiul detox Firmelle, faimos pe TikTok, este alegerea nr.…"
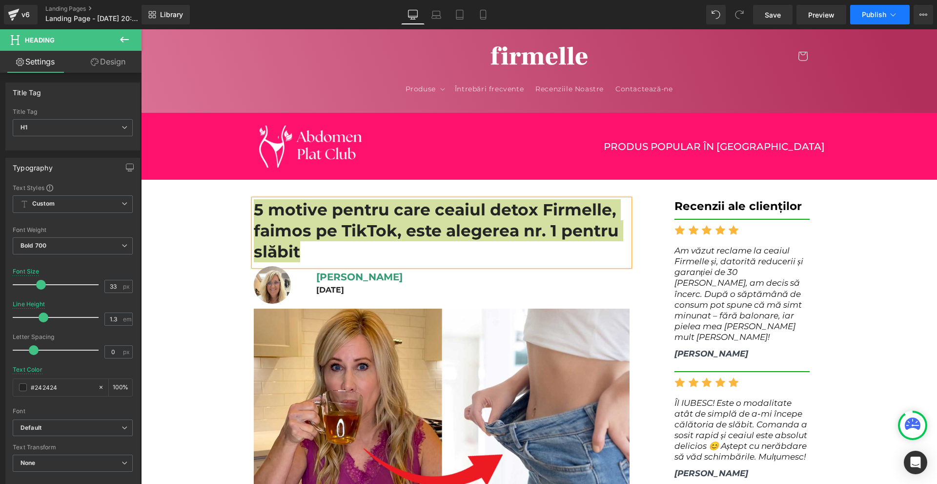
click at [875, 19] on button "Publish" at bounding box center [880, 15] width 60 height 20
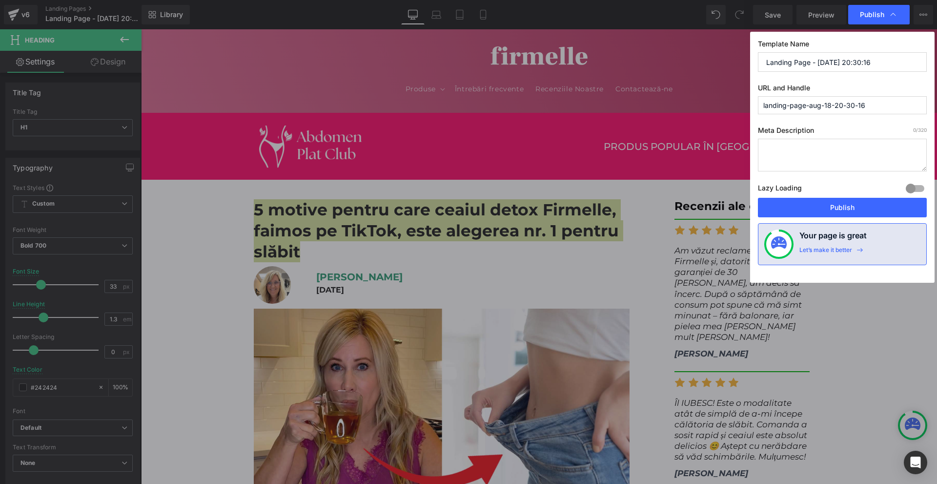
drag, startPoint x: 829, startPoint y: 123, endPoint x: 831, endPoint y: 111, distance: 11.3
click at [829, 121] on div "Template Name Landing Page - Aug 18, 20:30:16 URL and Handle landing-page-aug-1…" at bounding box center [842, 157] width 185 height 251
click at [831, 111] on input "landing-page-aug-18-20-30-16" at bounding box center [842, 105] width 169 height 18
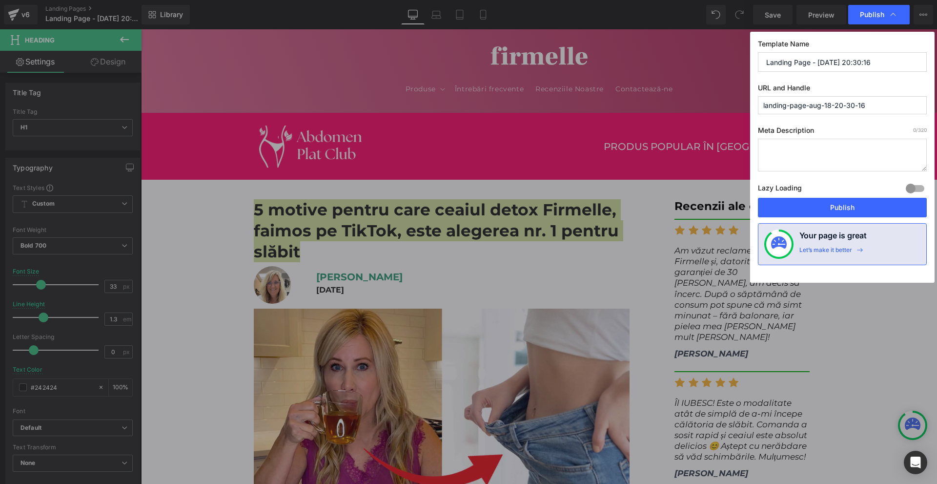
click at [831, 111] on input "landing-page-aug-18-20-30-16" at bounding box center [842, 105] width 169 height 18
paste input "5 motive de ce ceaiul detox Firmelle faimos pe TikTok e alegerea nr 1 pentru sl…"
type input "5-motive-de-ce-ceaiul-detox-firmelle-faimos-pe-tiktok-e-alegerea-nr-1-pentru-sl…"
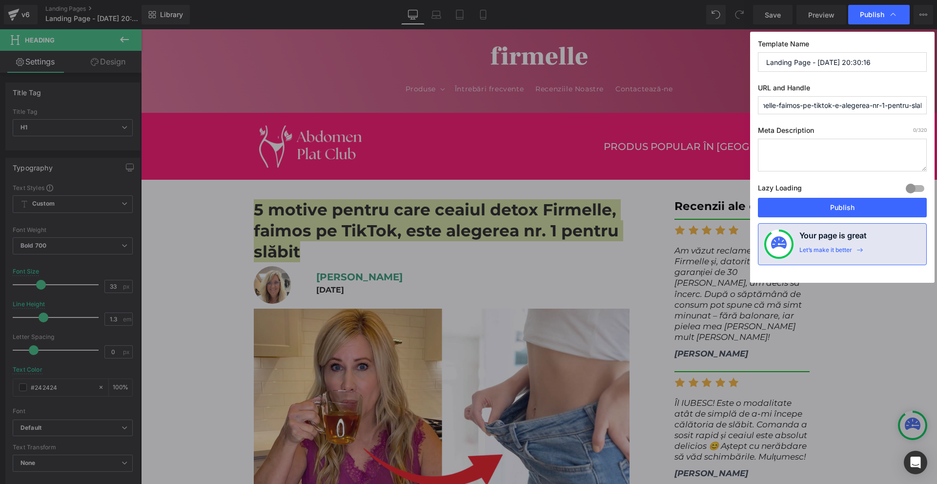
scroll to position [0, 0]
click at [828, 62] on input "Landing Page - Aug 18, 20:30:16" at bounding box center [842, 62] width 169 height 20
paste input "5 motive de ce ceaiul detox Firmelle faimos pe TikTok e alegerea nr 1 pentru sl…"
click at [828, 62] on input "Landing Page - 5 motive de ce ceaiul detox Firmelle faimos pe TikTok e alegerea…" at bounding box center [842, 62] width 169 height 20
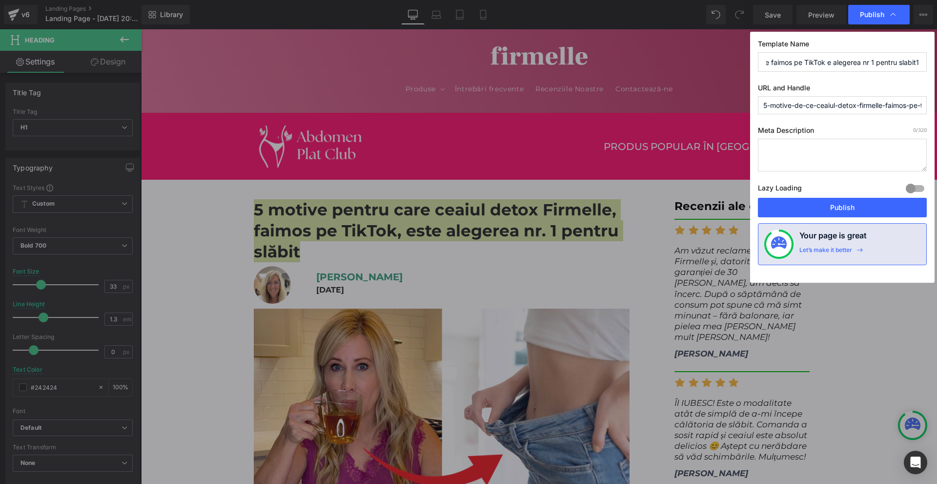
click at [828, 62] on input "Landing Page - 5 motive de ce ceaiul detox Firmelle faimos pe TikTok e alegerea…" at bounding box center [842, 62] width 169 height 20
paste input "5 motive de ce ceaiul detox Firmelle faimos pe TikTok e alegerea nr 1 pentru sl…"
type input "5 motive de ce ceaiul detox Firmelle faimos pe TikTok e alegerea nr 1 pentru sl…"
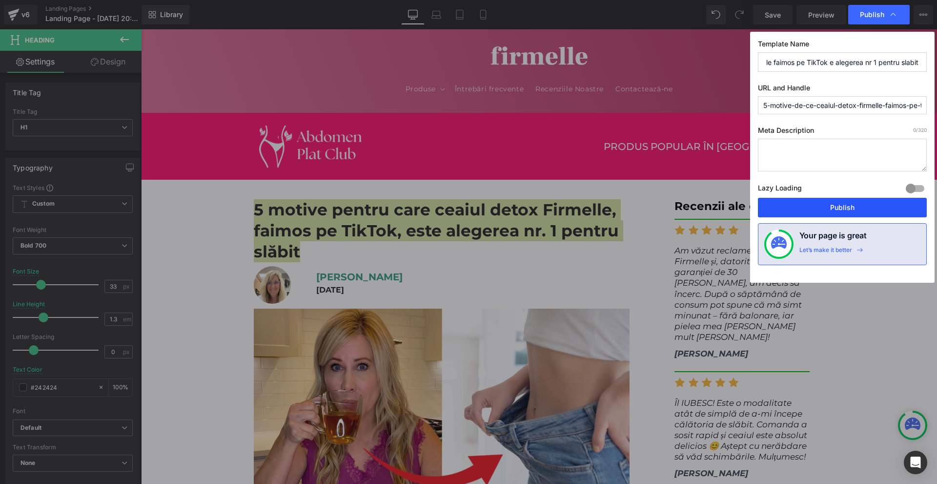
scroll to position [0, 0]
click at [855, 205] on button "Publish" at bounding box center [842, 208] width 169 height 20
